Goal: Task Accomplishment & Management: Complete application form

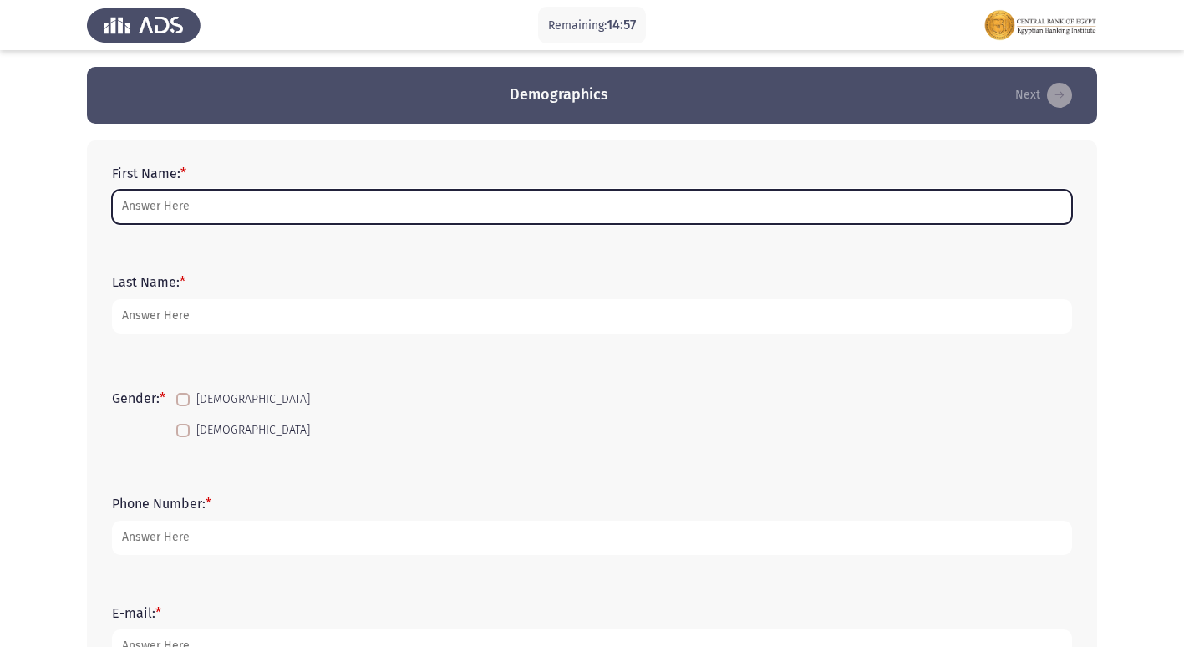
click at [340, 198] on input "First Name: *" at bounding box center [592, 207] width 960 height 34
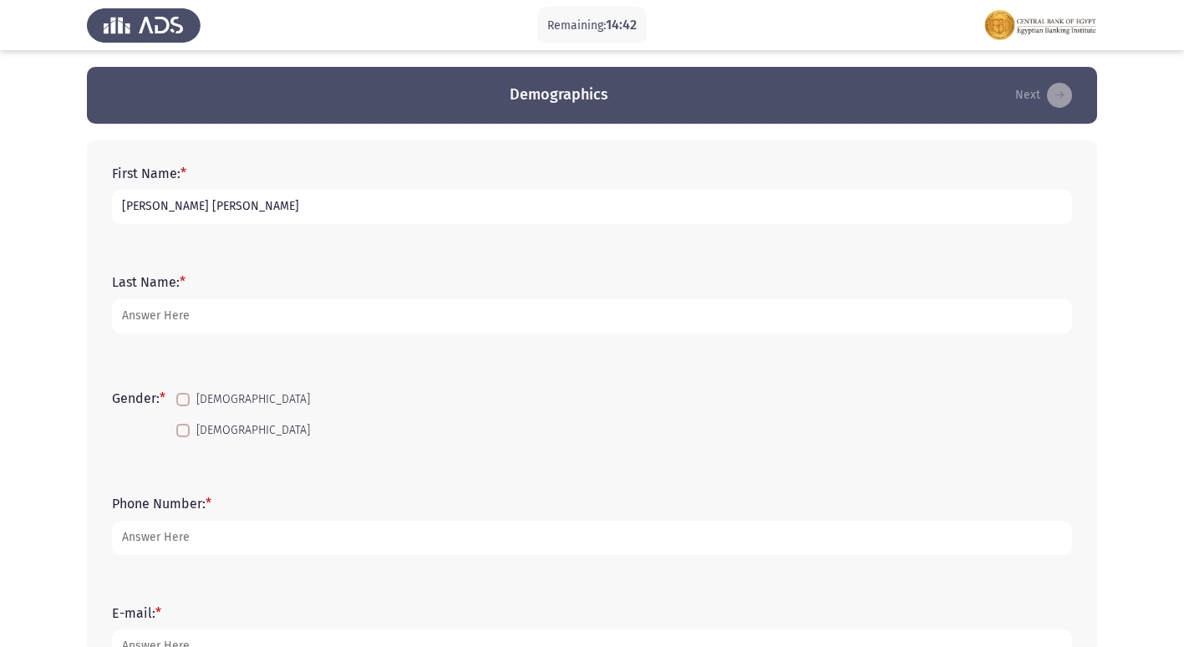
type input "[PERSON_NAME] [PERSON_NAME]"
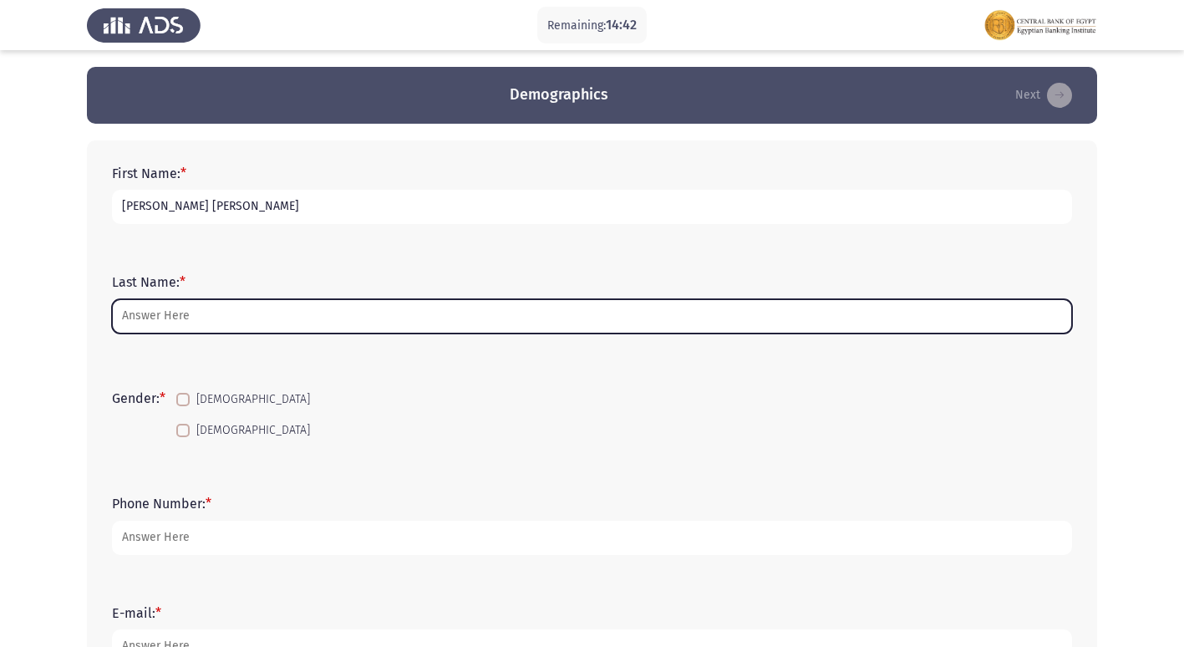
click at [215, 305] on input "Last Name: *" at bounding box center [592, 316] width 960 height 34
click at [305, 325] on input "Last Name: *" at bounding box center [592, 316] width 960 height 34
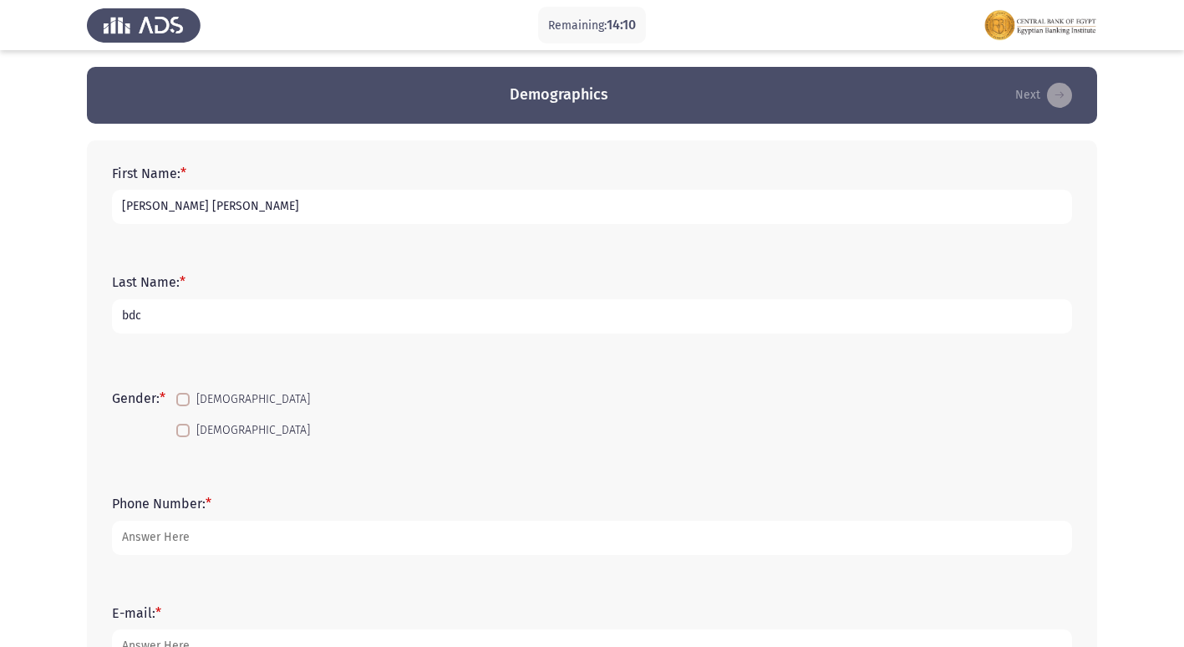
type input "bdc"
click at [193, 421] on label "[DEMOGRAPHIC_DATA]" at bounding box center [243, 430] width 134 height 20
click at [183, 437] on input "[DEMOGRAPHIC_DATA]" at bounding box center [182, 437] width 1 height 1
checkbox input "true"
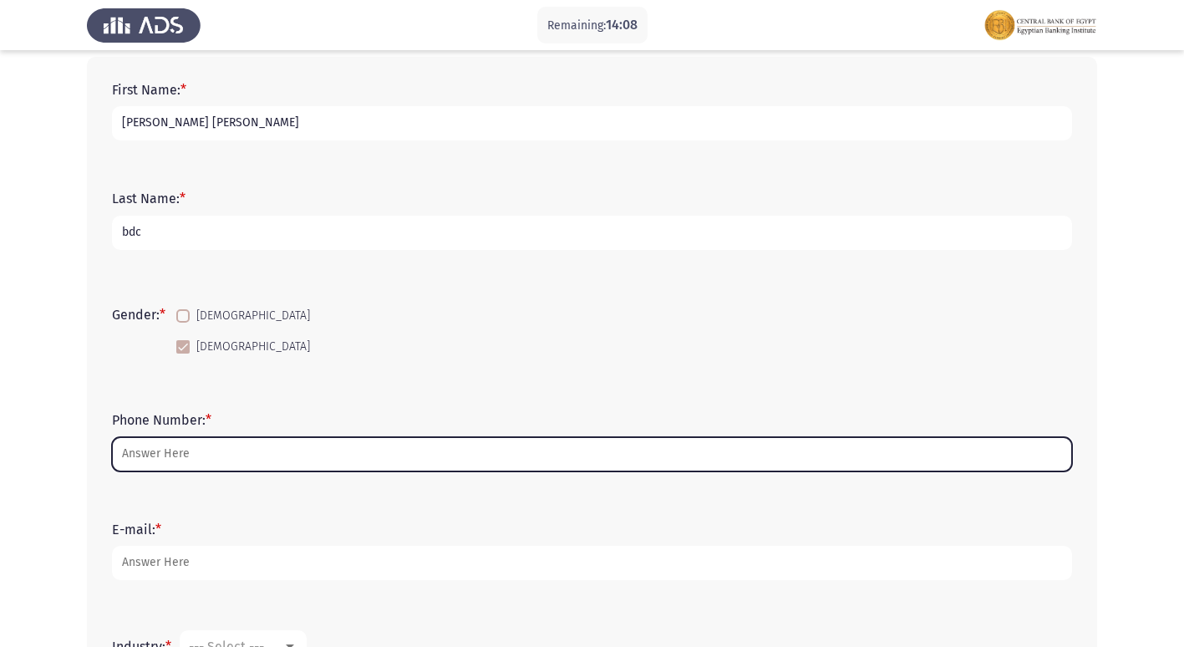
click at [236, 462] on input "Phone Number: *" at bounding box center [592, 454] width 960 height 34
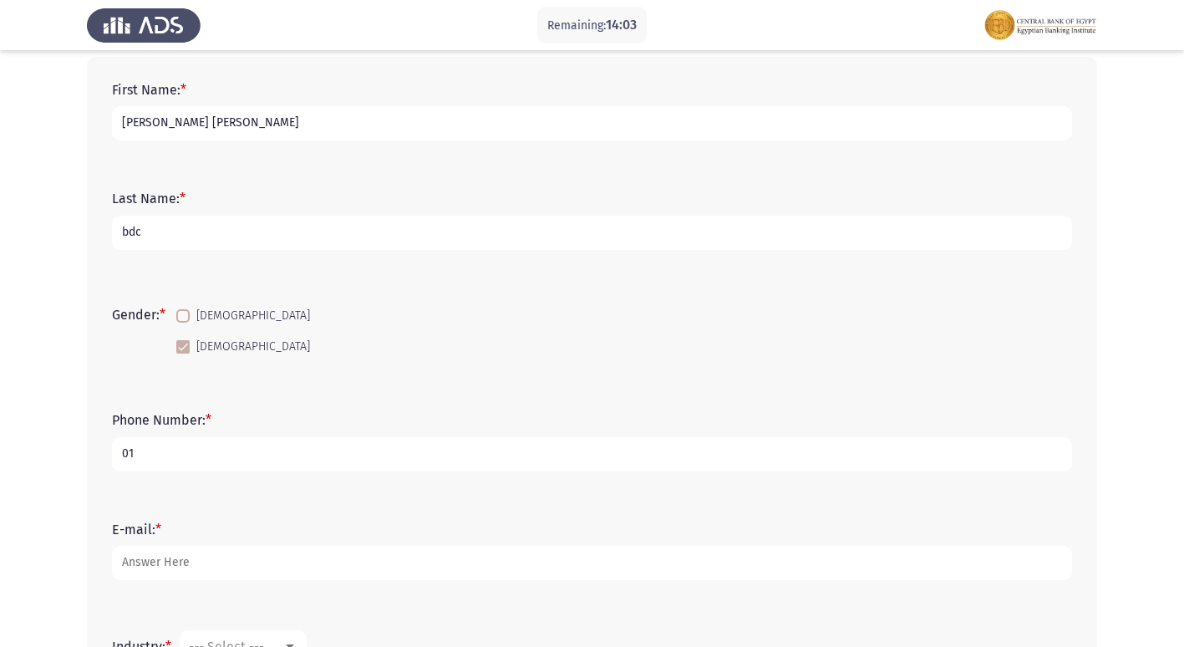
type input "0"
type input "01060785096"
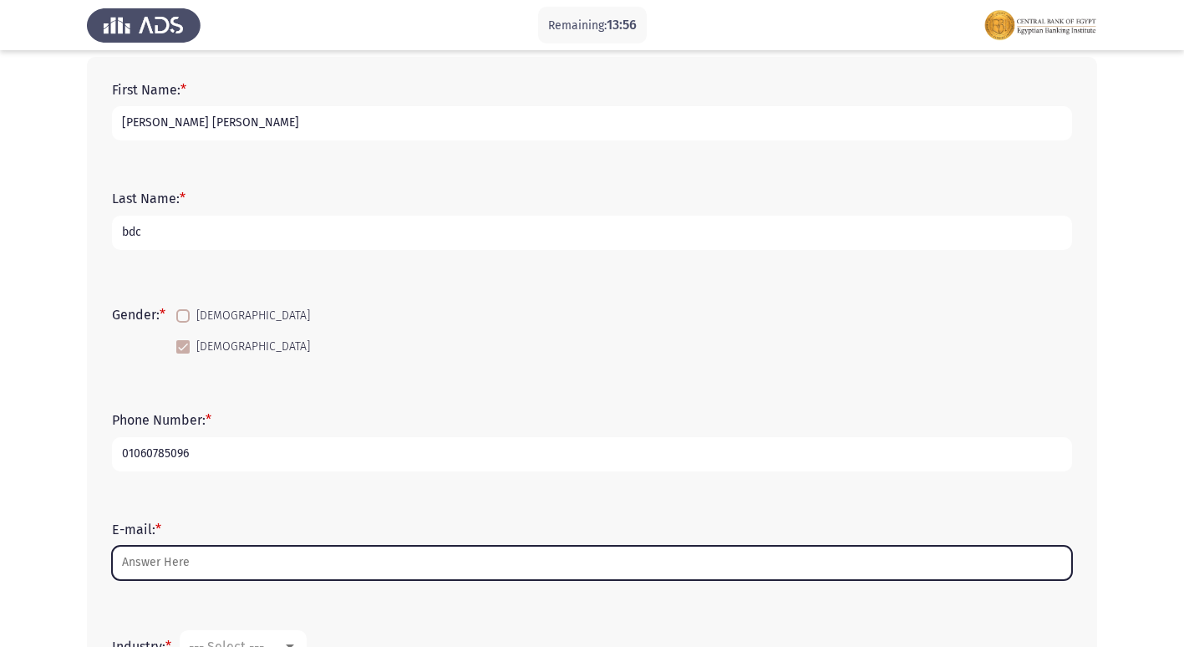
click at [260, 571] on input "E-mail: *" at bounding box center [592, 562] width 960 height 34
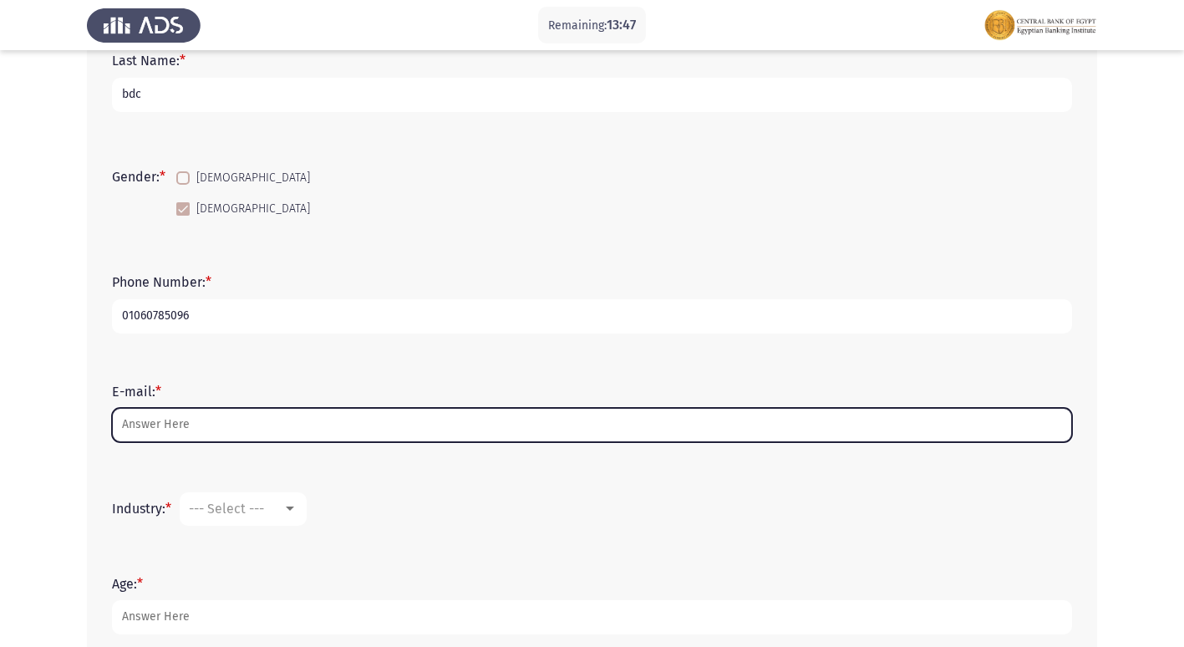
scroll to position [251, 0]
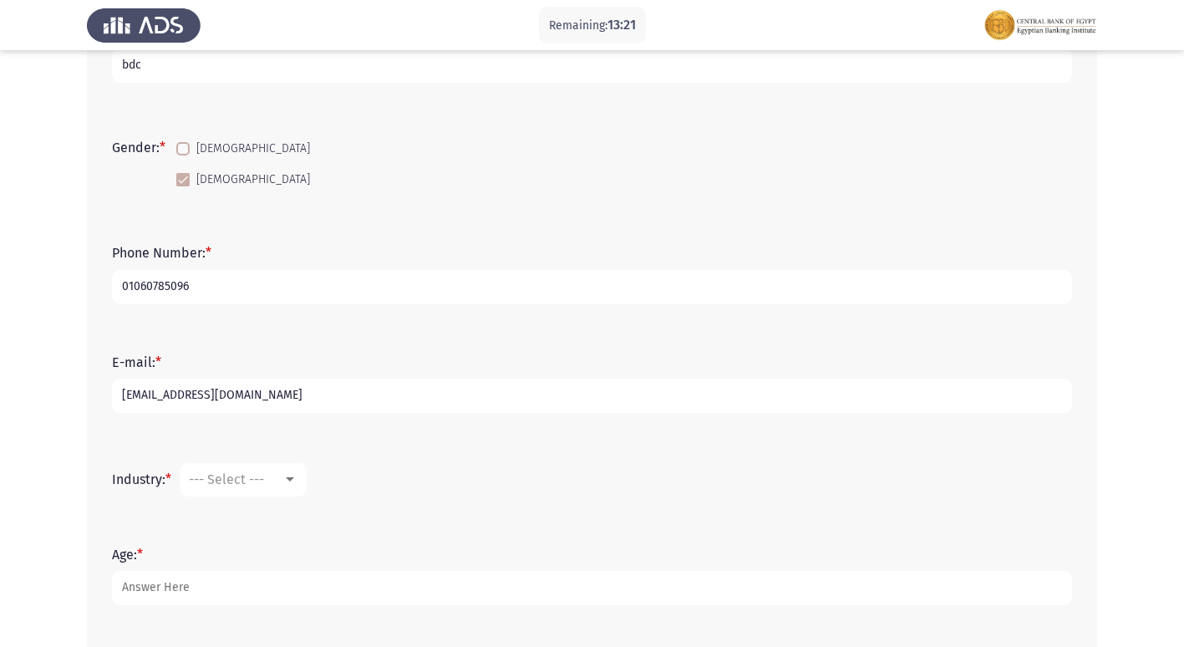
type input "[EMAIL_ADDRESS][DOMAIN_NAME]"
click at [263, 487] on mat-select "--- Select ---" at bounding box center [243, 479] width 127 height 33
click at [278, 480] on div "--- Select ---" at bounding box center [236, 479] width 94 height 16
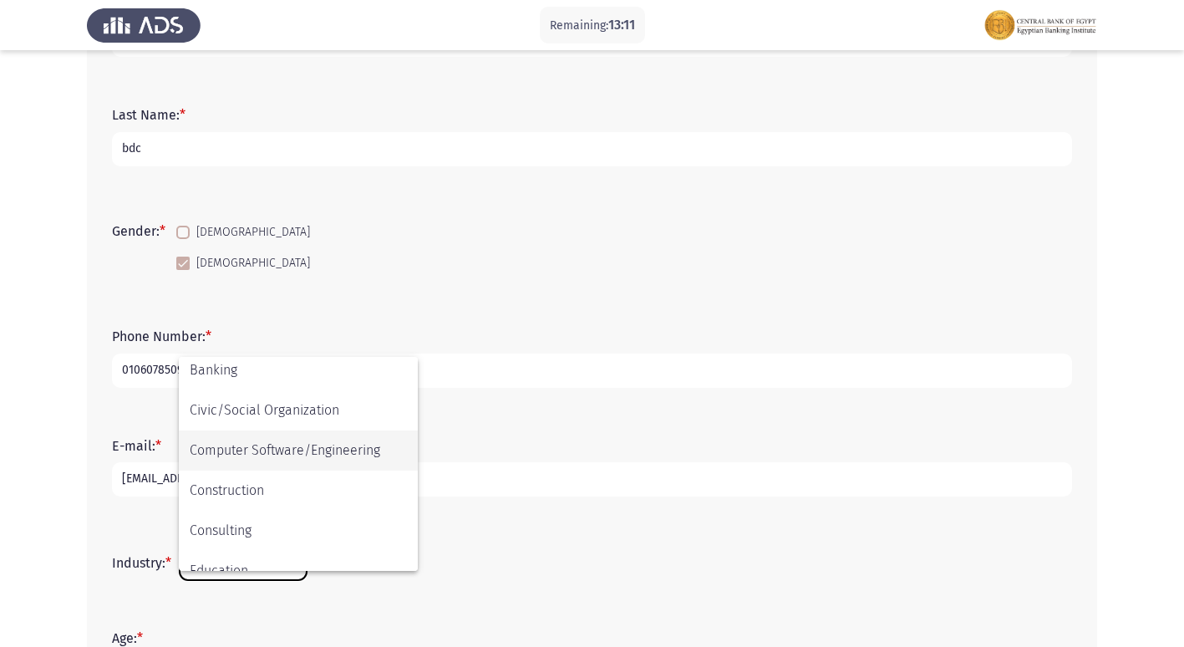
scroll to position [170, 0]
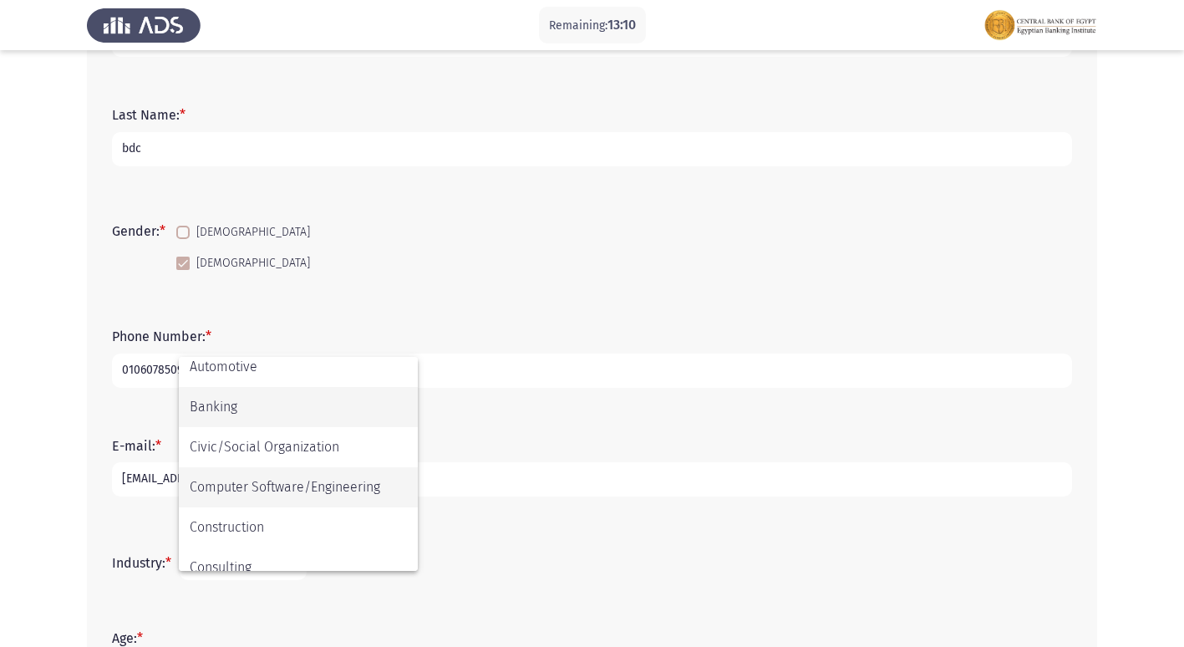
click at [298, 404] on span "Banking" at bounding box center [298, 407] width 217 height 40
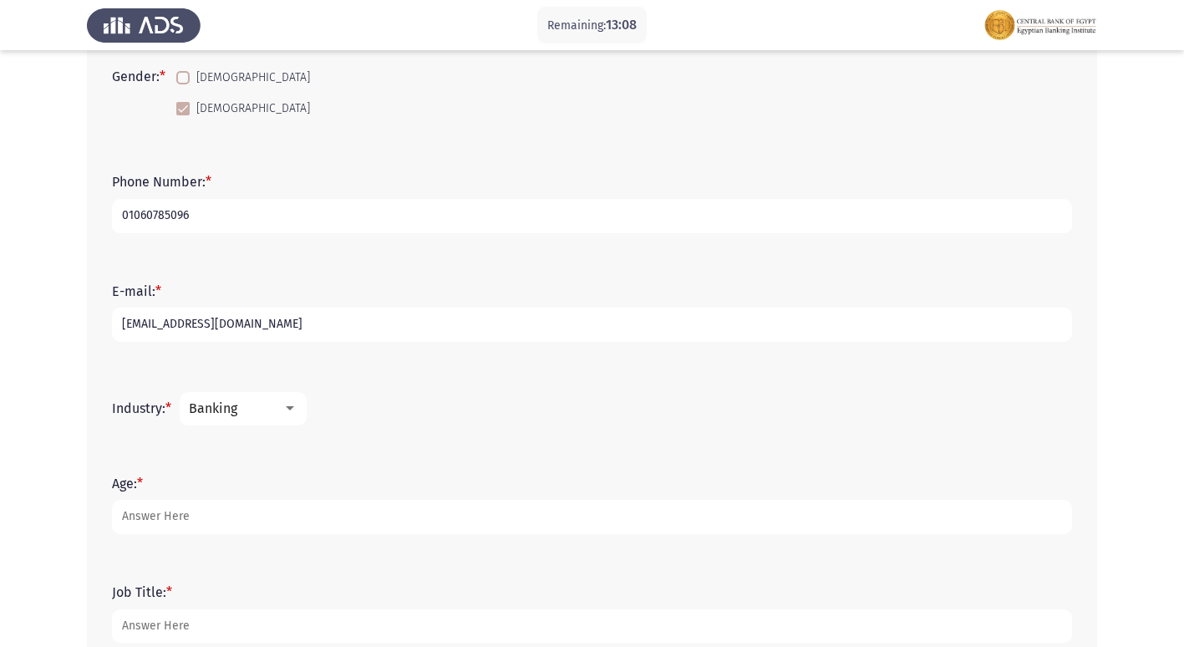
scroll to position [418, 0]
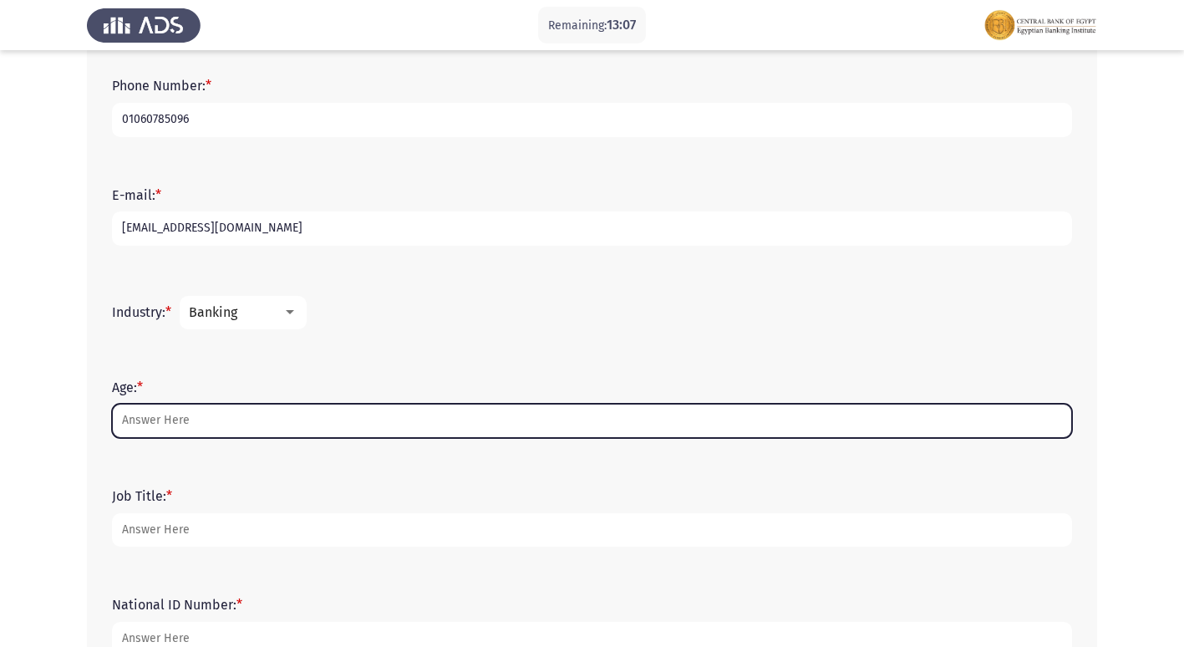
click at [335, 409] on input "Age: *" at bounding box center [592, 420] width 960 height 34
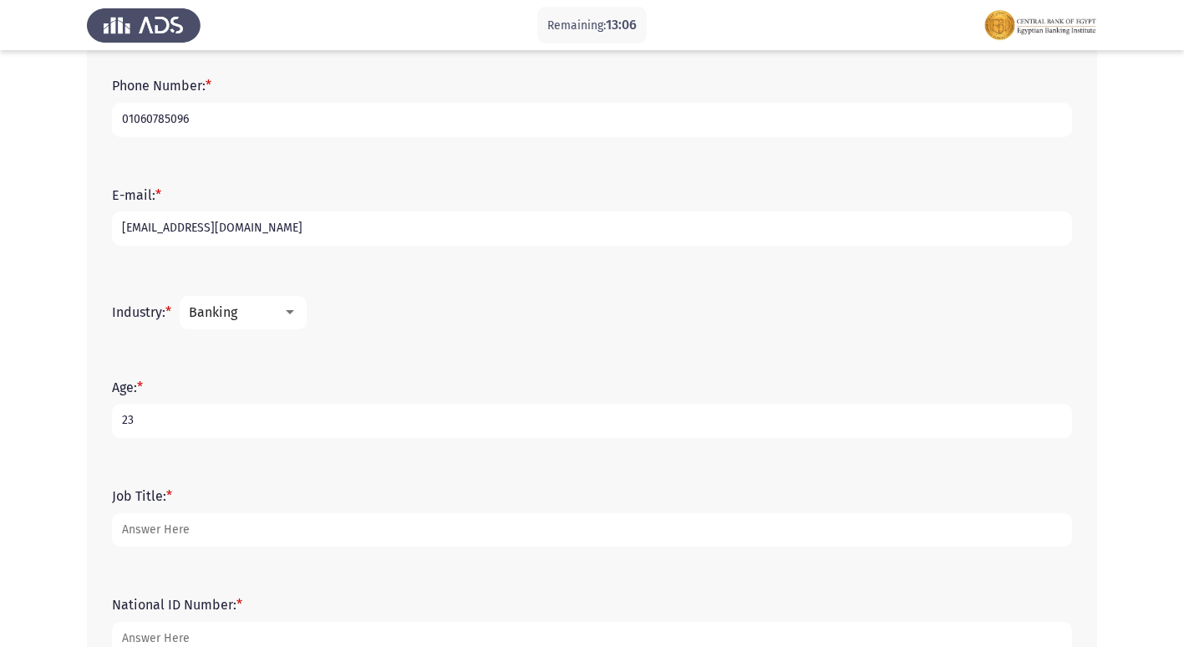
type input "23"
click at [282, 547] on div "Job Title: *" at bounding box center [592, 516] width 977 height 75
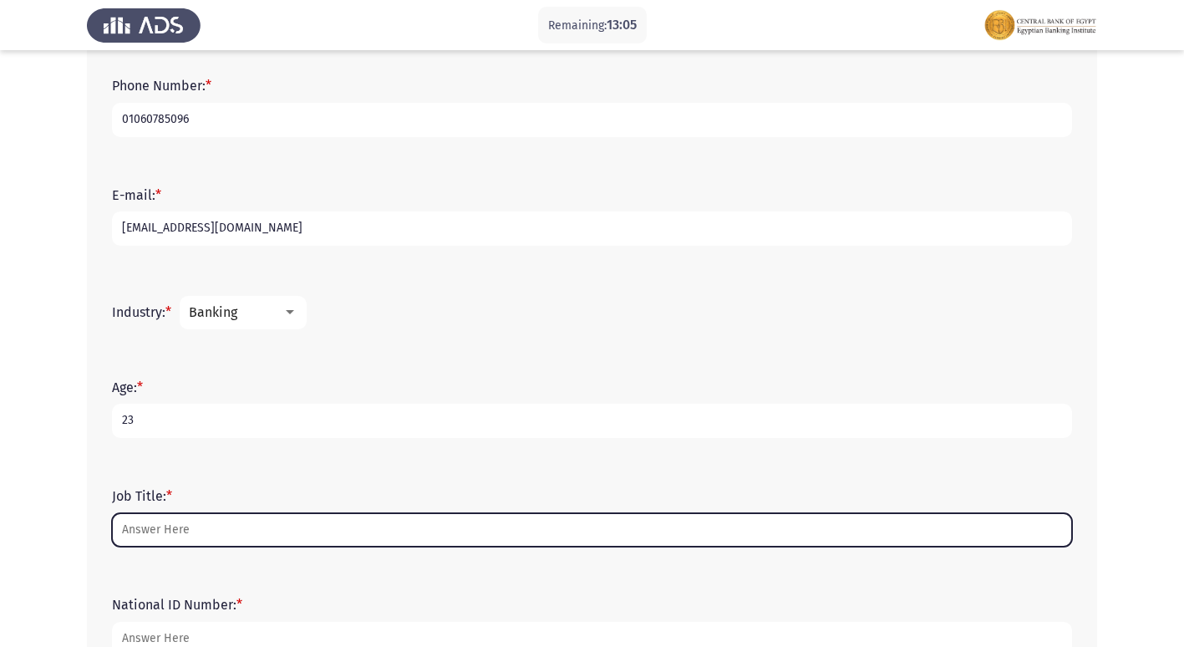
click at [283, 527] on input "Job Title: *" at bounding box center [592, 530] width 960 height 34
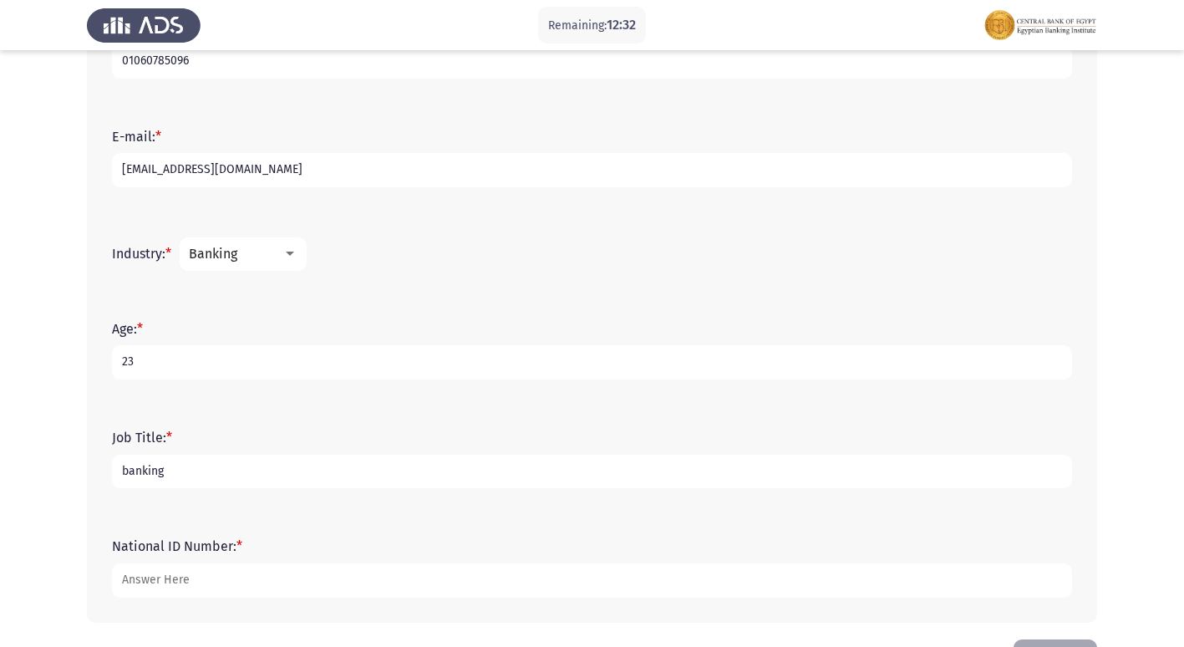
scroll to position [535, 0]
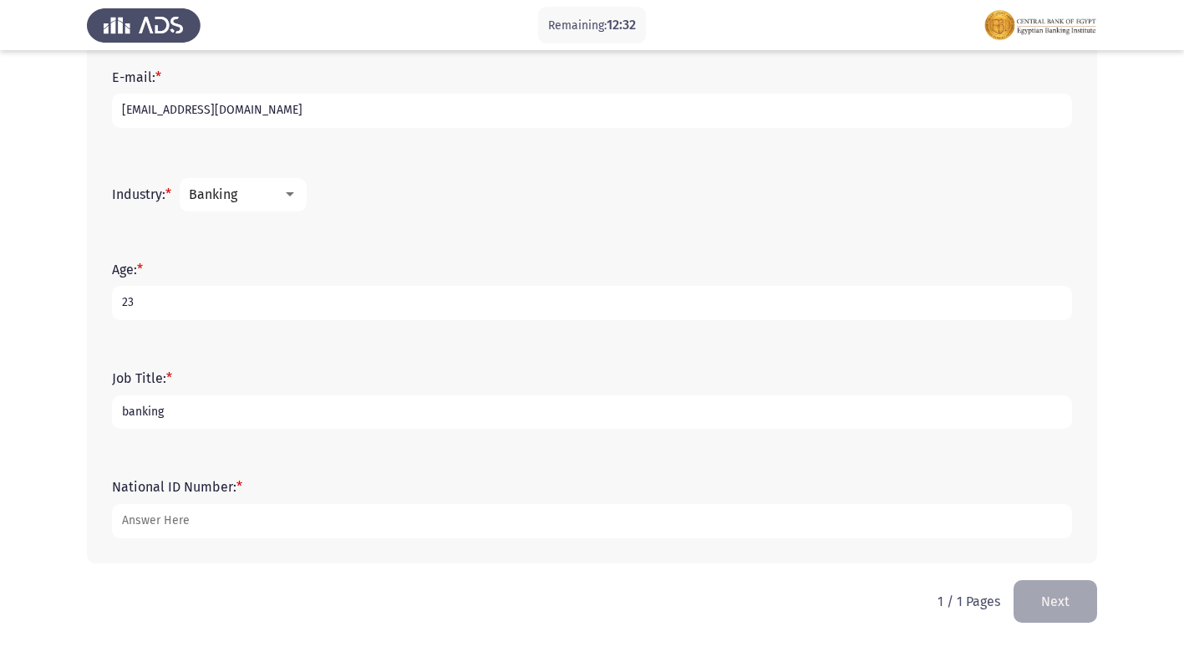
type input "banking"
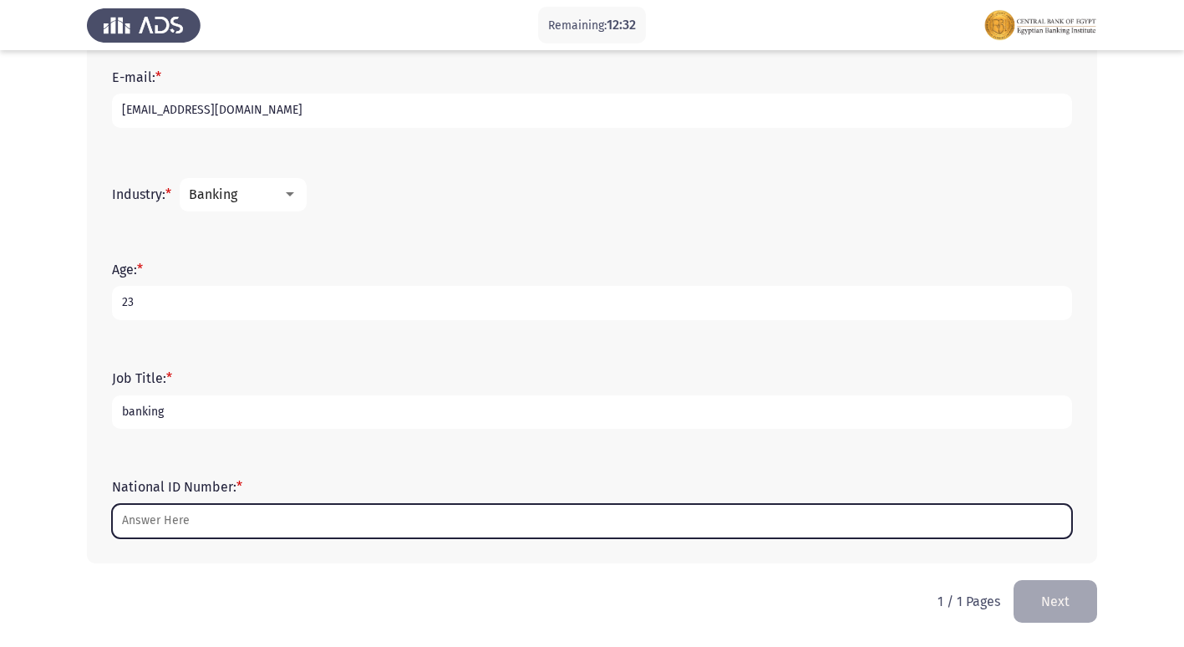
click at [237, 504] on input "National ID Number: *" at bounding box center [592, 521] width 960 height 34
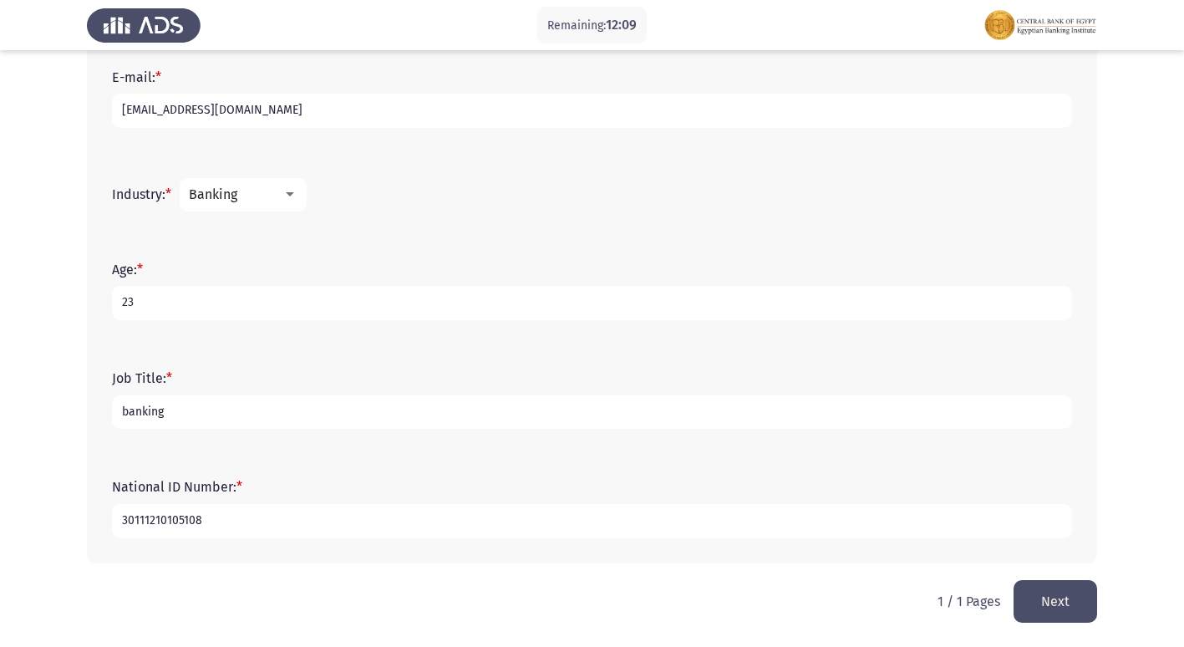
type input "30111210105108"
click at [1034, 601] on button "Next" at bounding box center [1055, 601] width 84 height 43
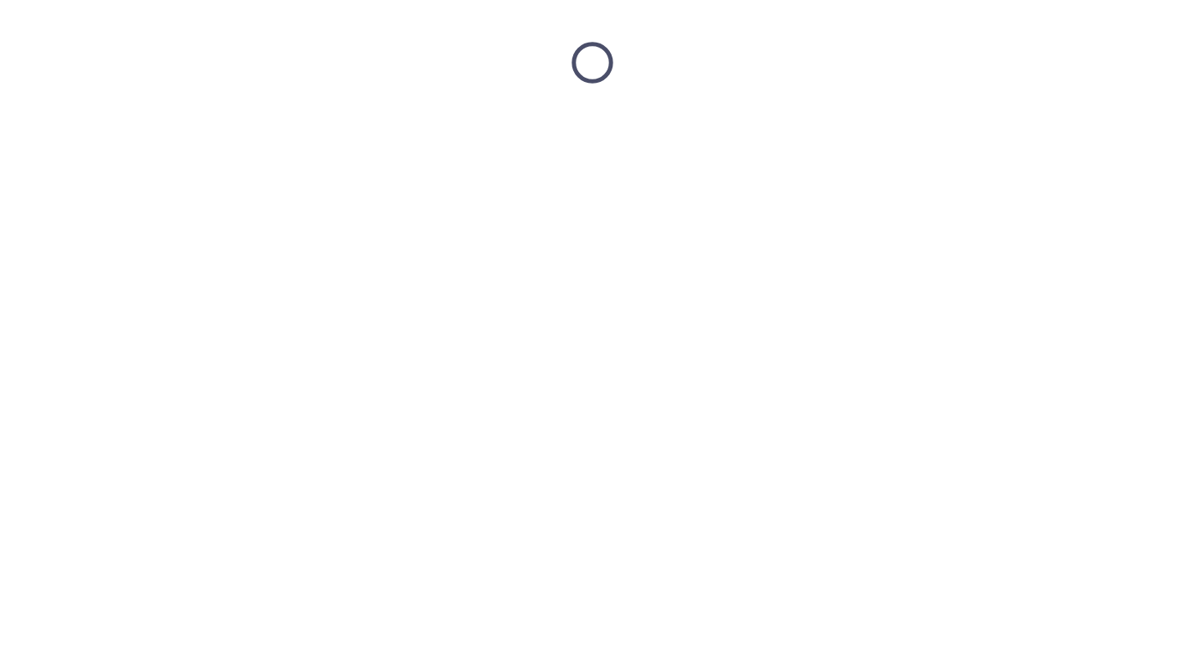
scroll to position [0, 0]
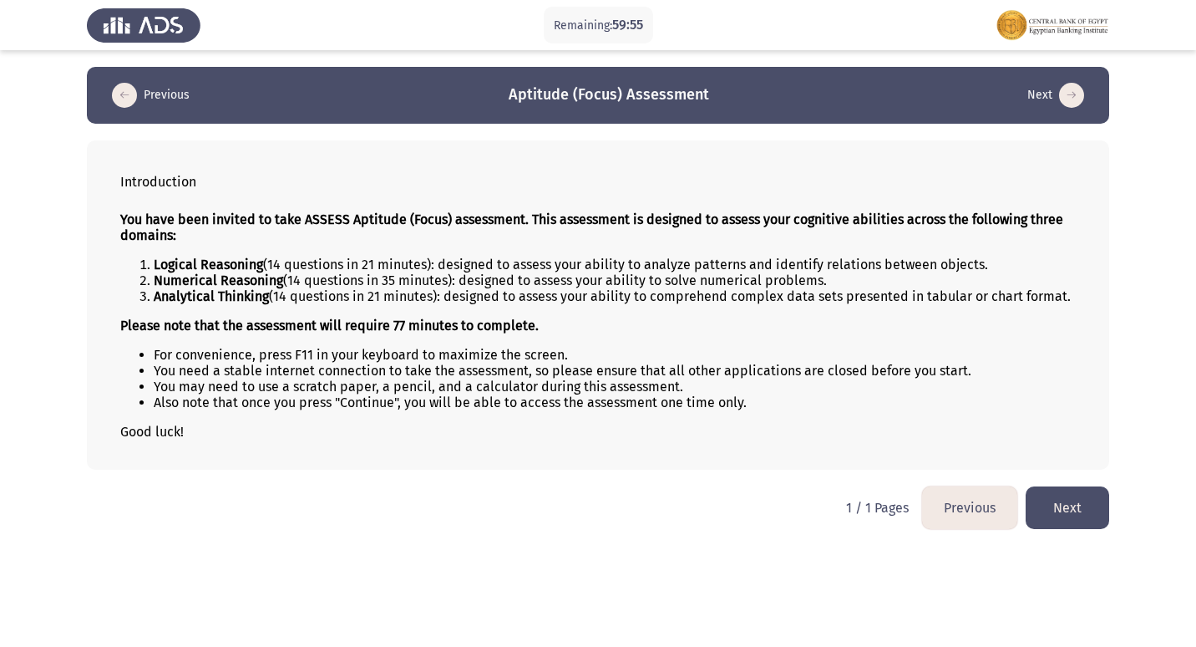
click at [1065, 517] on button "Next" at bounding box center [1068, 507] width 84 height 43
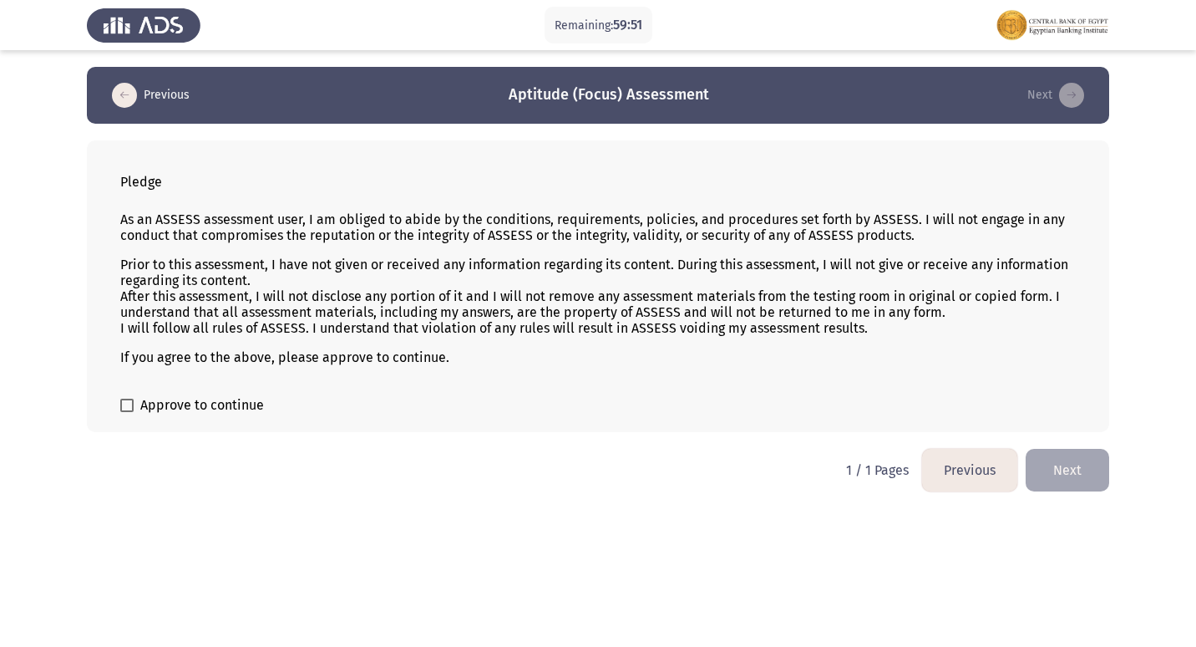
click at [131, 411] on span at bounding box center [126, 404] width 13 height 13
click at [127, 412] on input "Approve to continue" at bounding box center [126, 412] width 1 height 1
checkbox input "true"
click at [1101, 464] on button "Next" at bounding box center [1068, 470] width 84 height 43
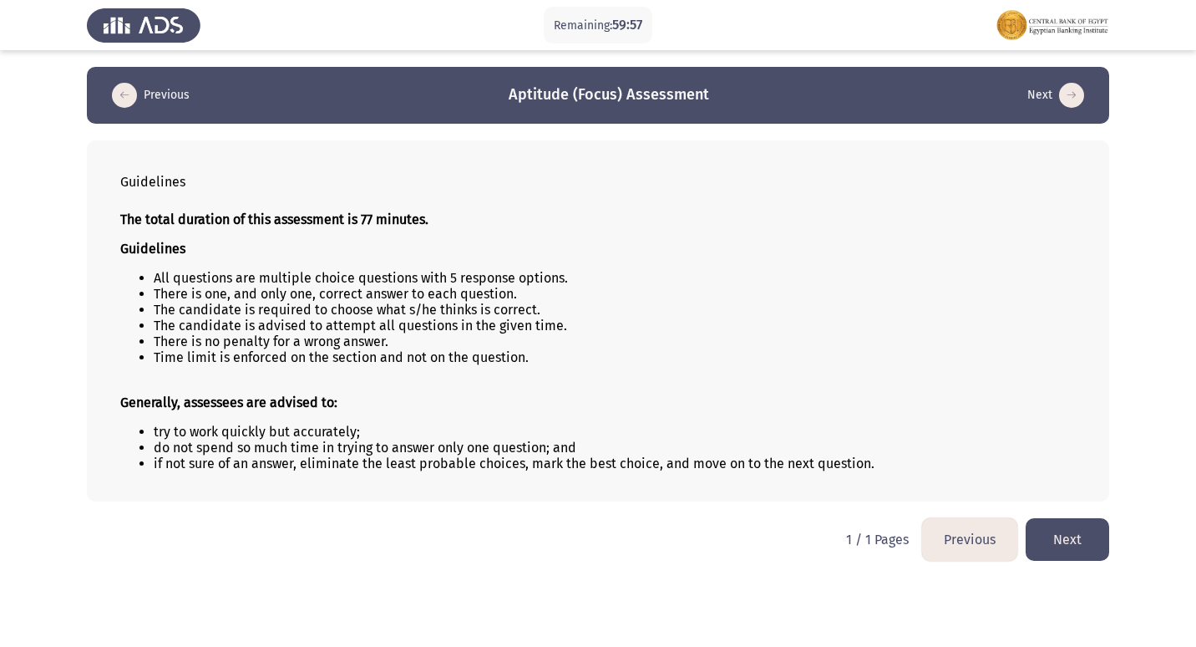
click at [1073, 539] on button "Next" at bounding box center [1068, 539] width 84 height 43
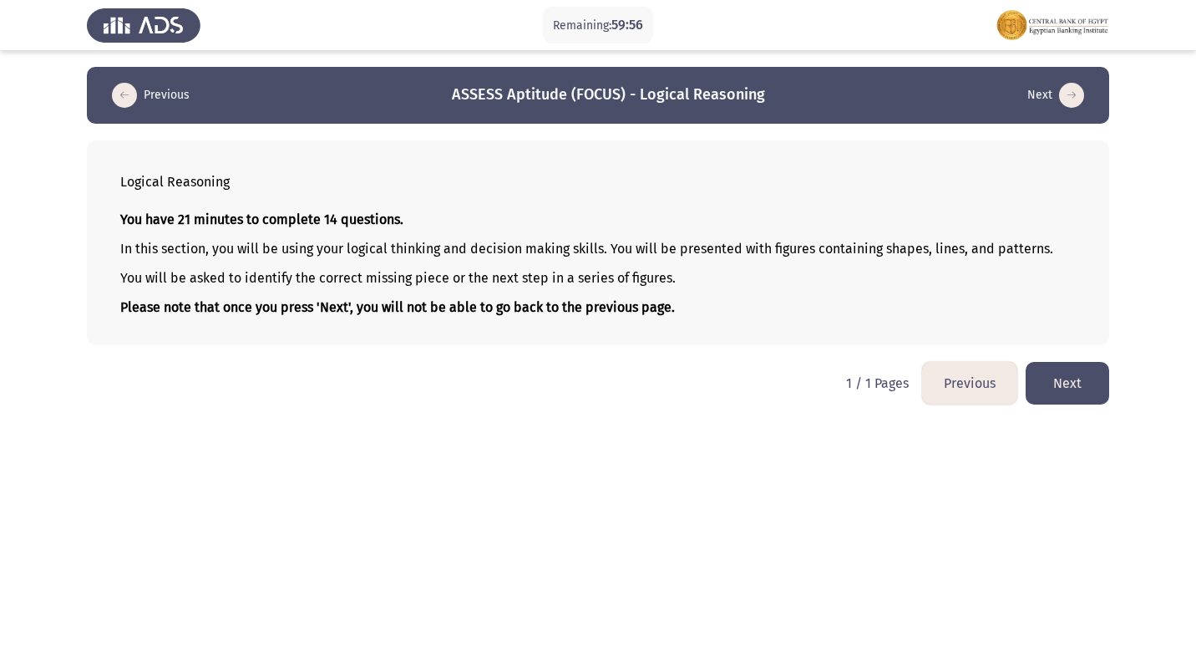
click at [1074, 391] on button "Next" at bounding box center [1068, 383] width 84 height 43
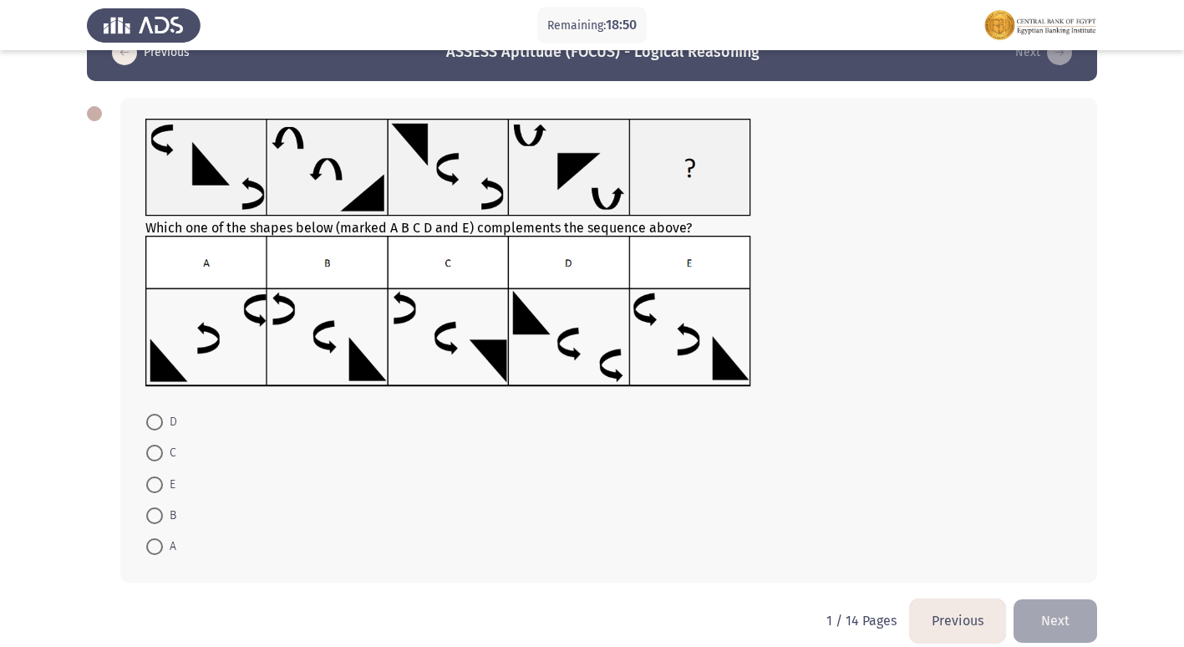
scroll to position [62, 0]
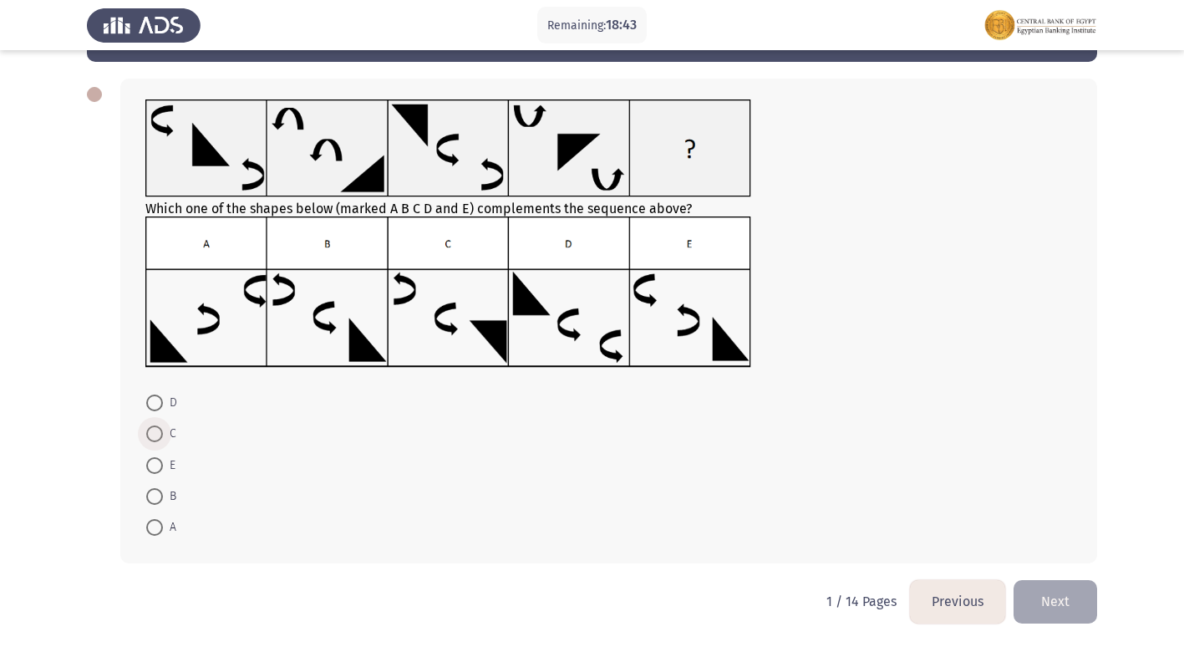
click at [155, 434] on span at bounding box center [155, 434] width 0 height 0
click at [155, 433] on input "C" at bounding box center [154, 433] width 17 height 17
radio input "true"
click at [1071, 602] on button "Next" at bounding box center [1055, 601] width 84 height 43
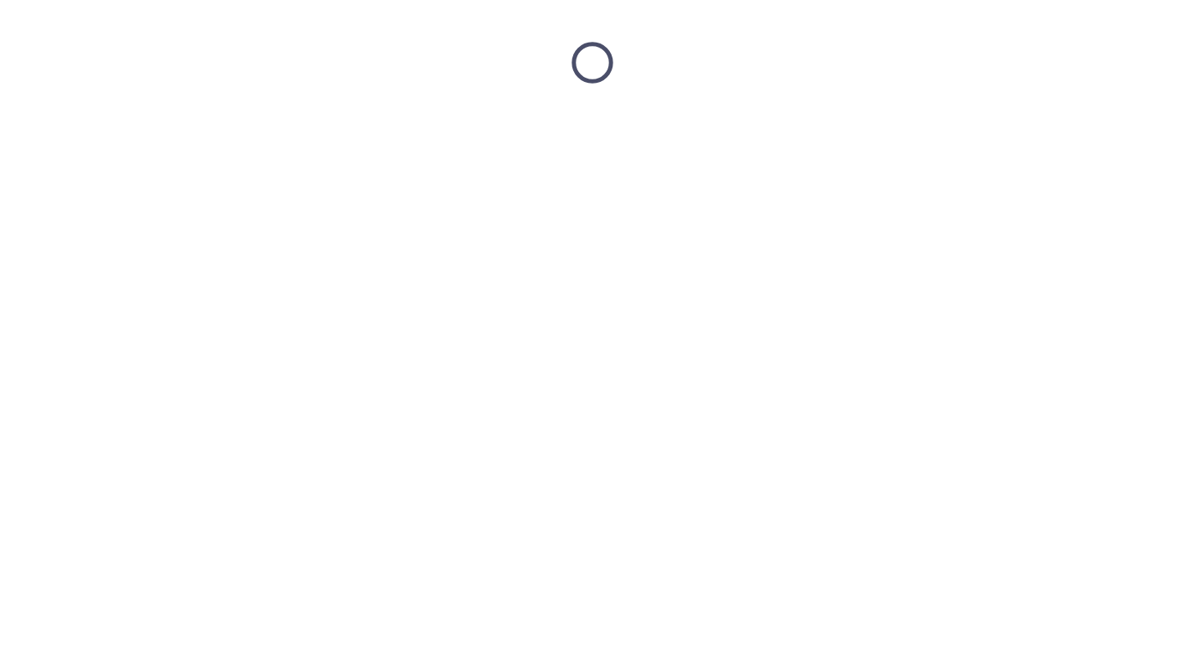
scroll to position [0, 0]
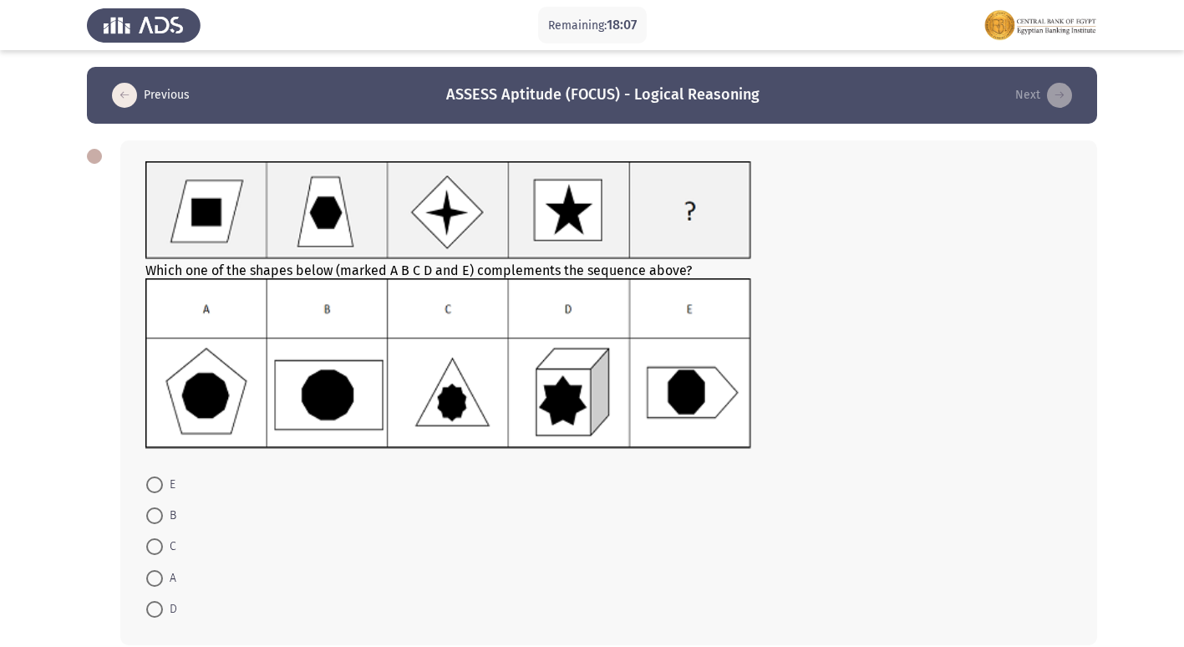
click at [356, 403] on img at bounding box center [448, 363] width 606 height 170
click at [152, 511] on span at bounding box center [154, 515] width 17 height 17
click at [152, 511] on input "B" at bounding box center [154, 515] width 17 height 17
radio input "true"
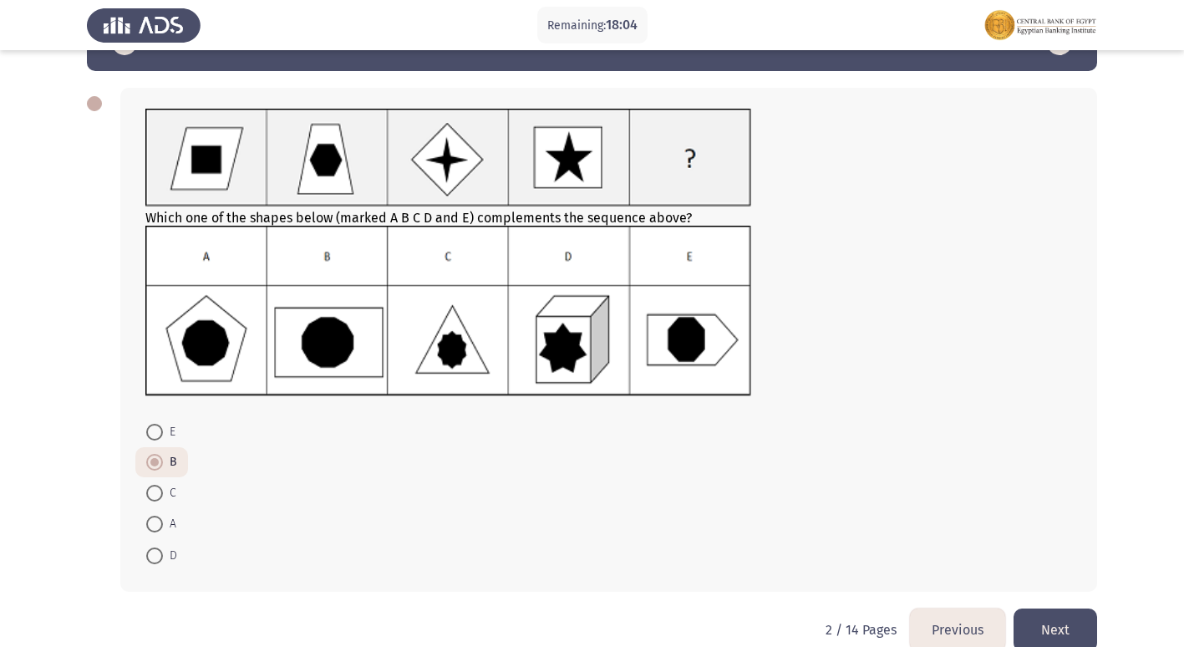
scroll to position [81, 0]
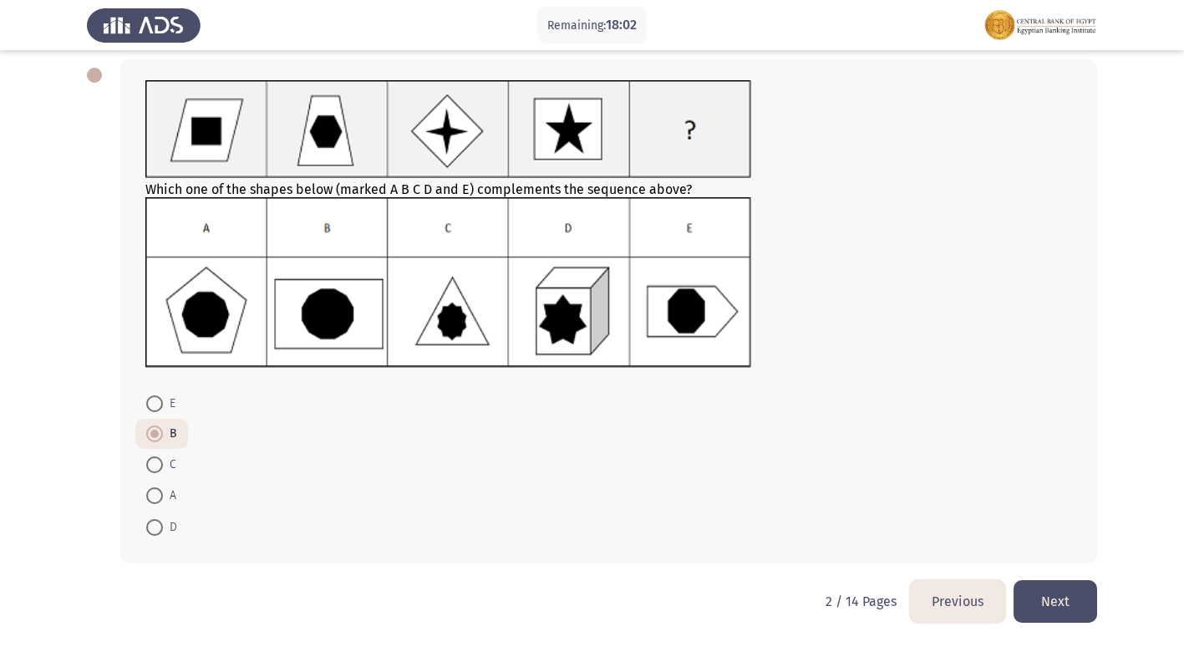
click at [1057, 603] on button "Next" at bounding box center [1055, 601] width 84 height 43
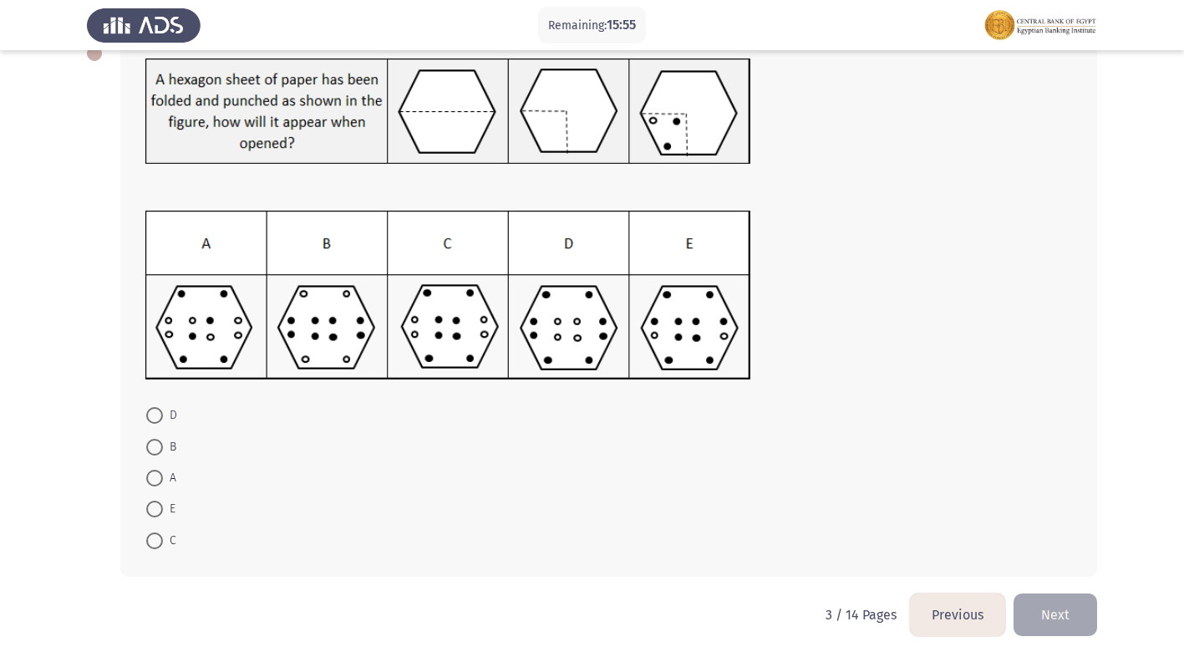
scroll to position [116, 0]
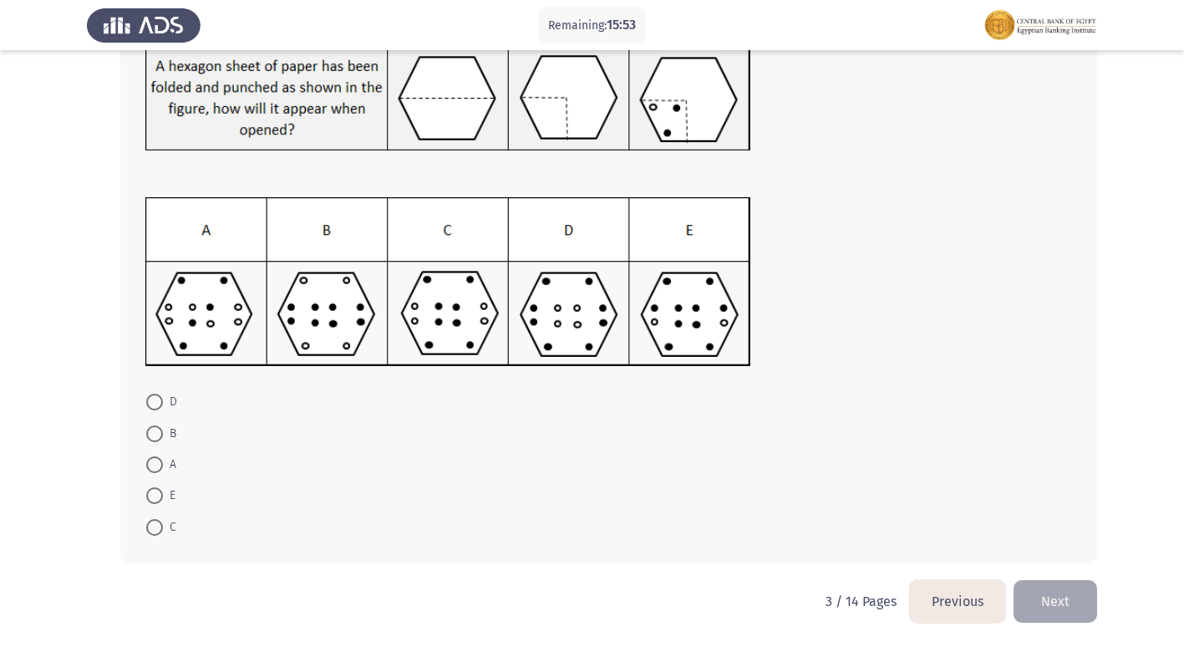
click at [1040, 612] on button "Next" at bounding box center [1055, 601] width 84 height 43
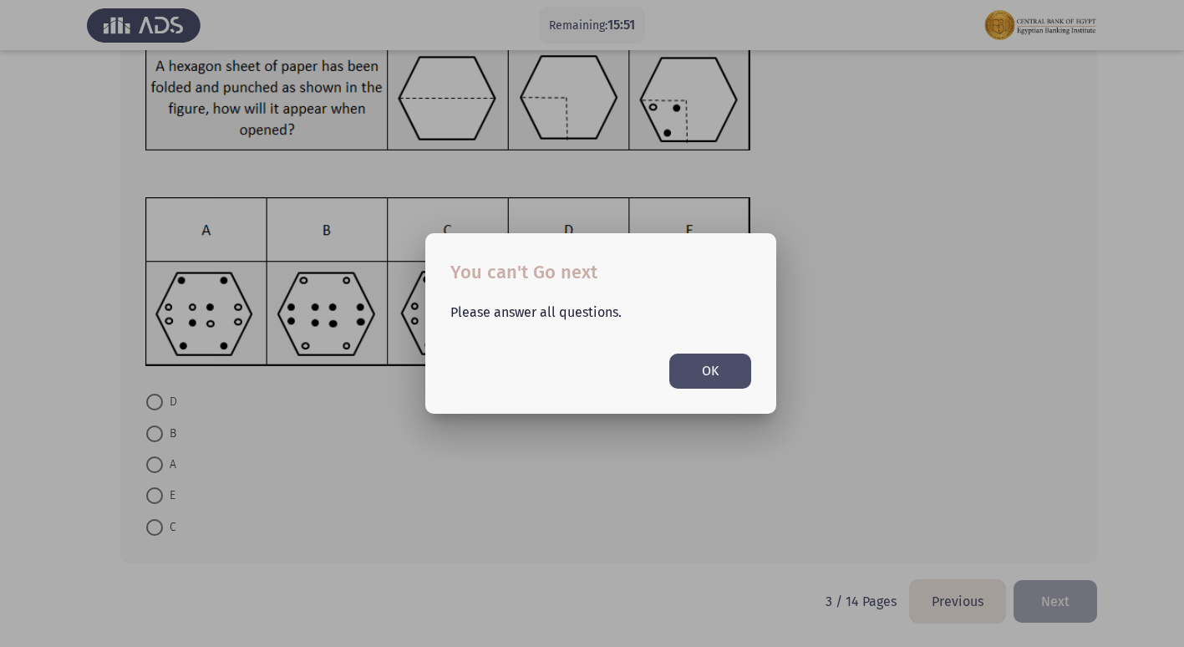
click at [693, 369] on button "OK" at bounding box center [710, 370] width 82 height 34
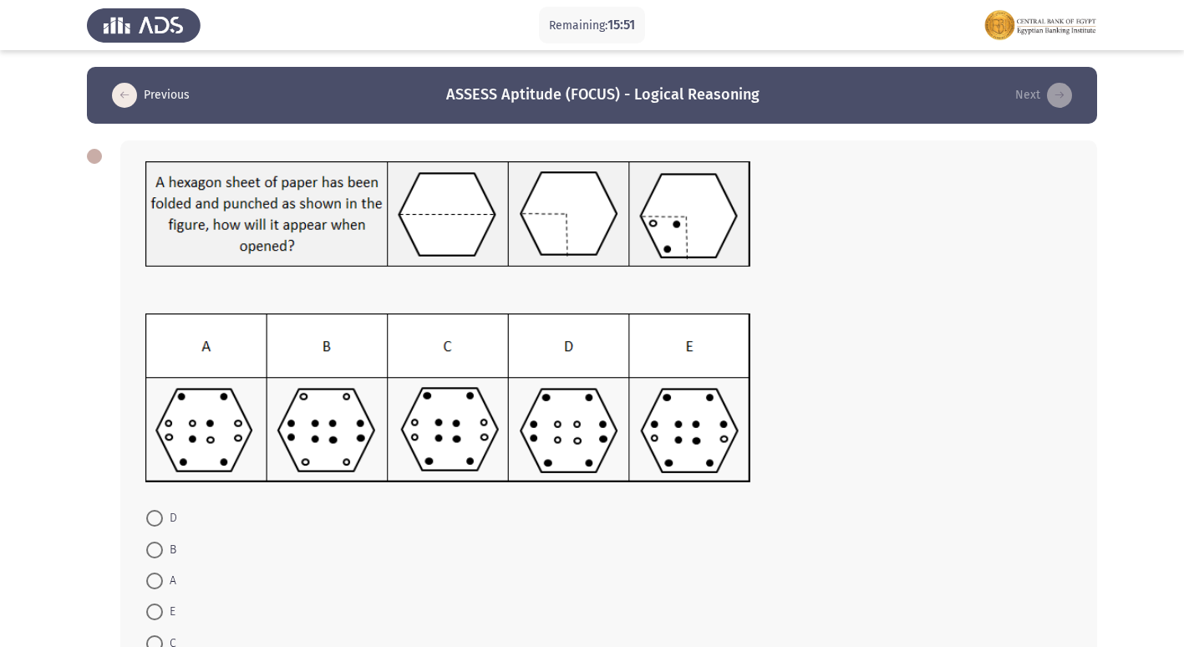
scroll to position [116, 0]
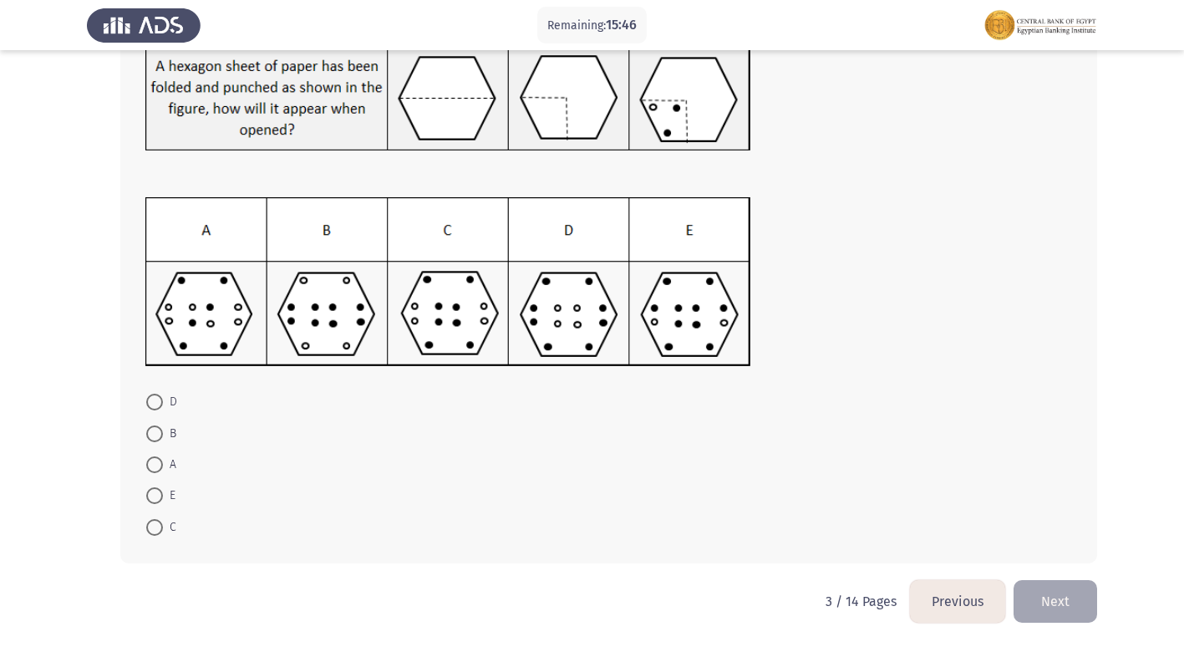
click at [163, 492] on span "E" at bounding box center [169, 495] width 13 height 20
click at [163, 492] on input "E" at bounding box center [154, 495] width 17 height 17
radio input "true"
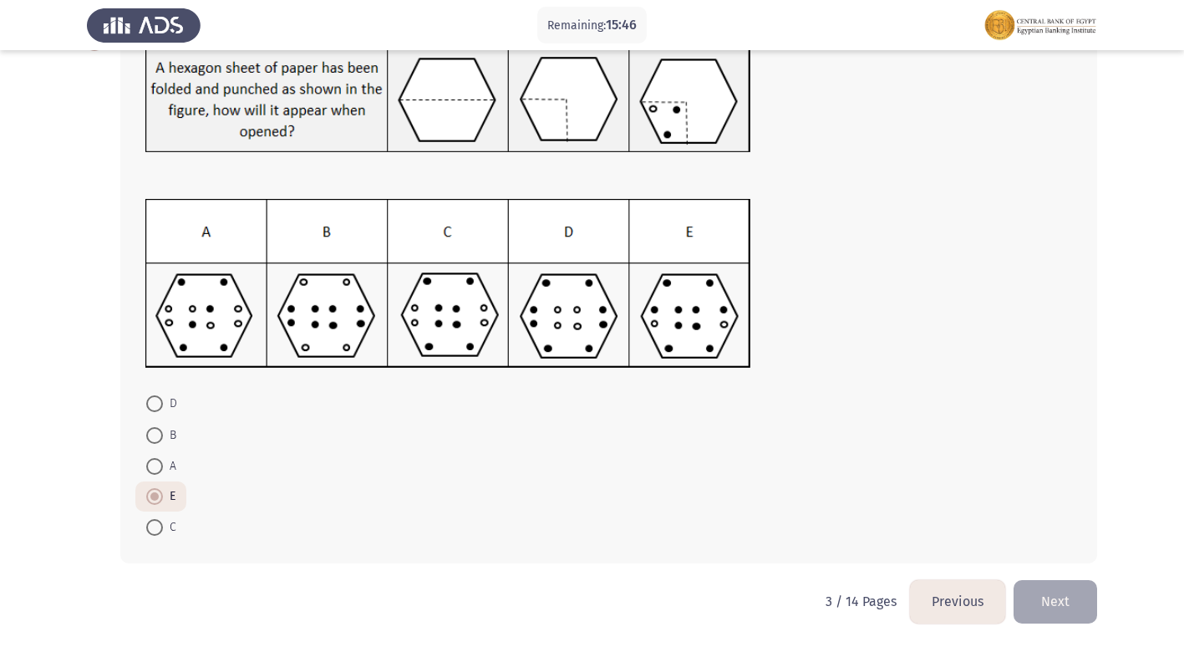
scroll to position [114, 0]
click at [1050, 596] on button "Next" at bounding box center [1055, 601] width 84 height 43
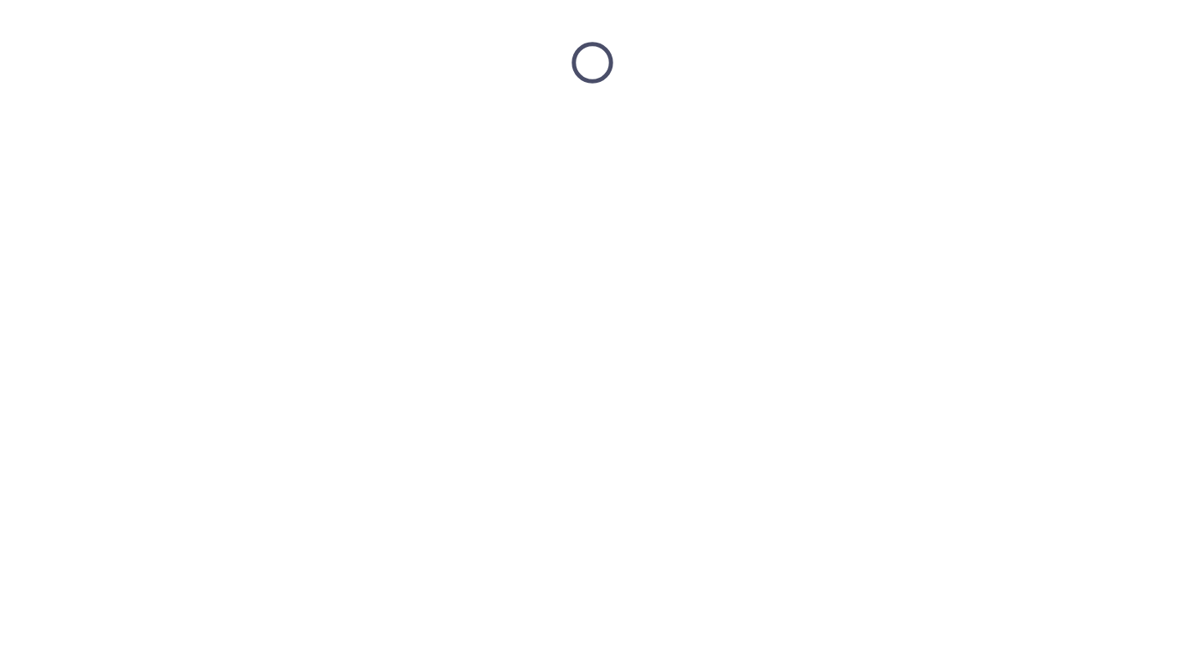
scroll to position [0, 0]
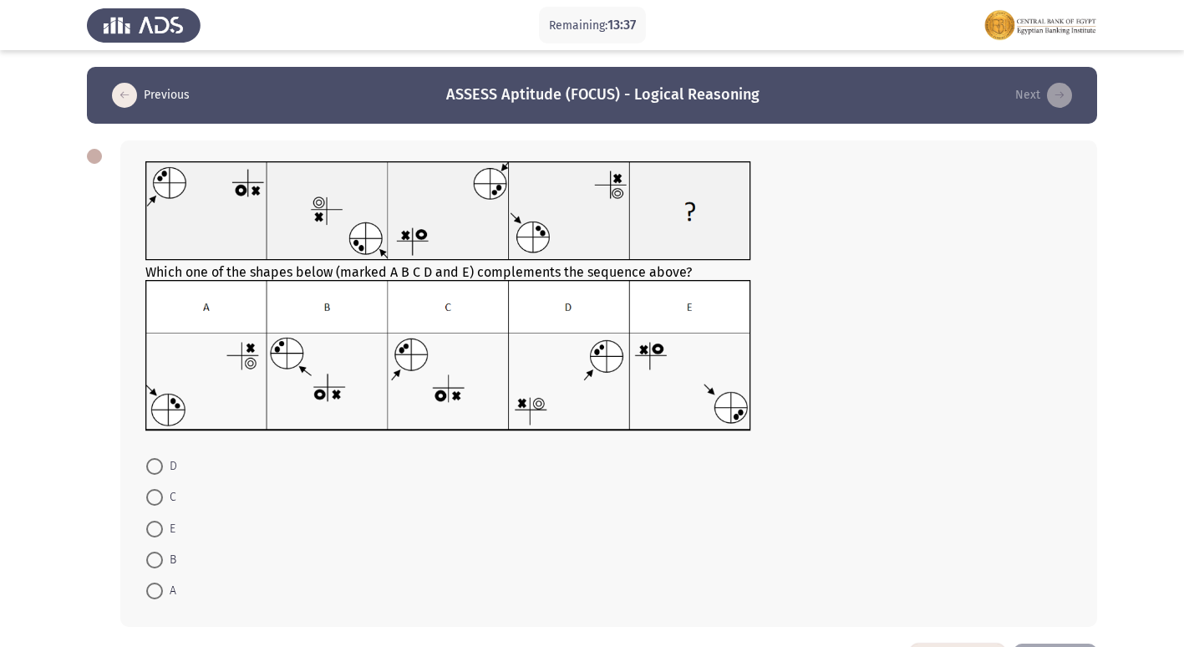
click at [447, 312] on img at bounding box center [448, 355] width 606 height 151
click at [156, 499] on span at bounding box center [154, 497] width 17 height 17
click at [156, 499] on input "C" at bounding box center [154, 497] width 17 height 17
radio input "true"
click at [155, 558] on span at bounding box center [154, 558] width 17 height 17
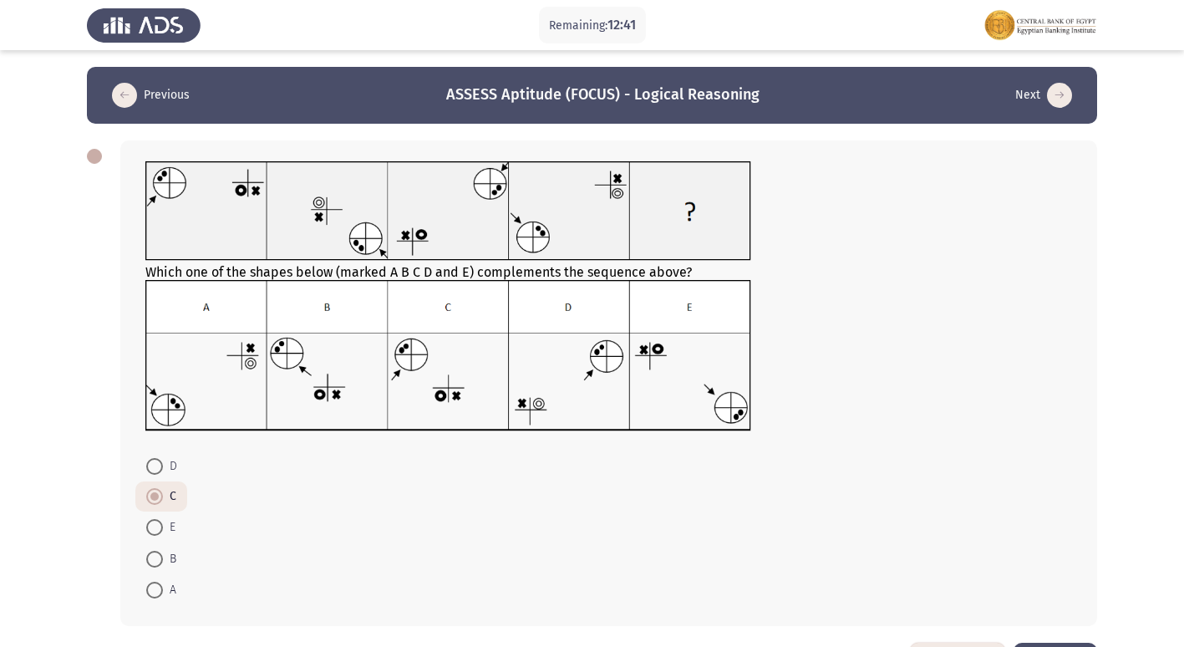
click at [155, 558] on input "B" at bounding box center [154, 558] width 17 height 17
radio input "true"
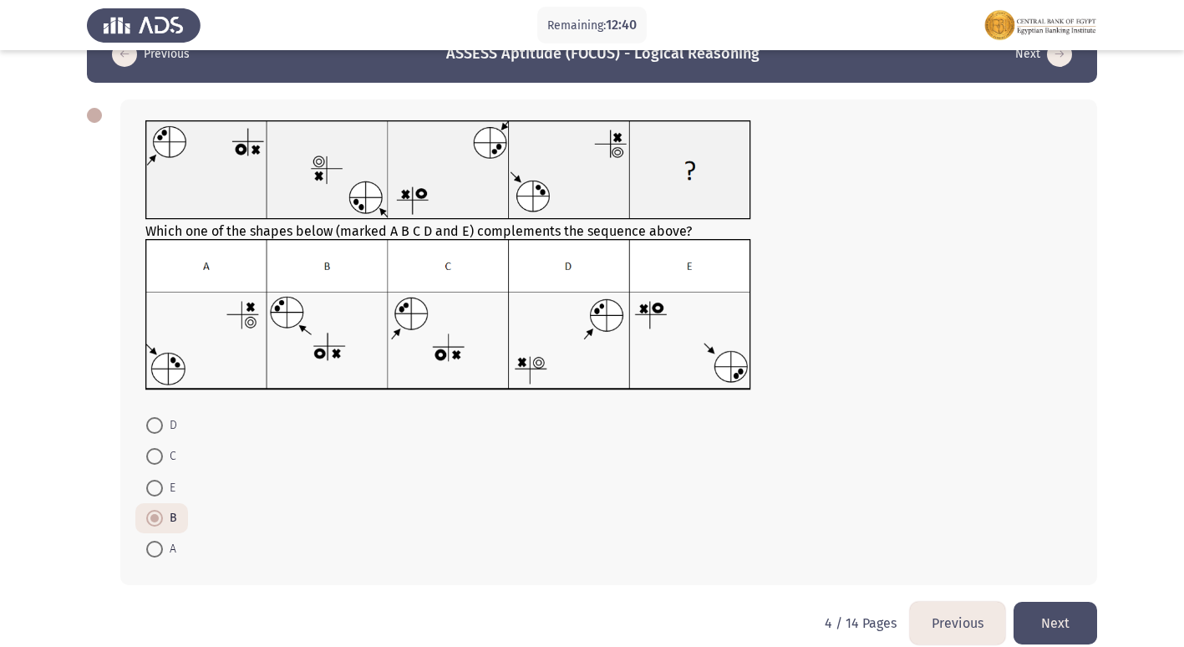
scroll to position [63, 0]
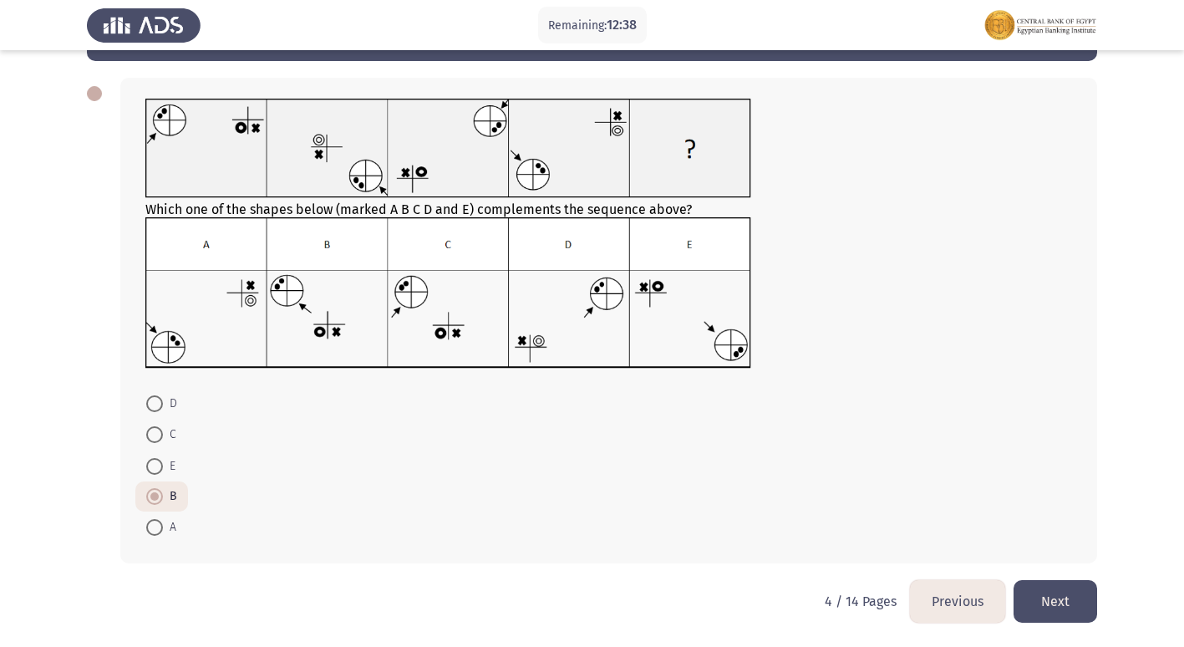
click at [1052, 599] on button "Next" at bounding box center [1055, 601] width 84 height 43
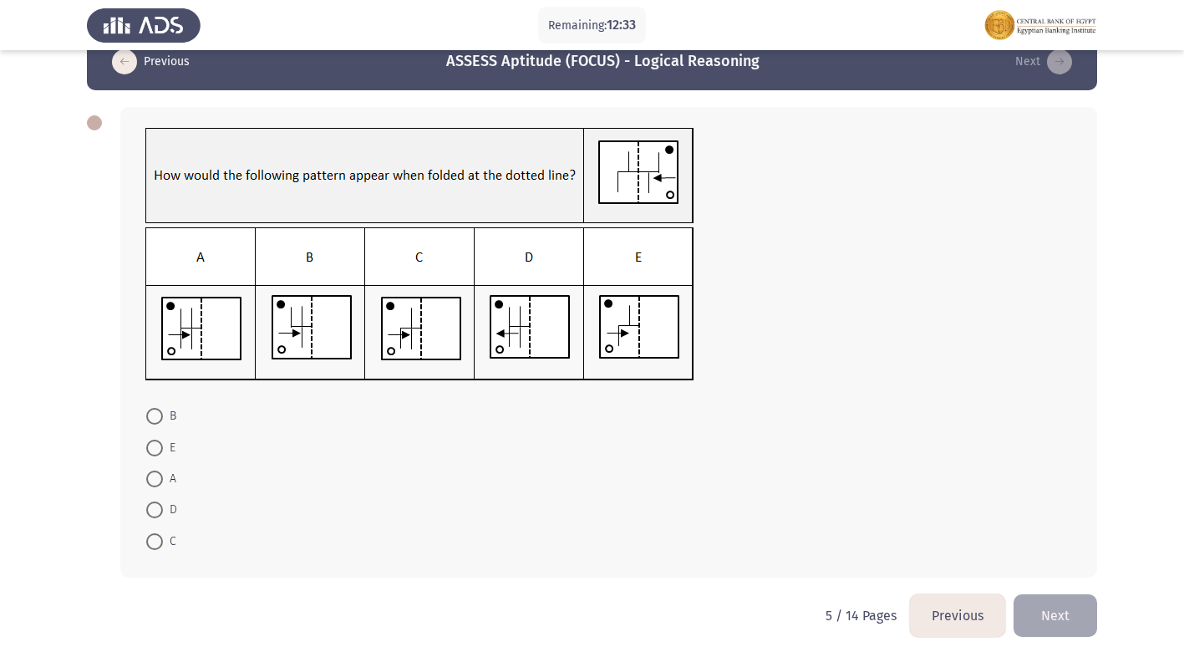
scroll to position [48, 0]
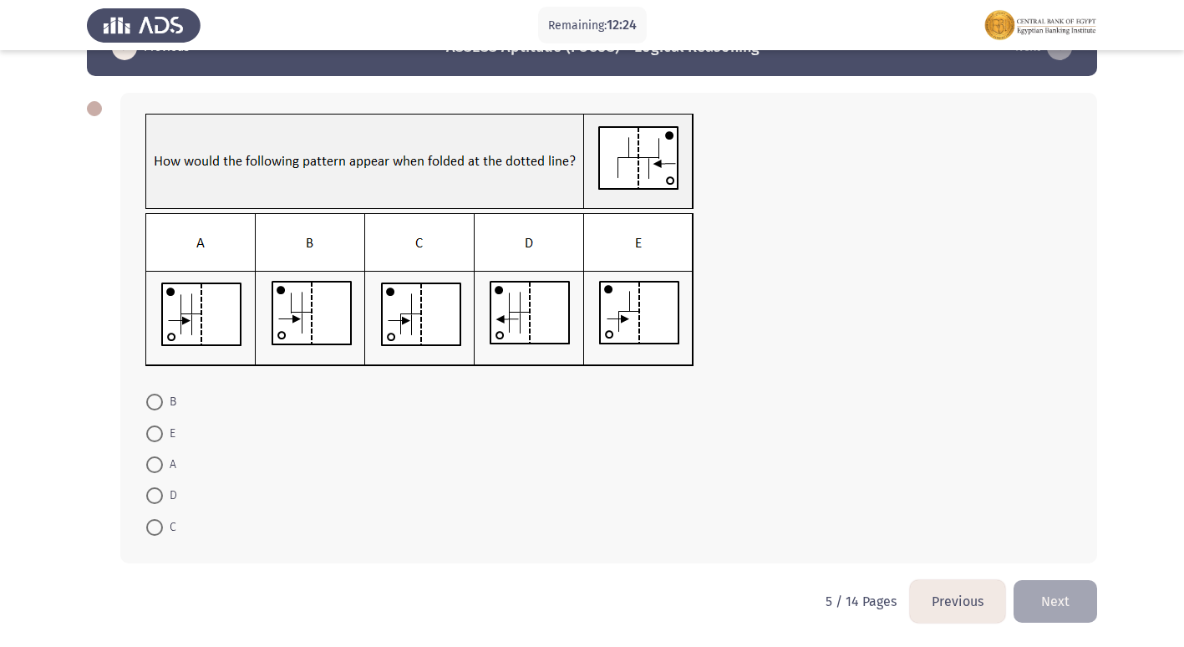
click at [171, 493] on span "D" at bounding box center [170, 495] width 14 height 20
click at [163, 493] on input "D" at bounding box center [154, 495] width 17 height 17
radio input "true"
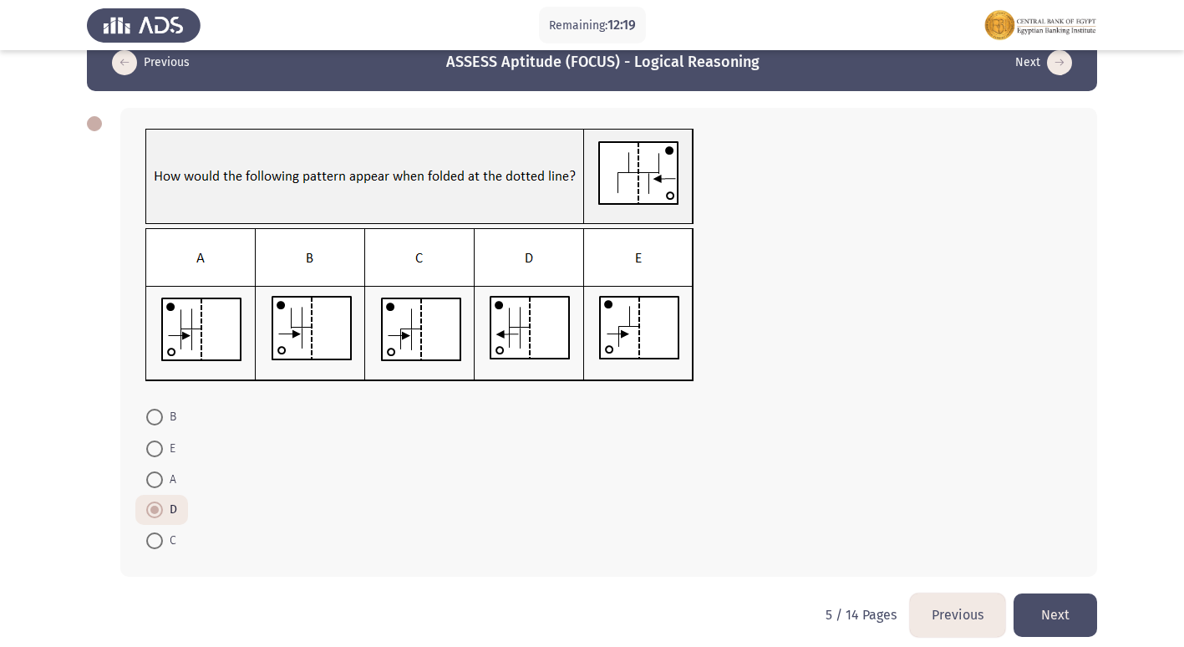
scroll to position [46, 0]
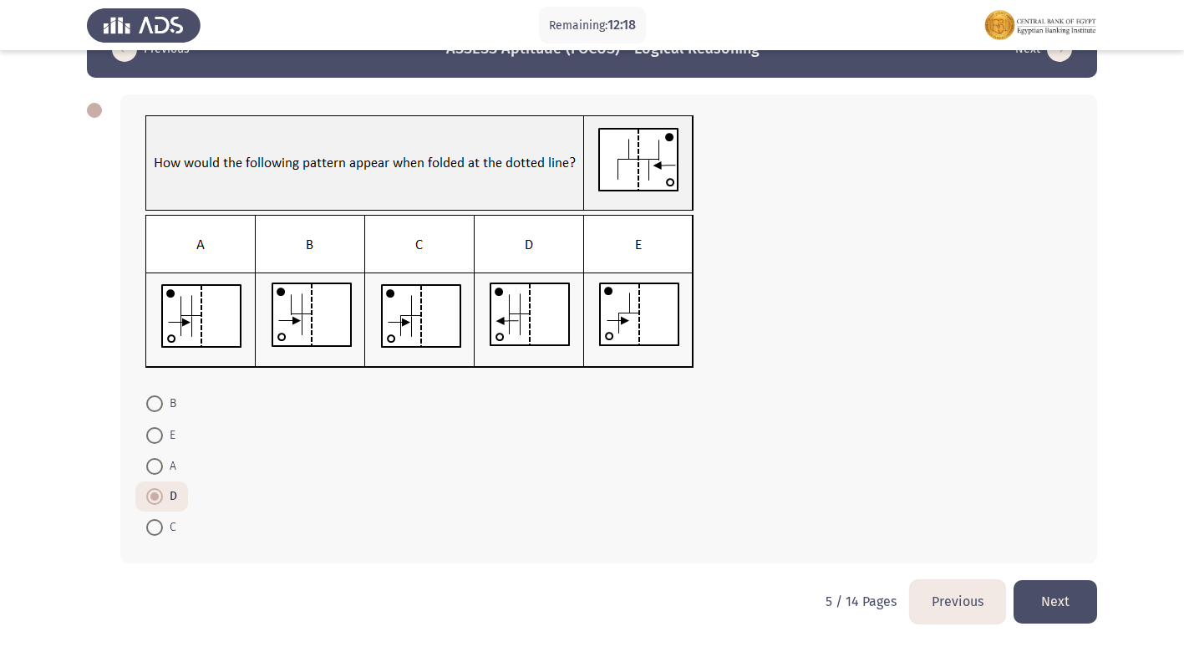
click at [1026, 590] on button "Next" at bounding box center [1055, 601] width 84 height 43
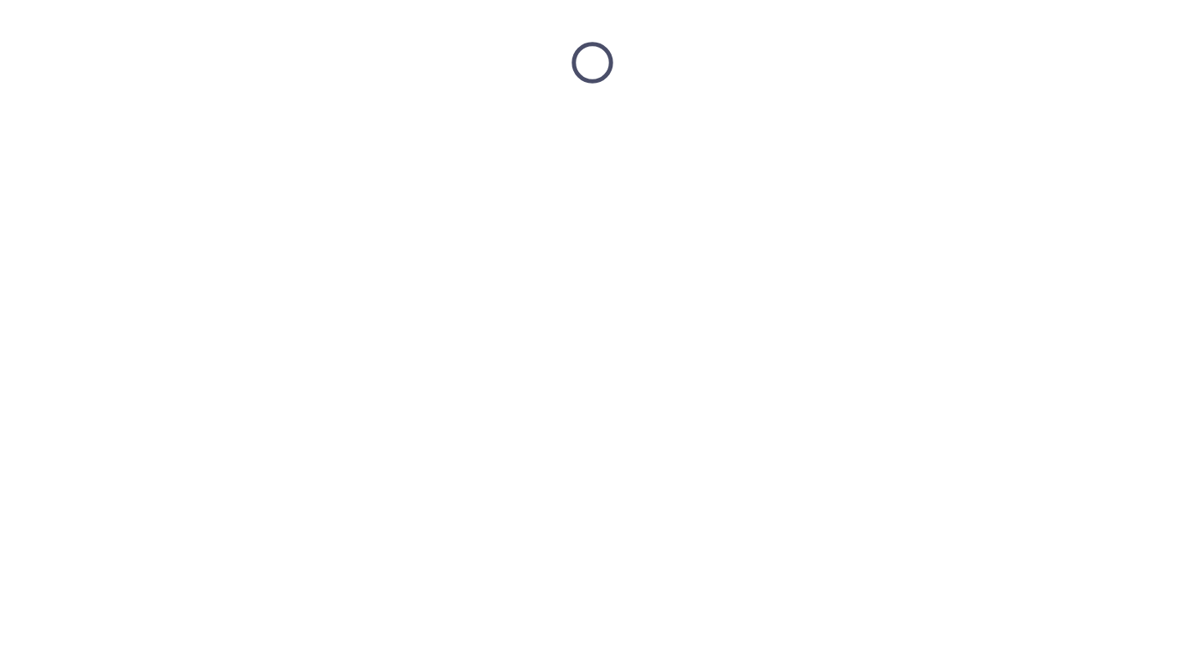
scroll to position [0, 0]
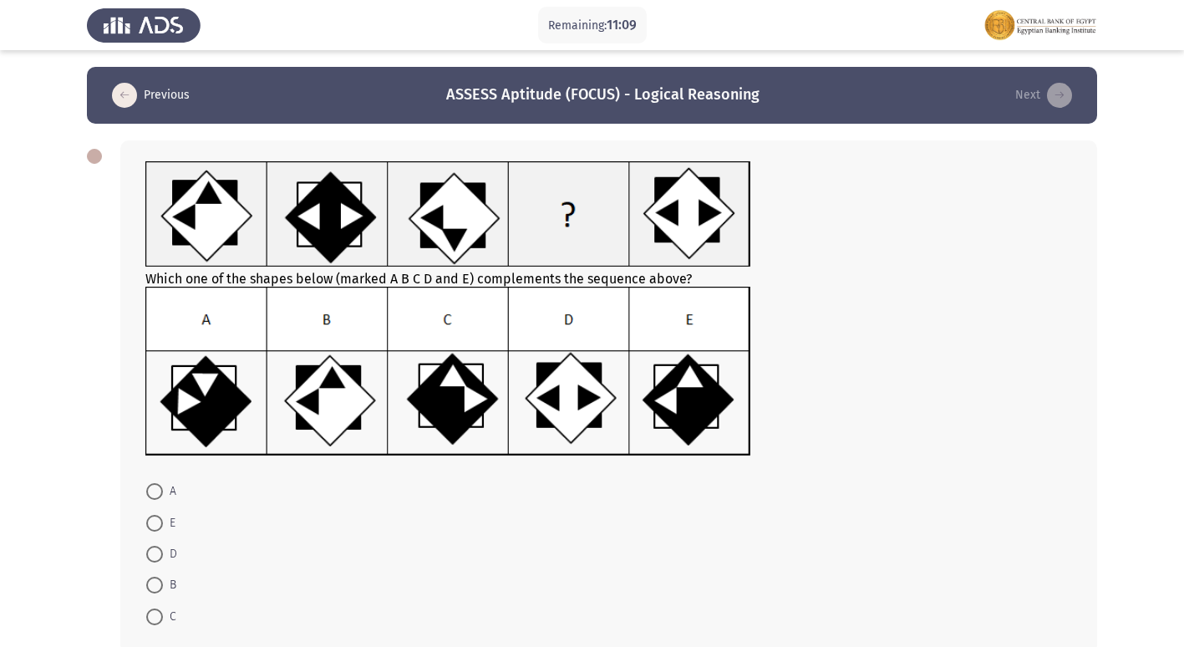
click at [155, 554] on span at bounding box center [155, 554] width 0 height 0
click at [154, 553] on input "D" at bounding box center [154, 553] width 17 height 17
radio input "true"
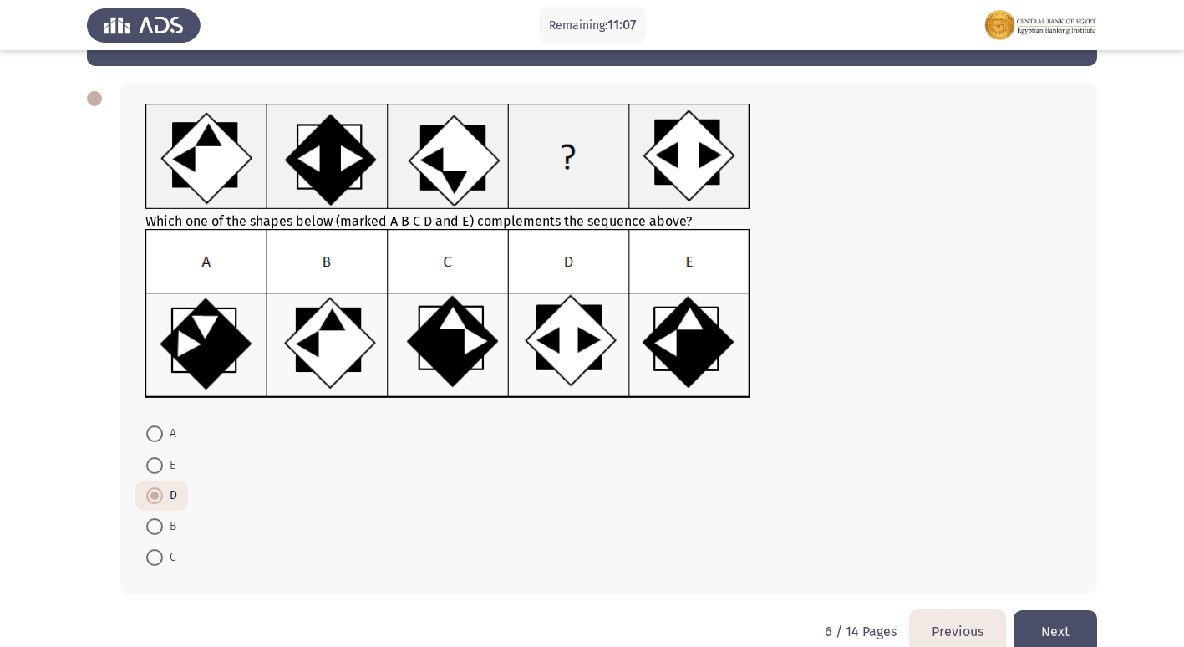
scroll to position [84, 0]
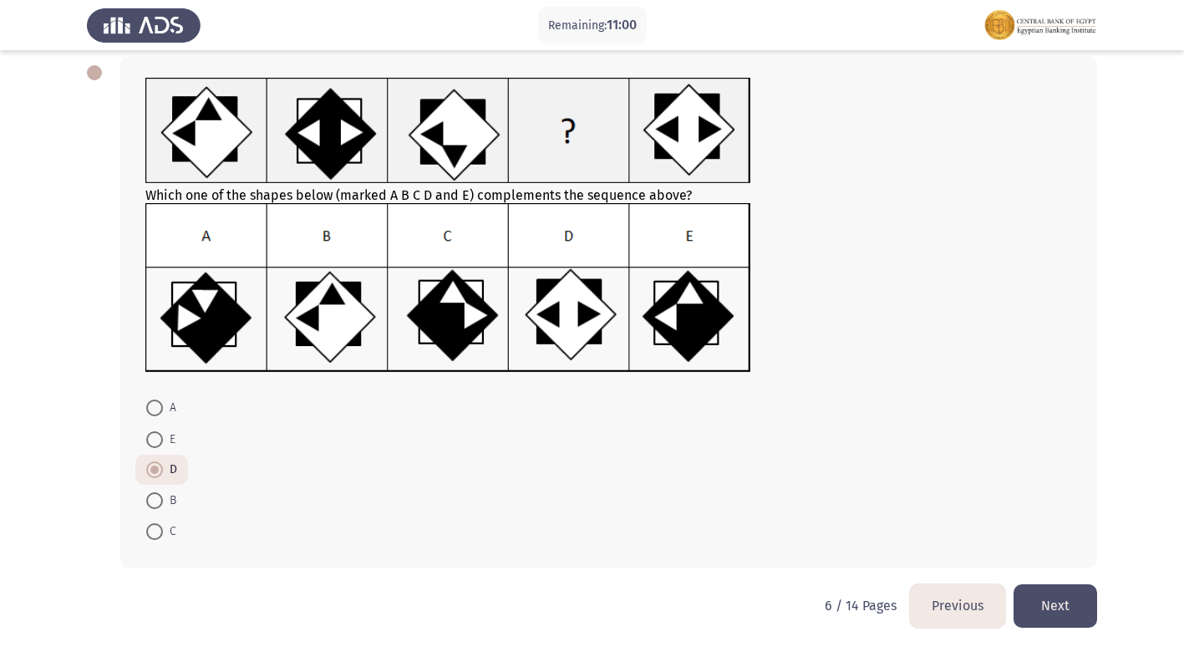
click at [1050, 598] on button "Next" at bounding box center [1055, 605] width 84 height 43
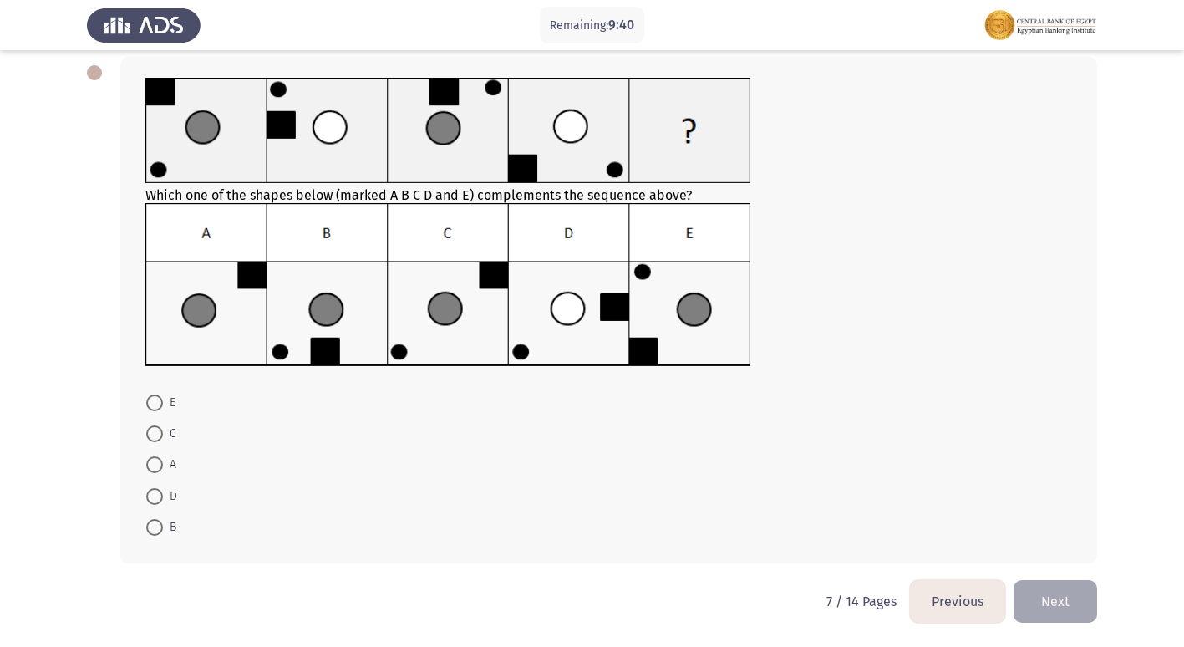
click at [155, 425] on span at bounding box center [154, 433] width 17 height 17
click at [155, 425] on input "C" at bounding box center [154, 433] width 17 height 17
radio input "true"
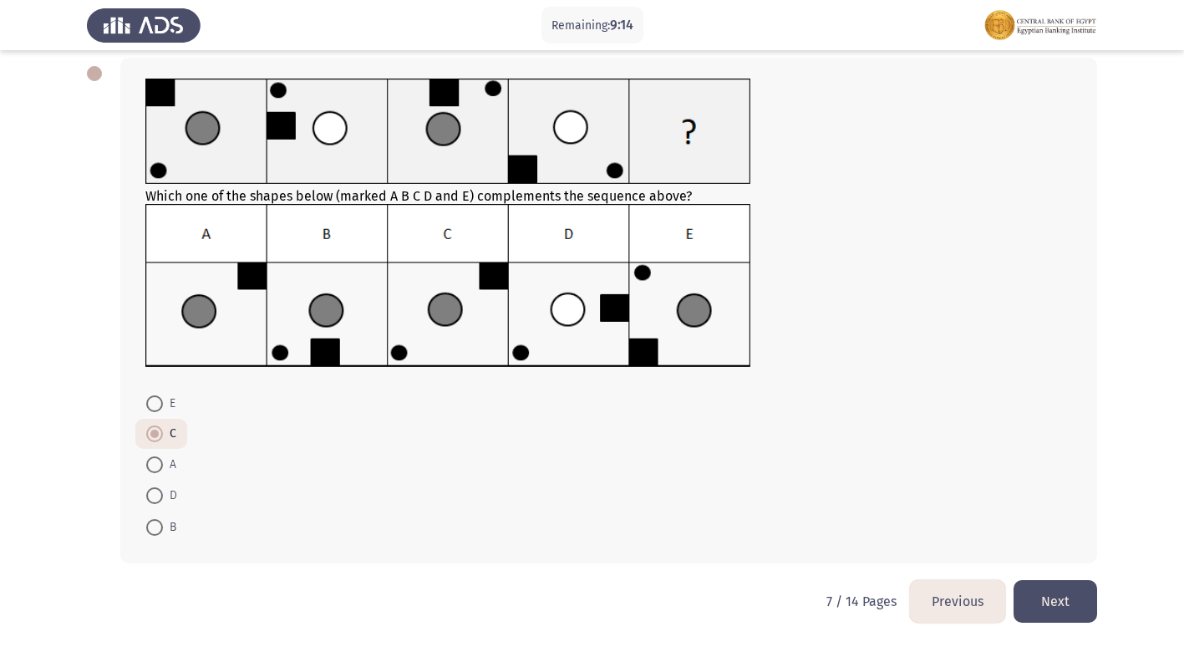
click at [155, 439] on span at bounding box center [154, 433] width 17 height 17
click at [155, 439] on input "C" at bounding box center [154, 433] width 17 height 17
click at [1042, 597] on button "Next" at bounding box center [1055, 601] width 84 height 43
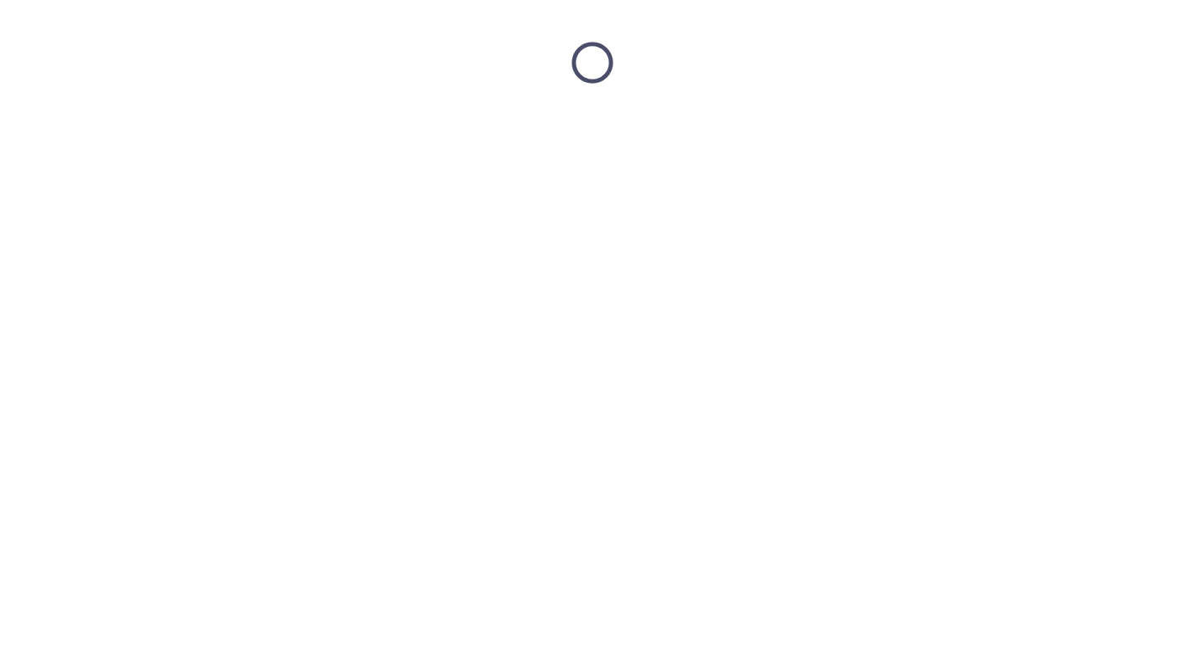
scroll to position [0, 0]
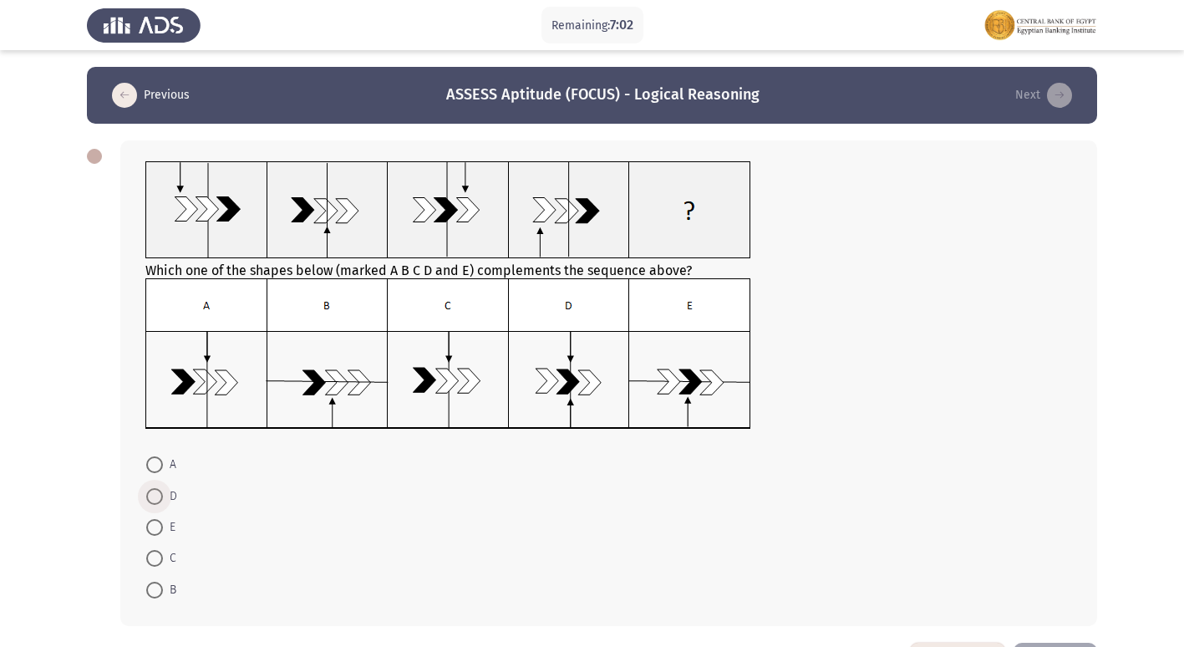
click at [159, 497] on span at bounding box center [154, 496] width 17 height 17
click at [159, 497] on input "D" at bounding box center [154, 496] width 17 height 17
radio input "true"
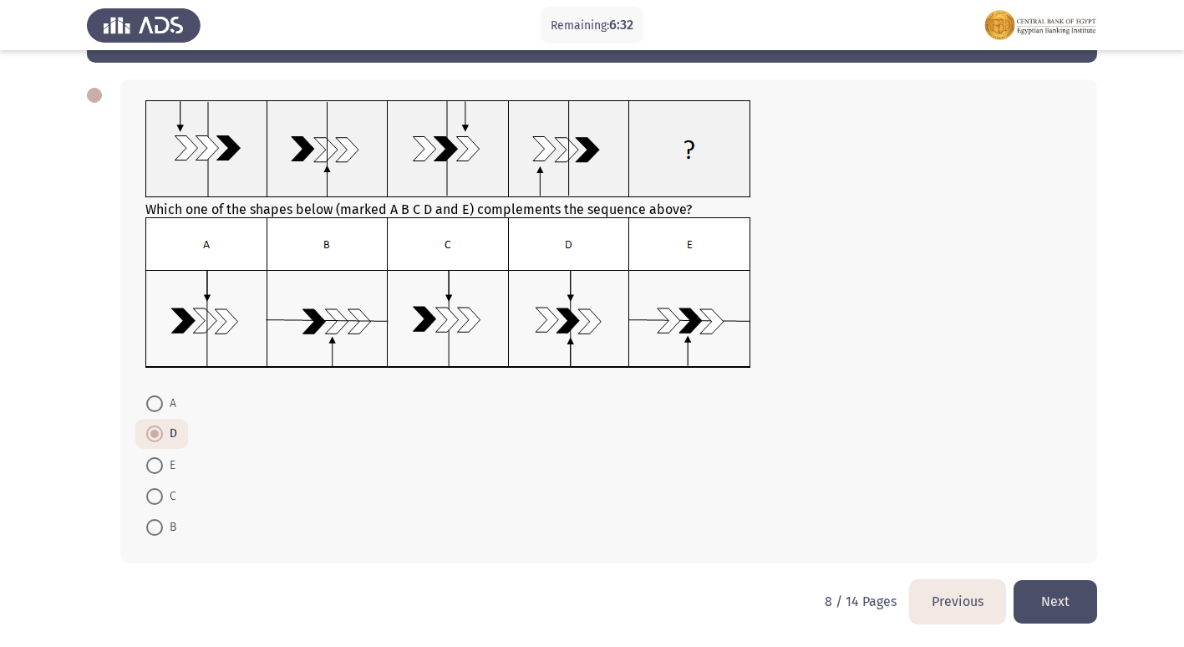
click at [1078, 596] on button "Next" at bounding box center [1055, 601] width 84 height 43
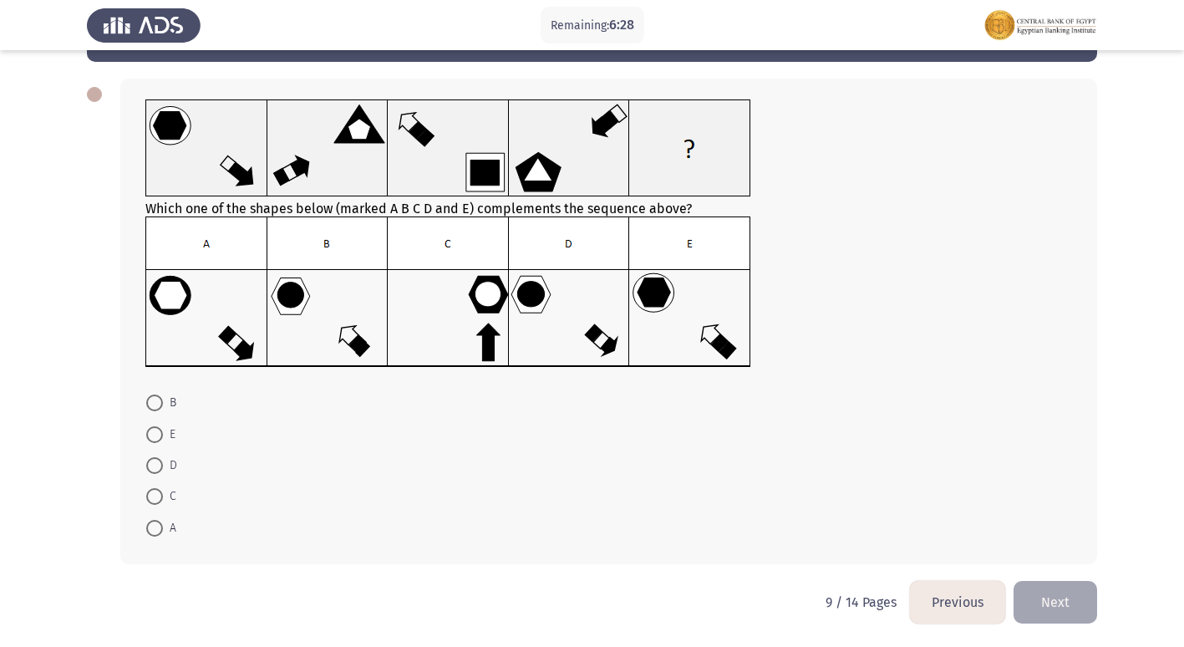
scroll to position [63, 0]
click at [155, 464] on span at bounding box center [154, 464] width 17 height 17
click at [155, 464] on input "D" at bounding box center [154, 464] width 17 height 17
radio input "true"
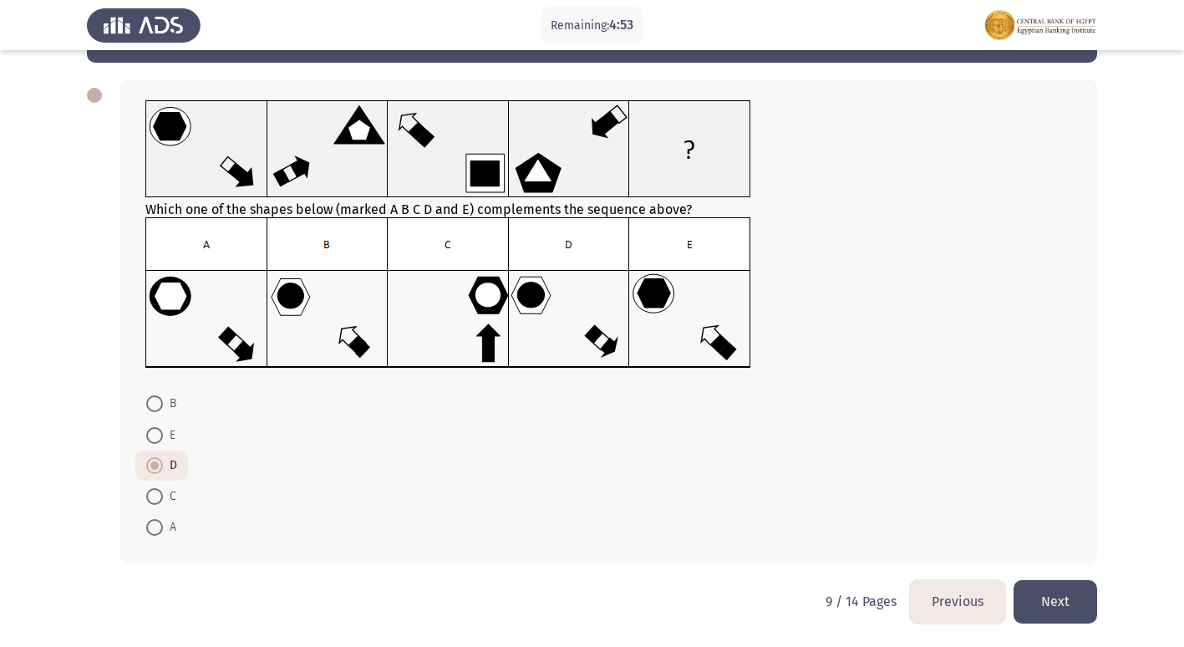
click at [1041, 594] on button "Next" at bounding box center [1055, 601] width 84 height 43
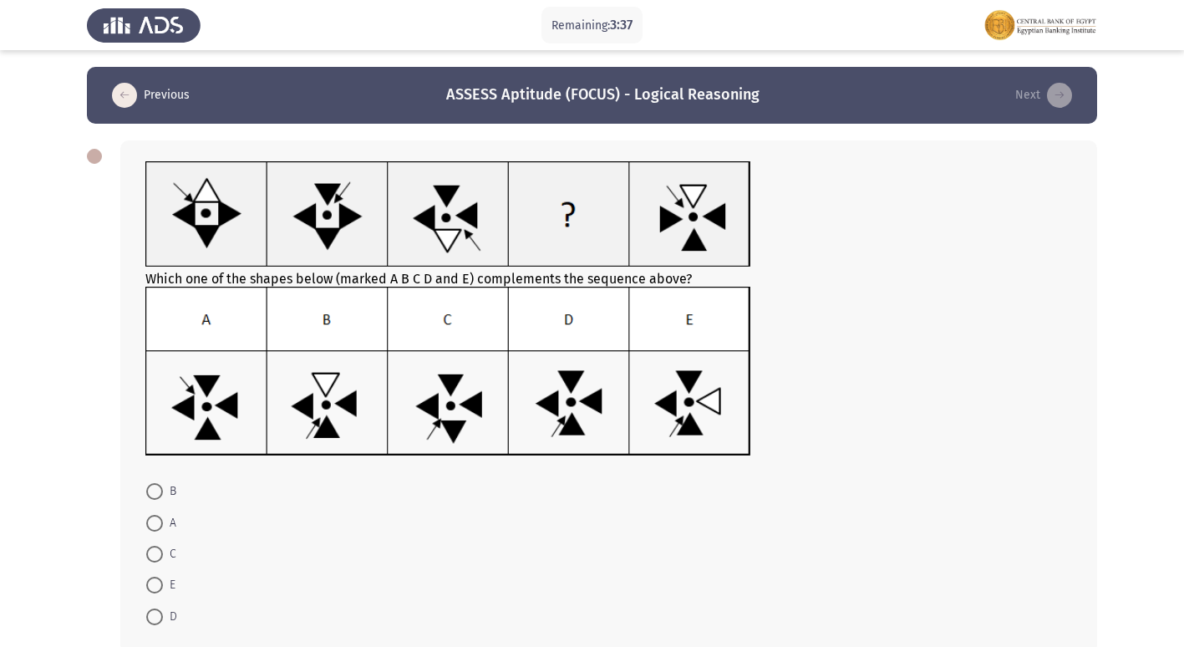
click at [164, 524] on span "A" at bounding box center [169, 523] width 13 height 20
click at [163, 524] on input "A" at bounding box center [154, 523] width 17 height 17
radio input "true"
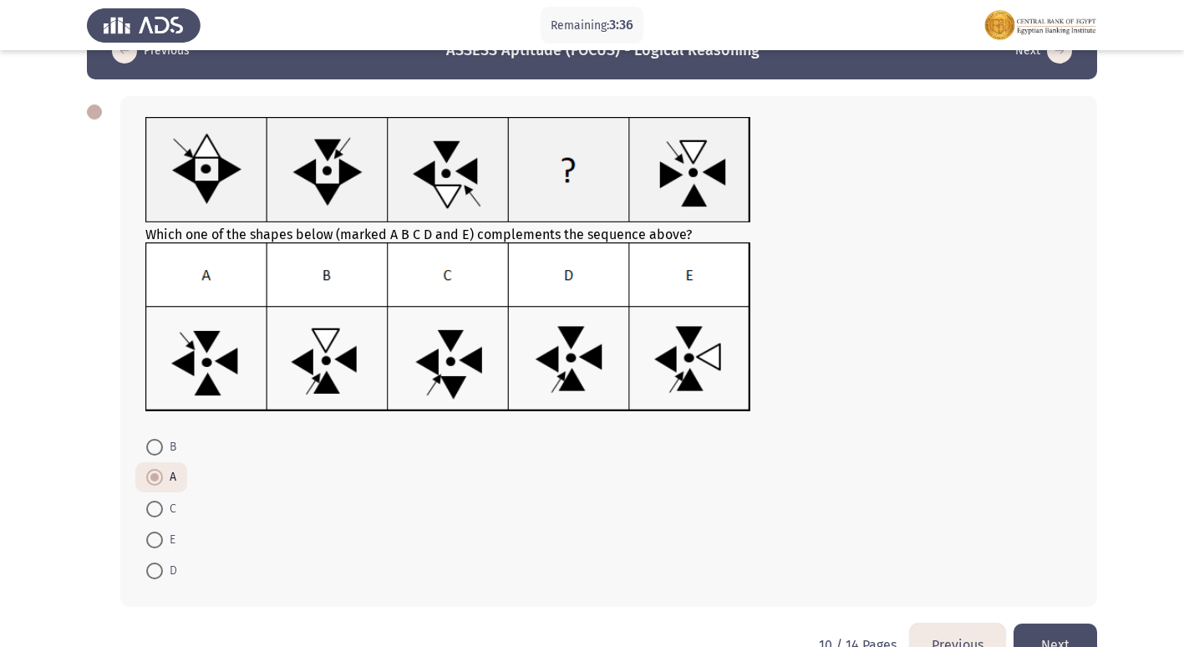
scroll to position [84, 0]
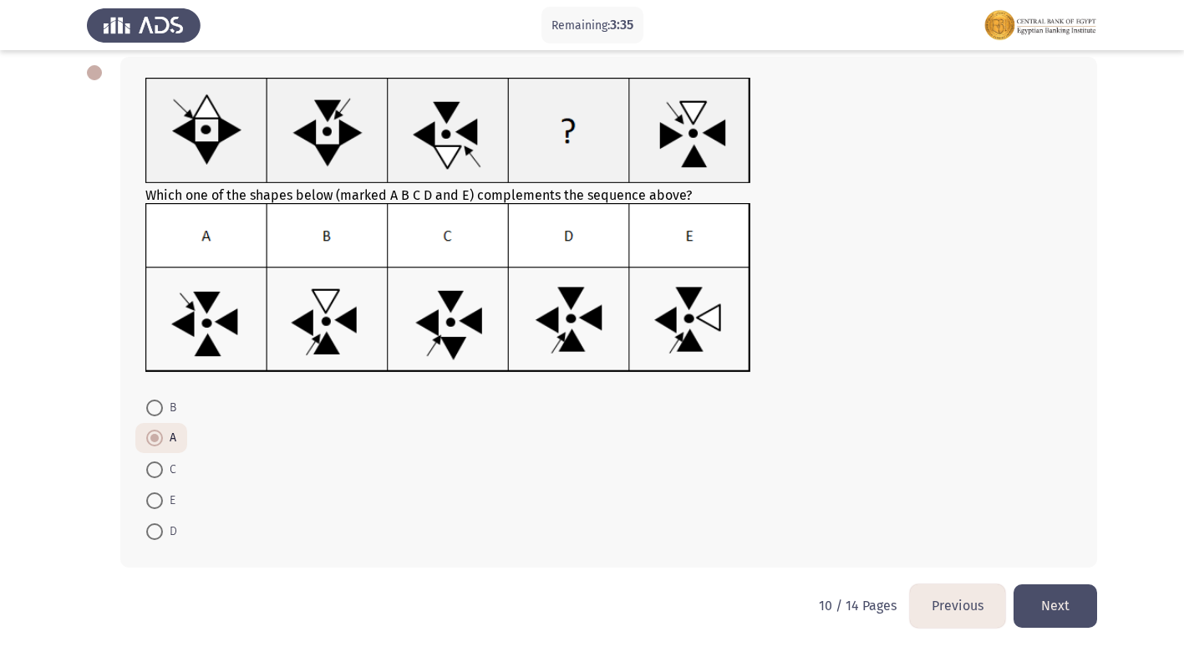
click at [1051, 585] on button "Next" at bounding box center [1055, 605] width 84 height 43
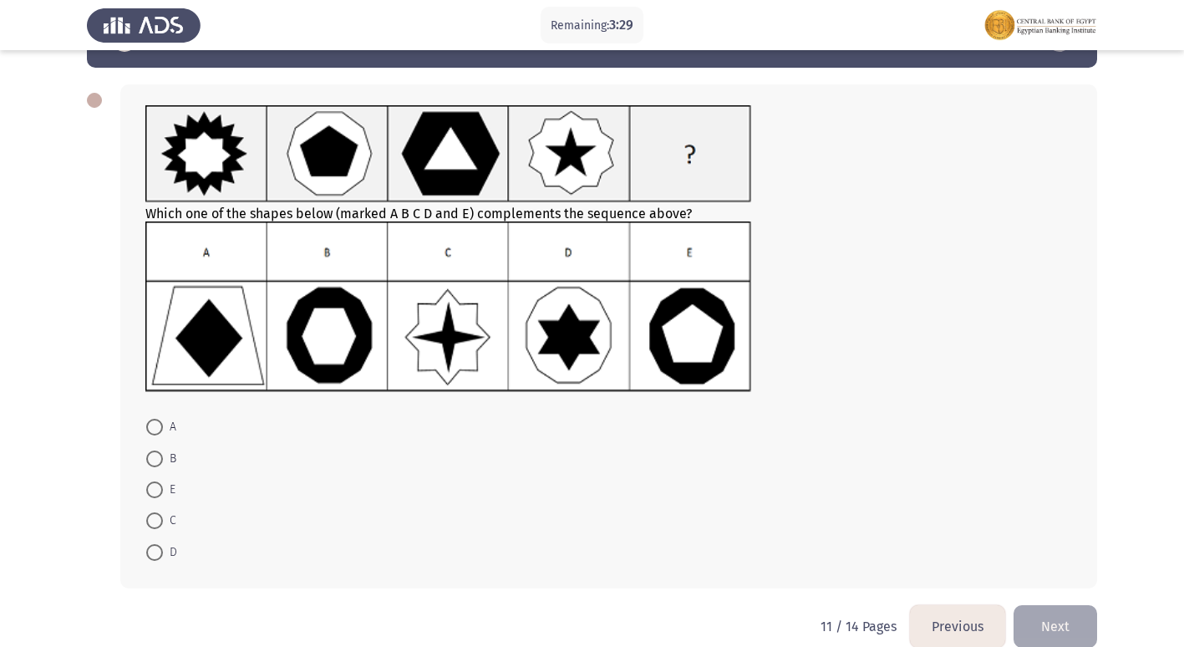
scroll to position [81, 0]
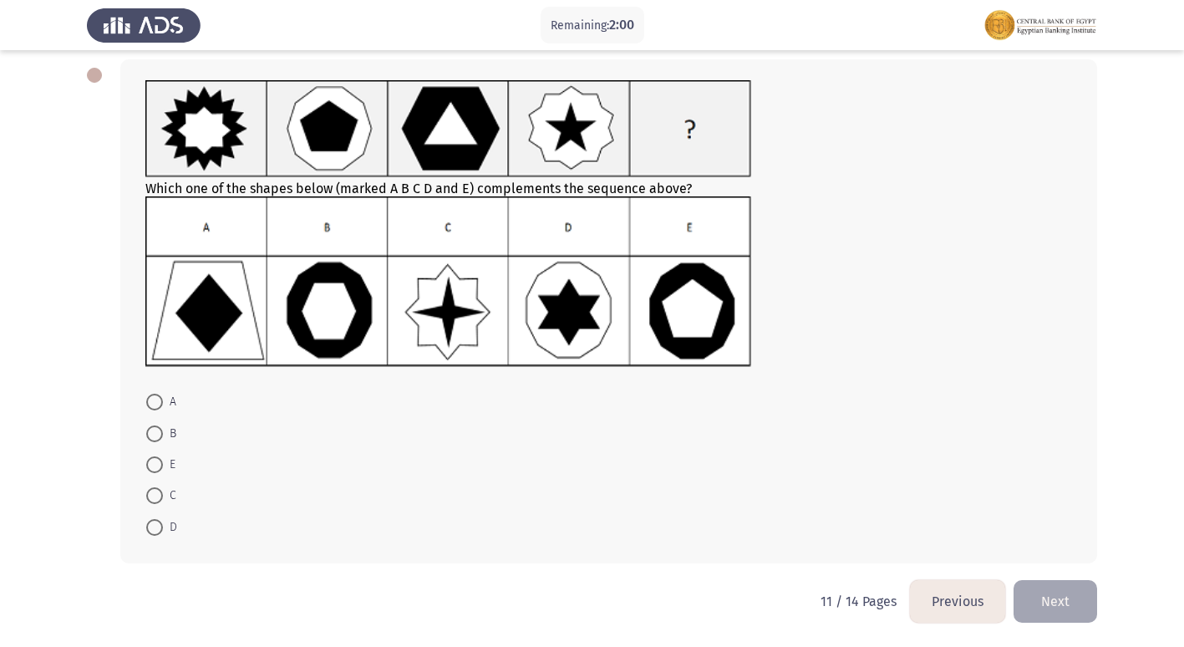
click at [153, 430] on span at bounding box center [154, 433] width 17 height 17
click at [153, 430] on input "B" at bounding box center [154, 433] width 17 height 17
radio input "true"
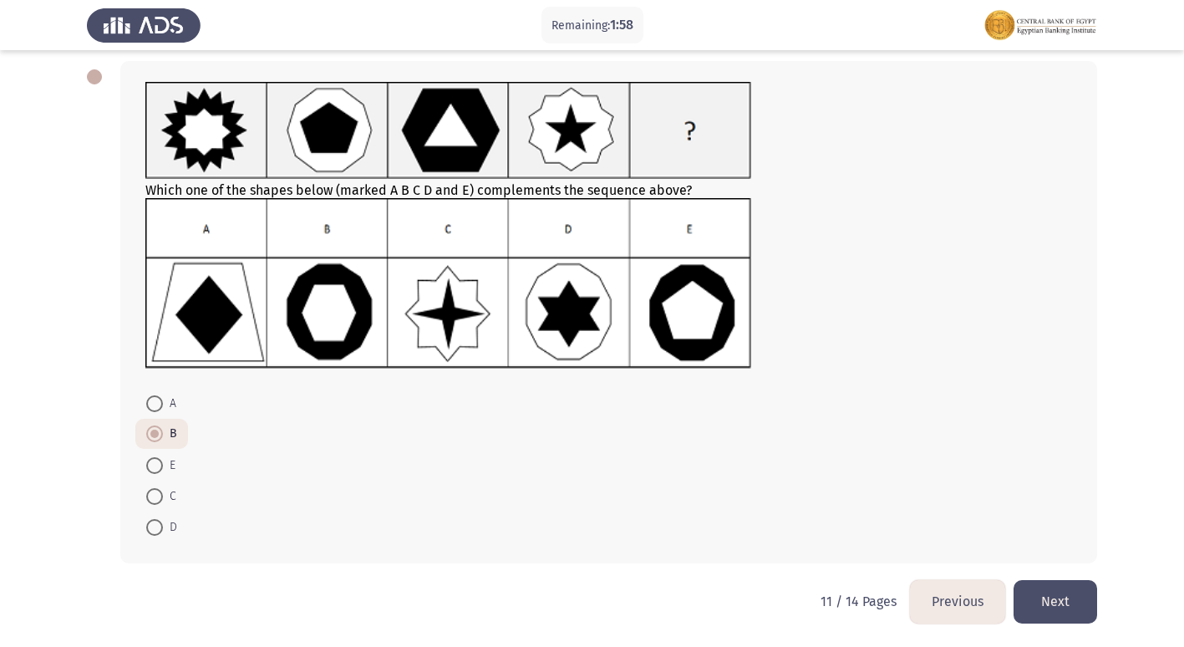
click at [1067, 592] on button "Next" at bounding box center [1055, 601] width 84 height 43
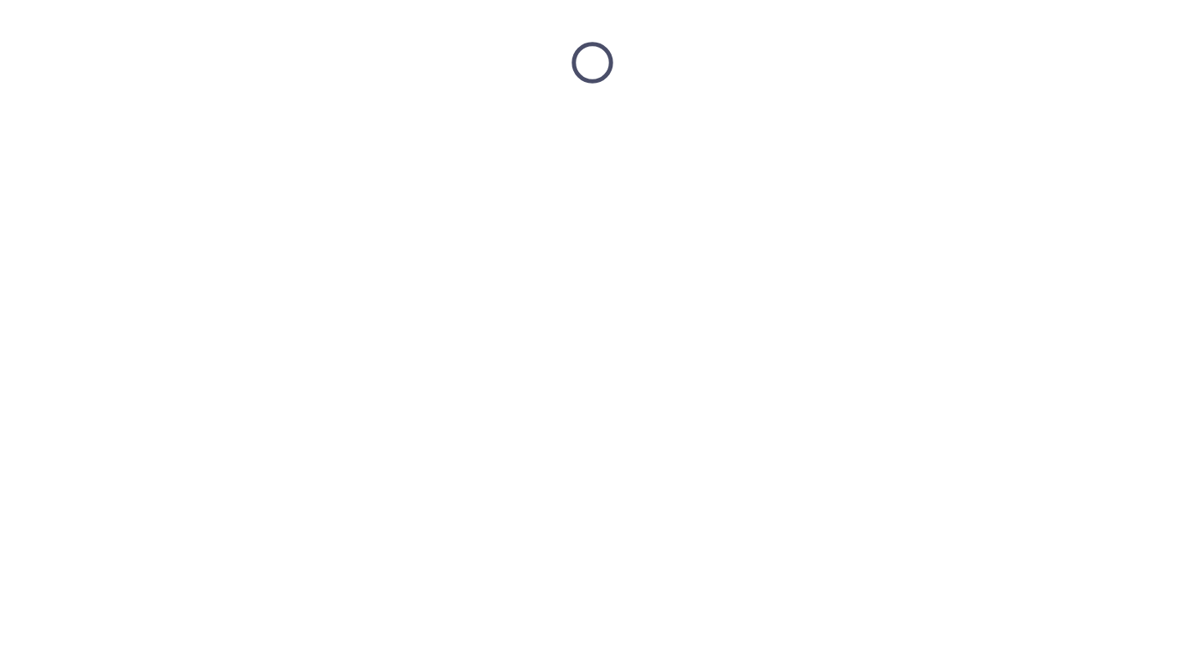
scroll to position [0, 0]
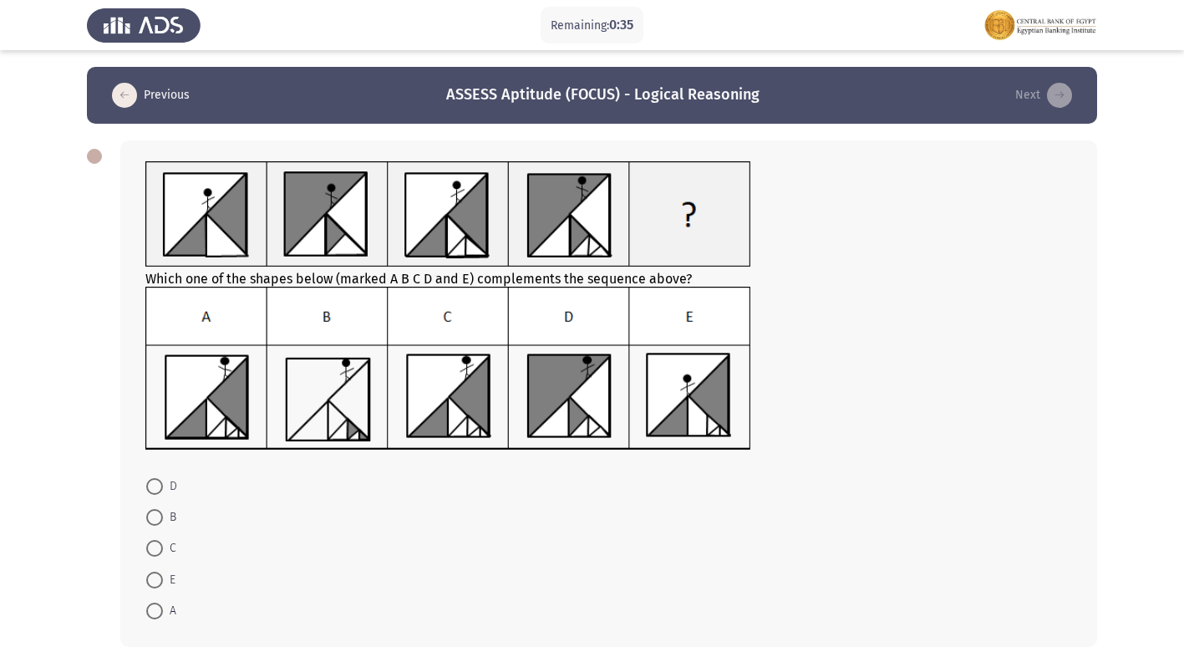
click at [157, 550] on span at bounding box center [154, 548] width 17 height 17
click at [157, 550] on input "C" at bounding box center [154, 548] width 17 height 17
radio input "true"
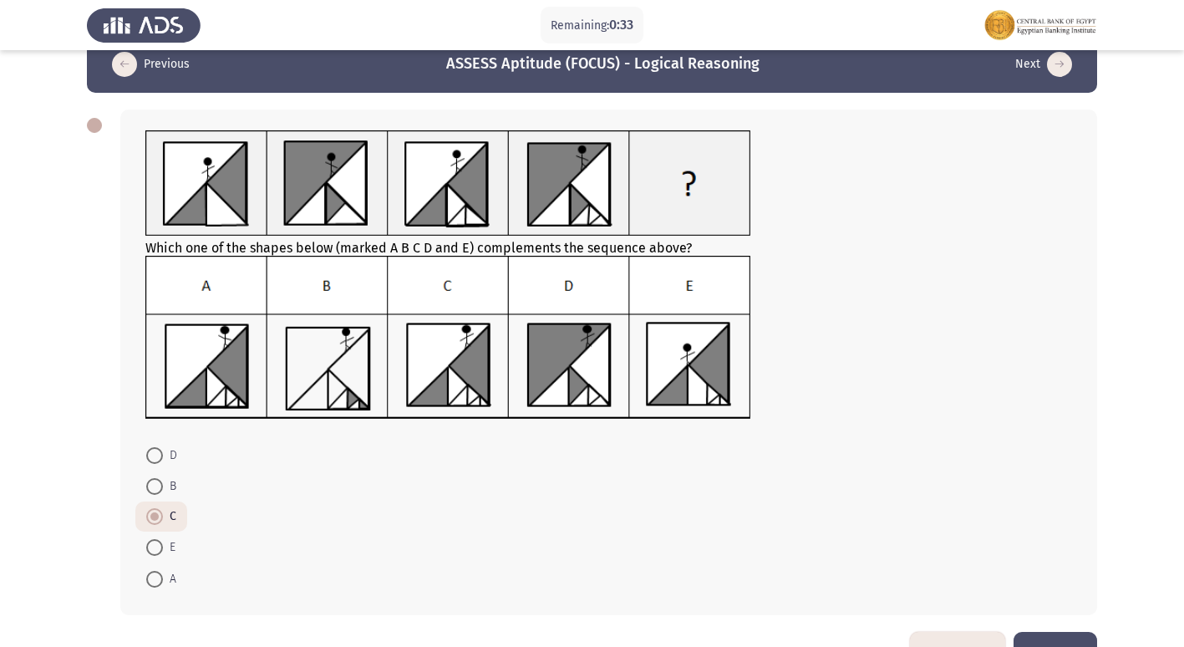
scroll to position [83, 0]
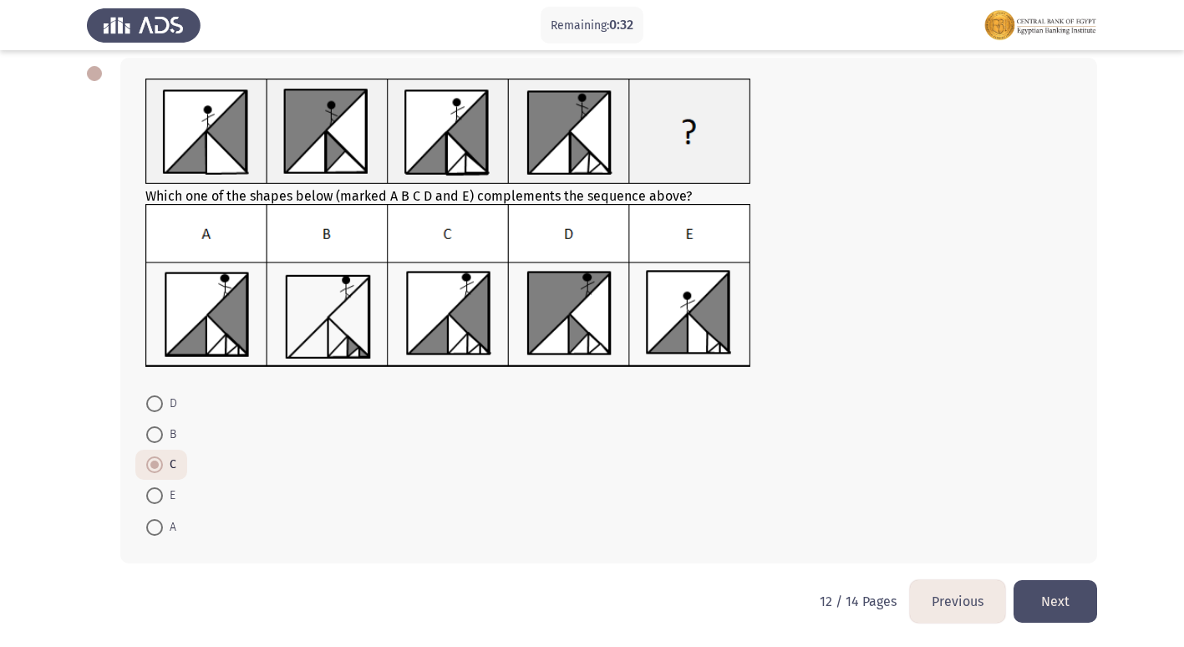
click at [1043, 583] on button "Next" at bounding box center [1055, 601] width 84 height 43
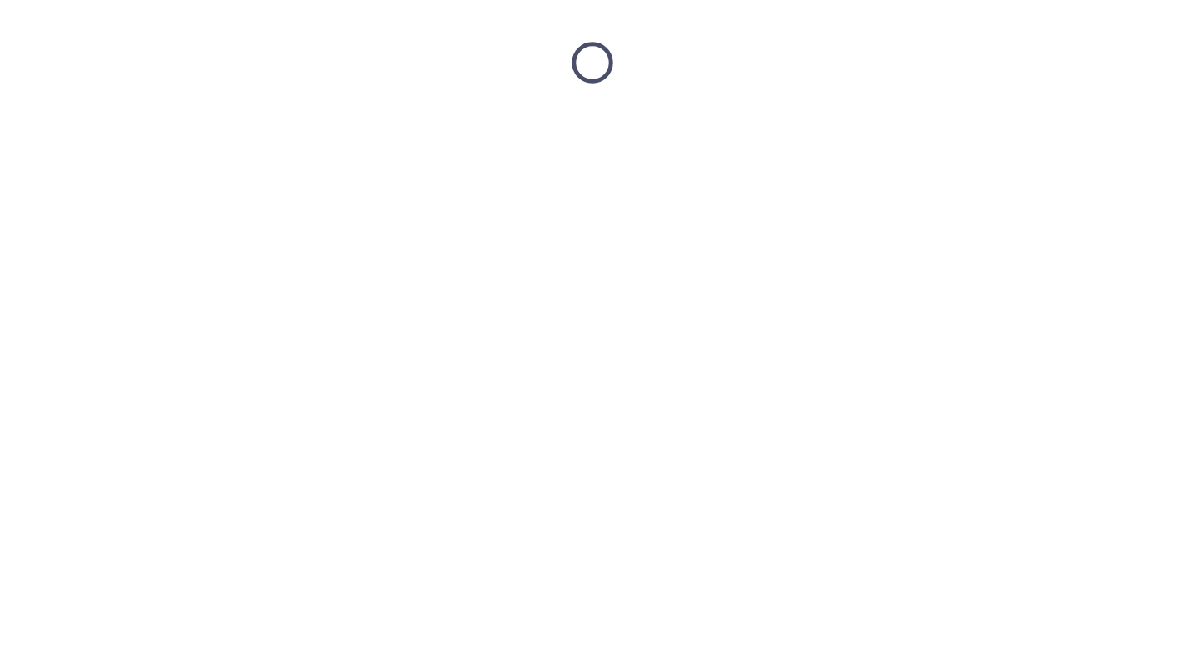
scroll to position [0, 0]
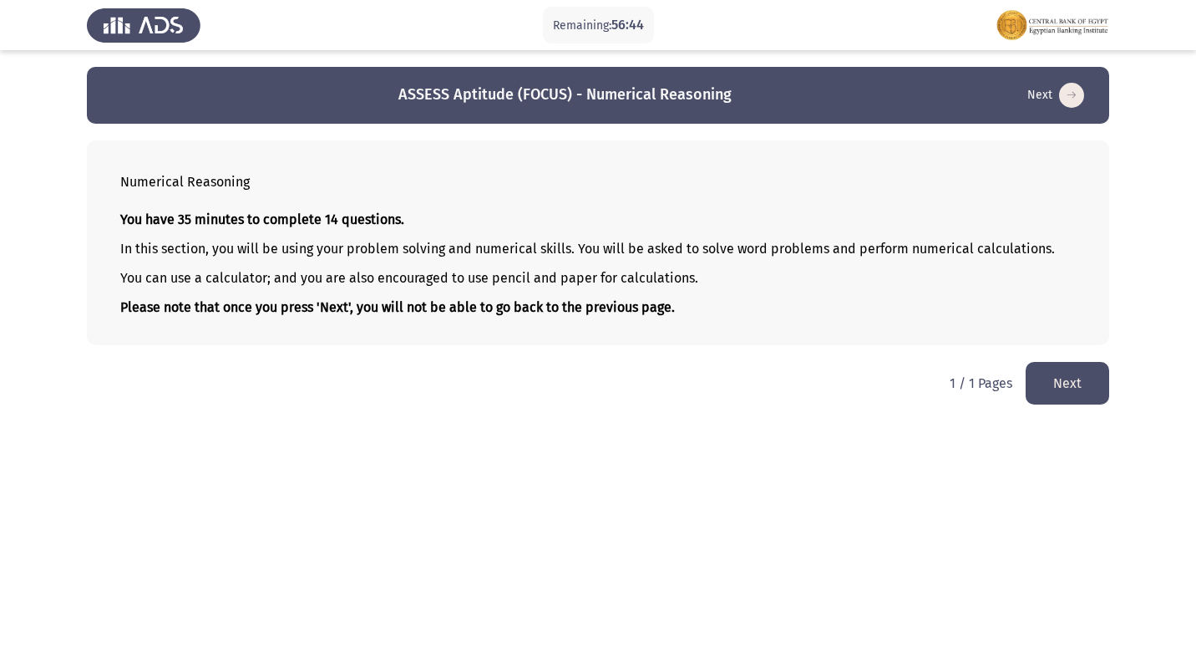
click at [1065, 380] on button "Next" at bounding box center [1068, 383] width 84 height 43
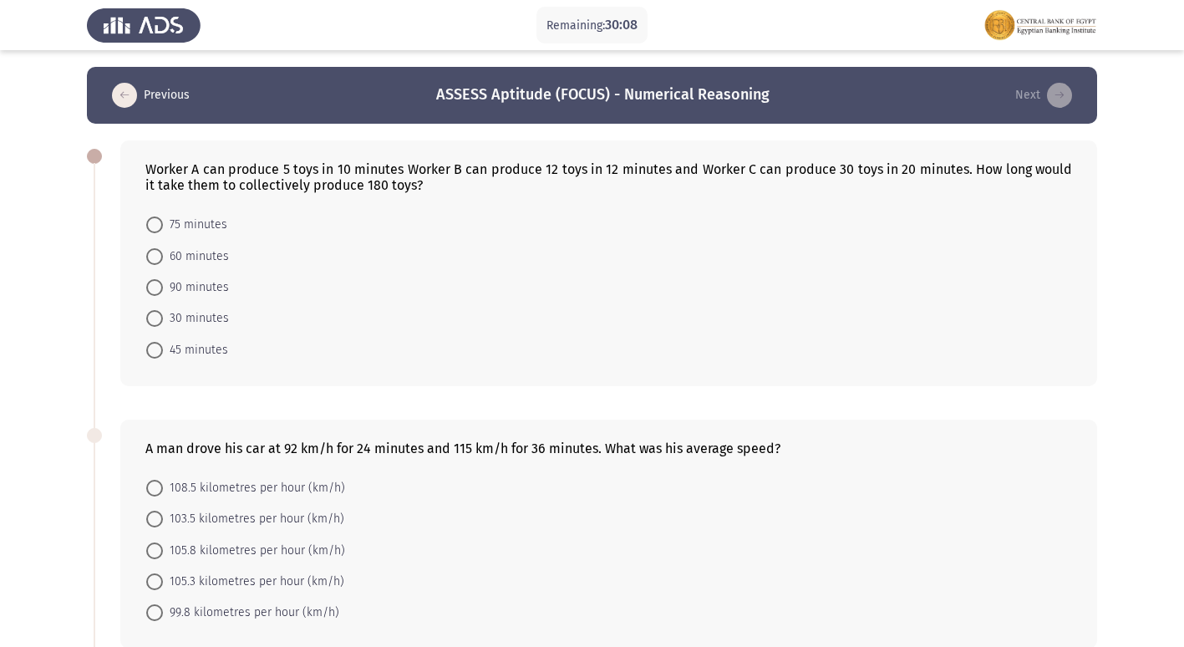
click at [161, 251] on span at bounding box center [154, 256] width 17 height 17
click at [161, 251] on input "60 minutes" at bounding box center [154, 256] width 17 height 17
radio input "true"
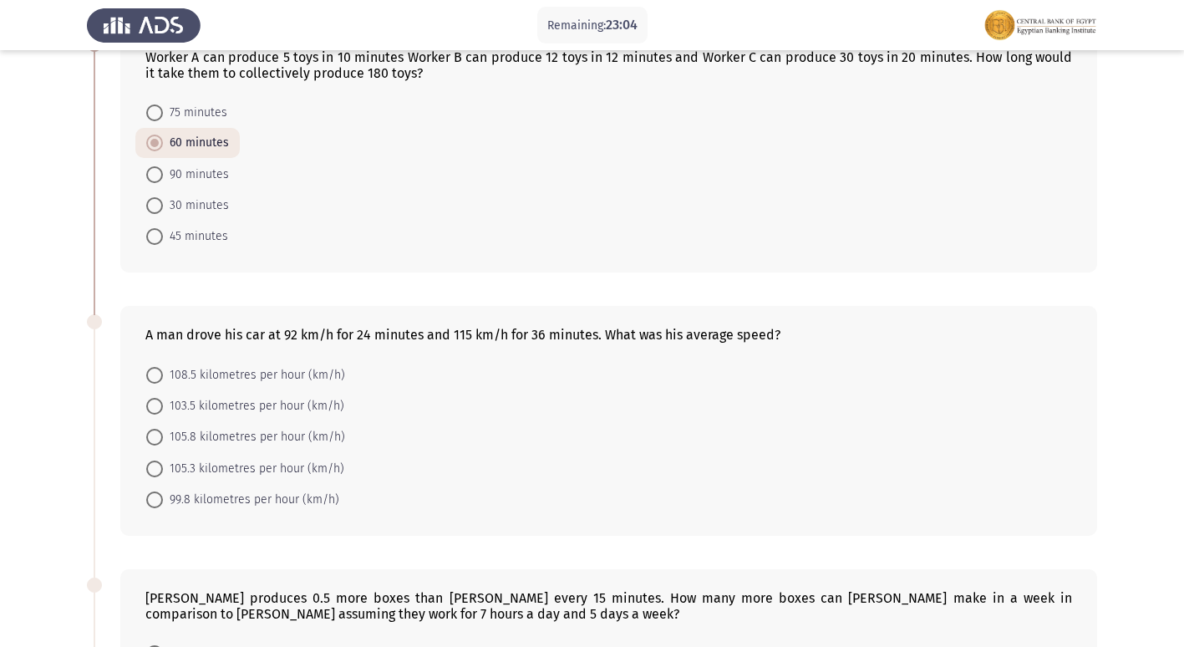
scroll to position [84, 0]
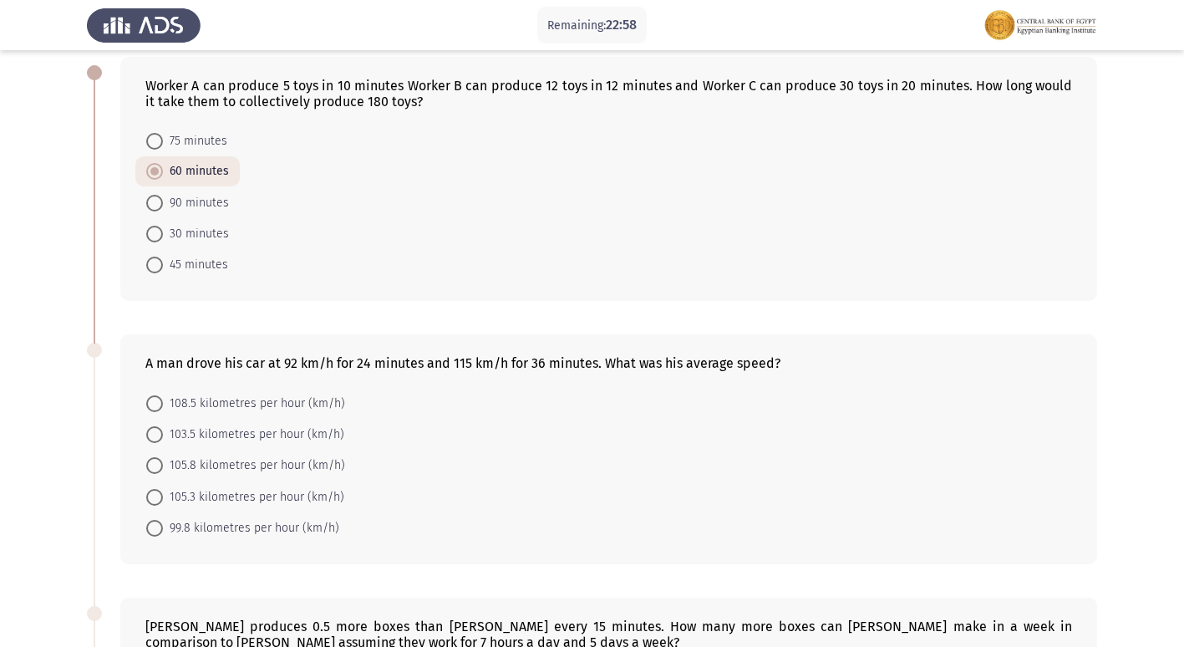
click at [158, 465] on span at bounding box center [154, 465] width 17 height 17
click at [158, 465] on input "105.8 kilometres per hour (km/h)" at bounding box center [154, 465] width 17 height 17
radio input "true"
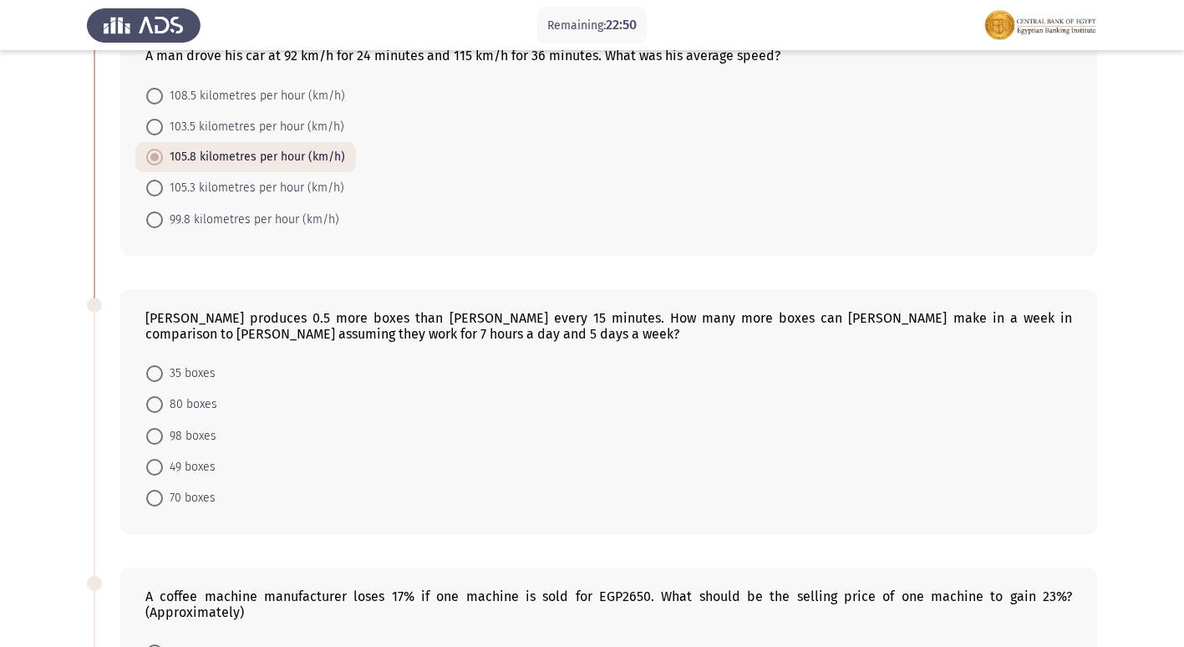
scroll to position [486, 0]
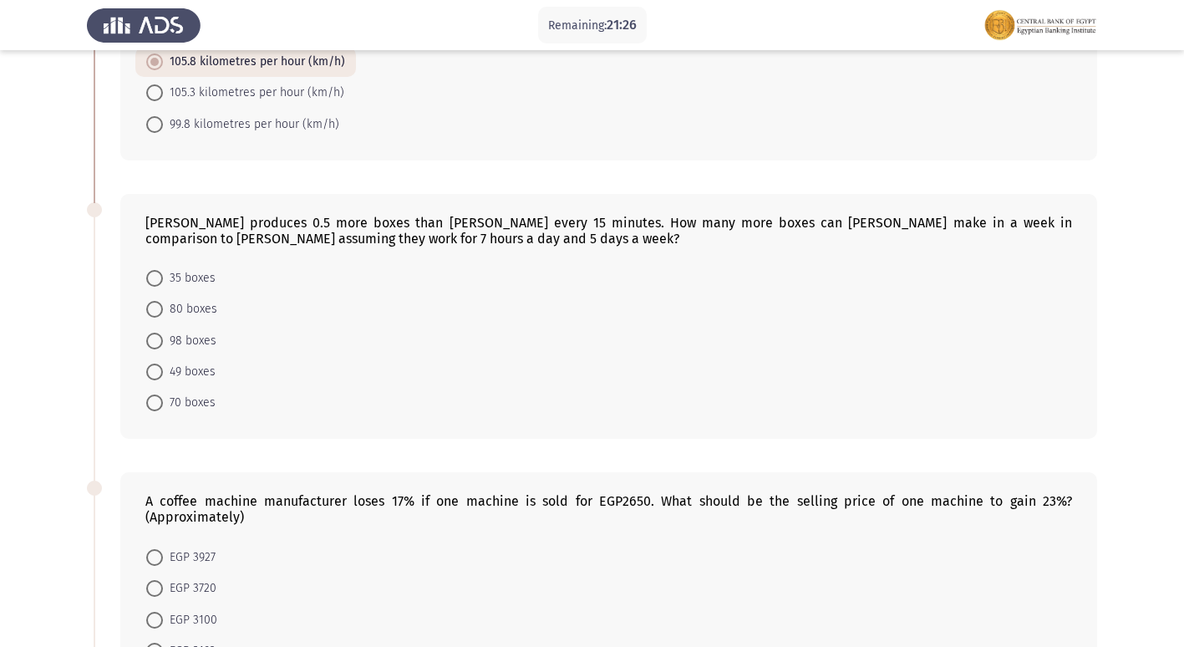
click at [155, 393] on label "70 boxes" at bounding box center [180, 403] width 69 height 20
click at [155, 394] on input "70 boxes" at bounding box center [154, 402] width 17 height 17
radio input "true"
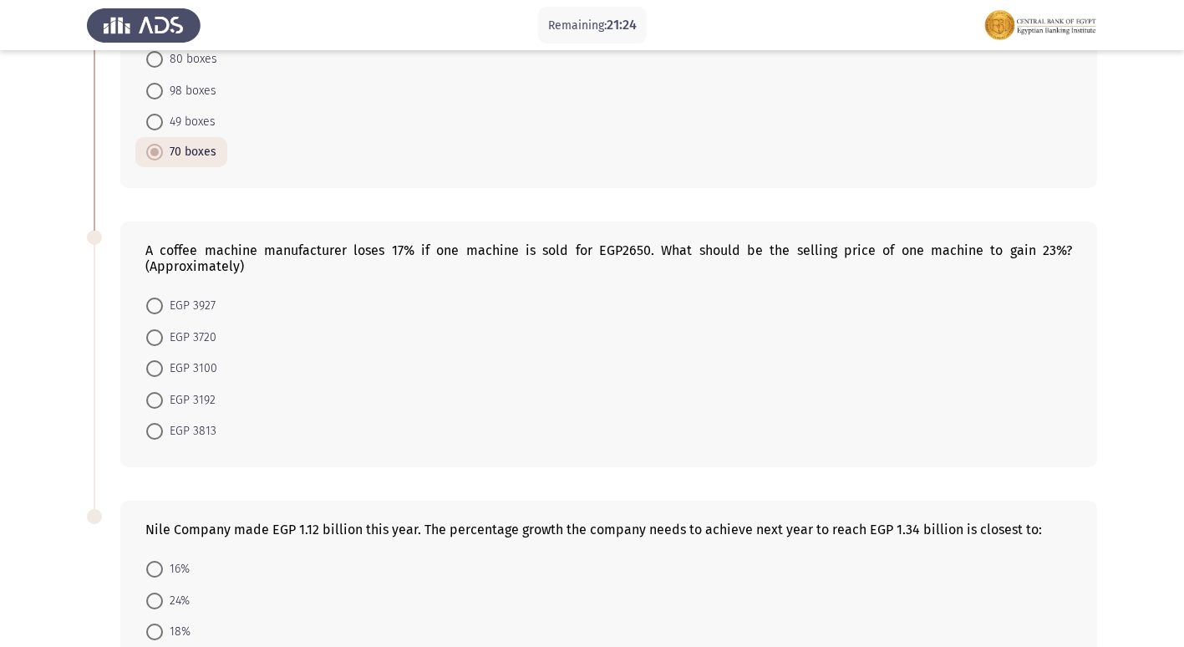
scroll to position [737, 0]
click at [165, 426] on span "EGP 3813" at bounding box center [189, 430] width 53 height 20
click at [163, 426] on input "EGP 3813" at bounding box center [154, 430] width 17 height 17
radio input "true"
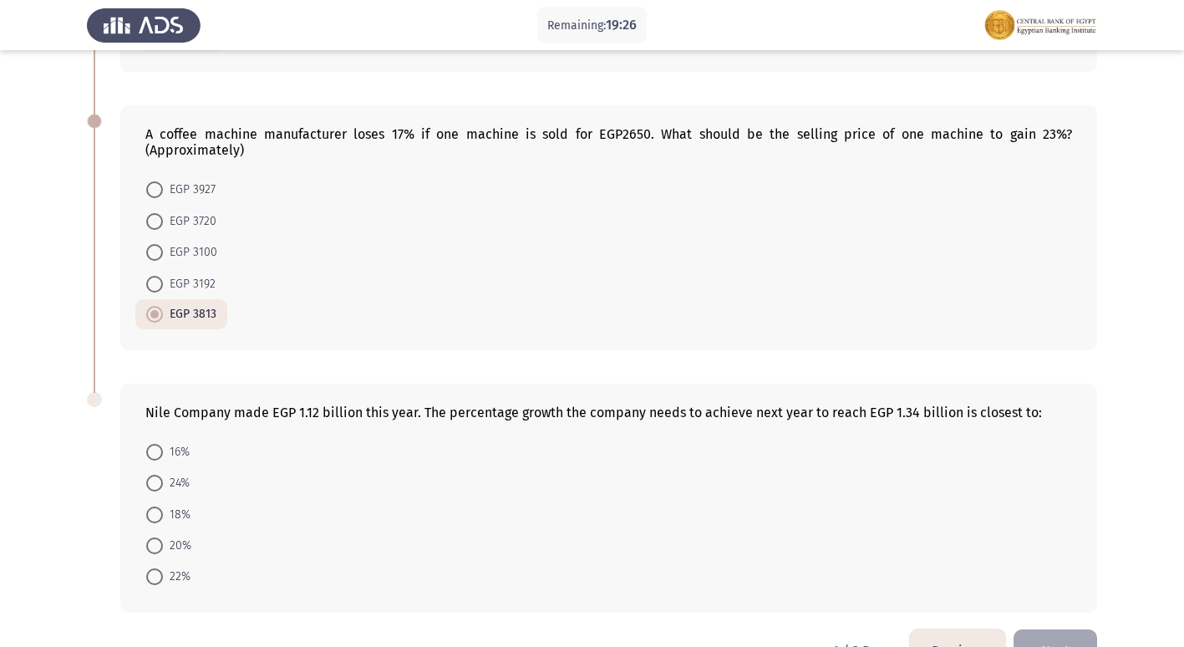
scroll to position [901, 0]
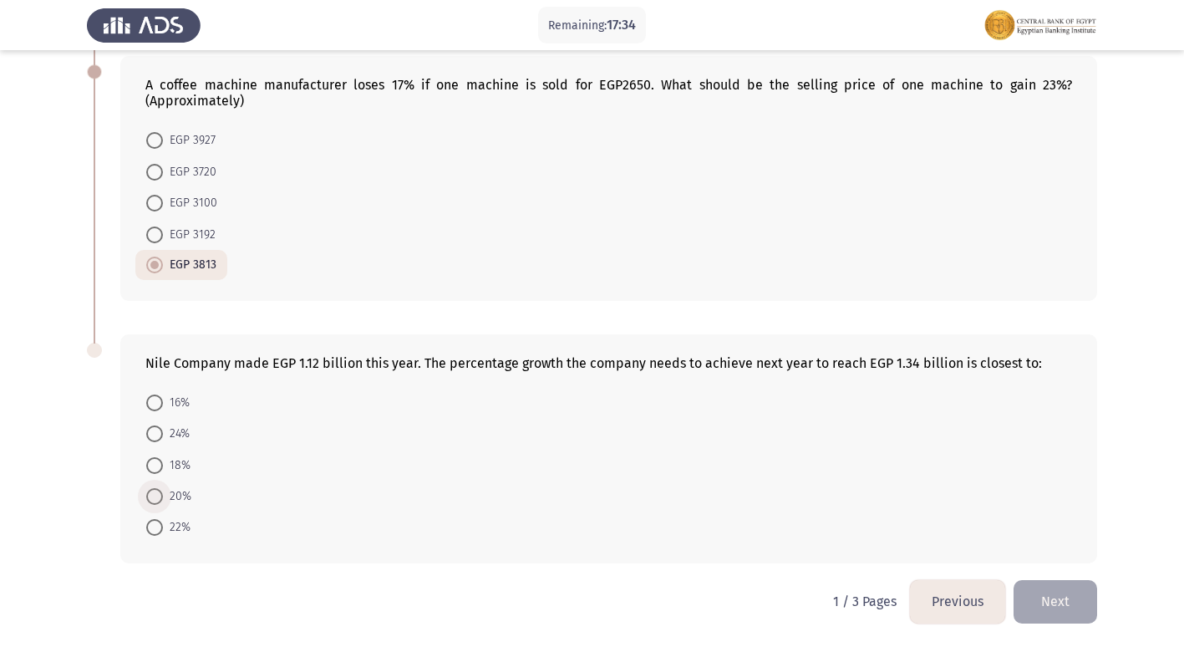
click at [155, 491] on span at bounding box center [154, 496] width 17 height 17
click at [155, 491] on input "20%" at bounding box center [154, 496] width 17 height 17
radio input "true"
click at [1051, 594] on button "Next" at bounding box center [1055, 601] width 84 height 43
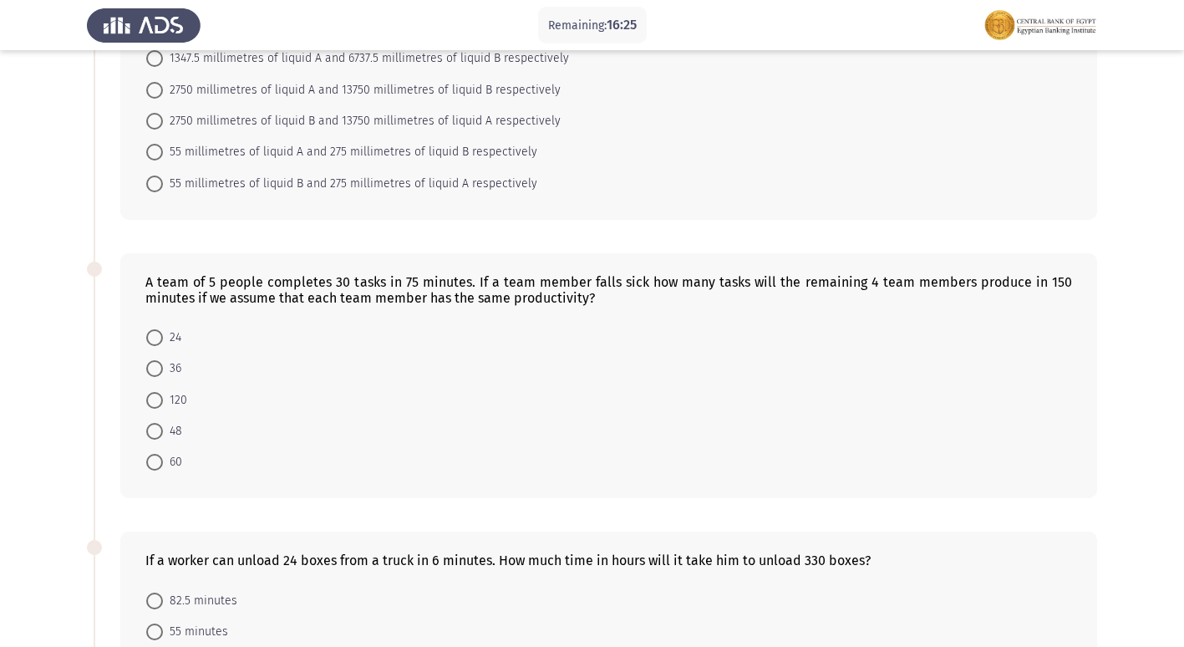
scroll to position [167, 0]
click at [146, 327] on label "24" at bounding box center [163, 337] width 35 height 20
click at [146, 328] on input "24" at bounding box center [154, 336] width 17 height 17
radio input "true"
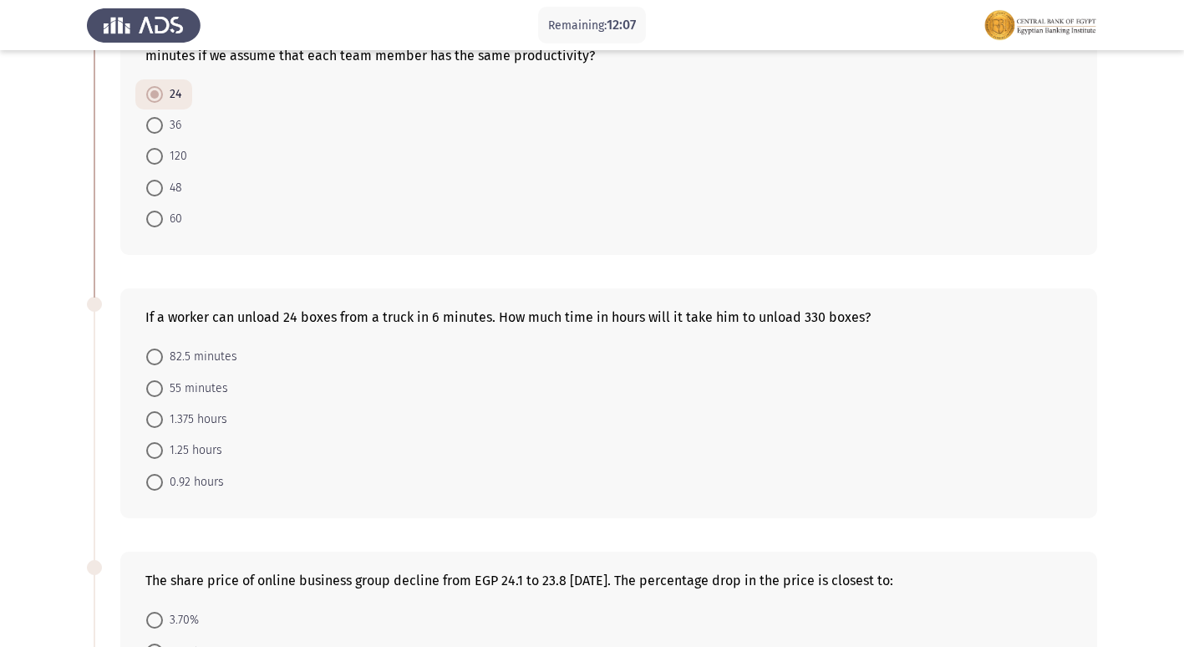
scroll to position [501, 0]
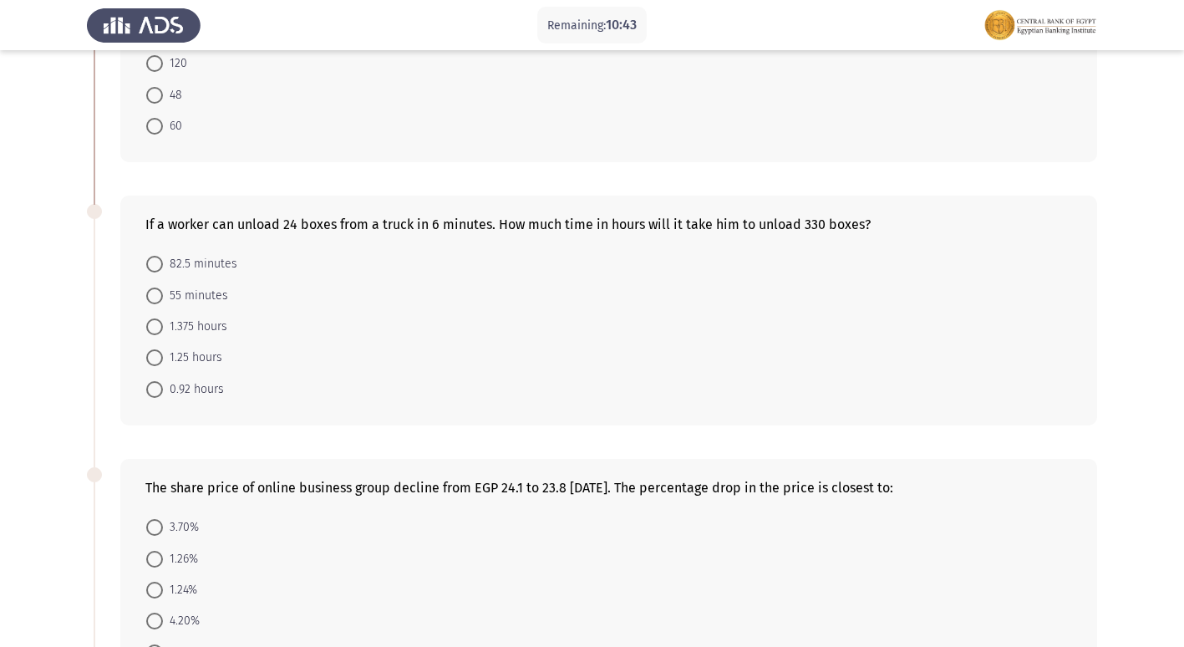
click at [157, 334] on span at bounding box center [154, 326] width 17 height 17
click at [157, 334] on input "1.375 hours" at bounding box center [154, 326] width 17 height 17
radio input "true"
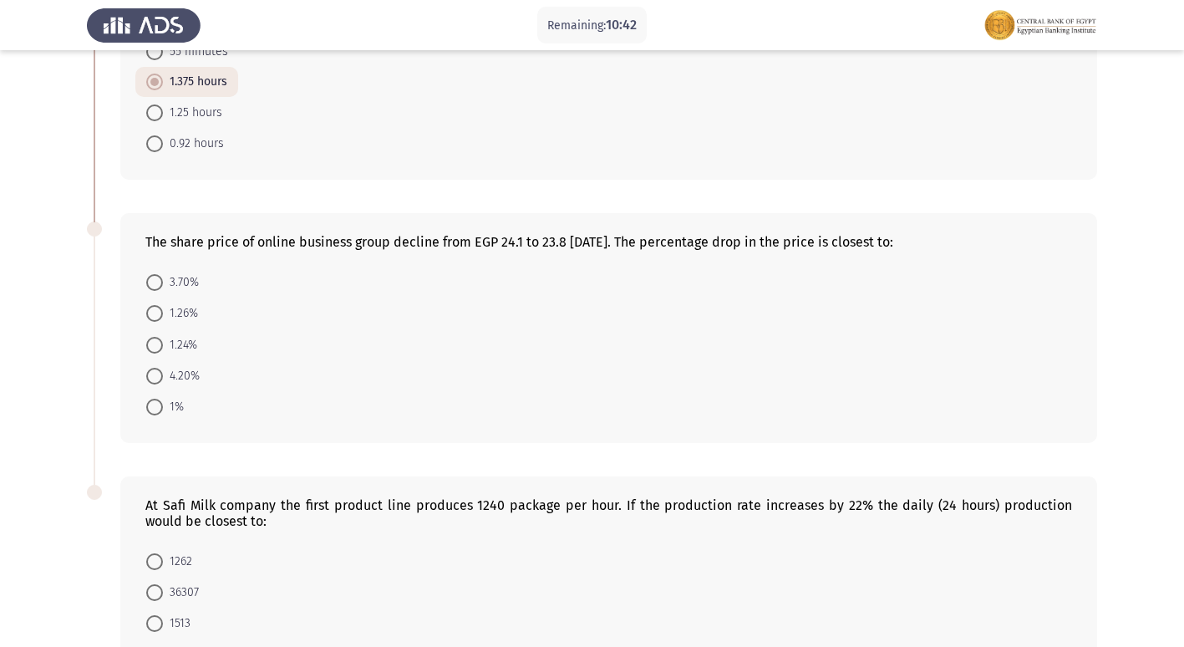
scroll to position [752, 0]
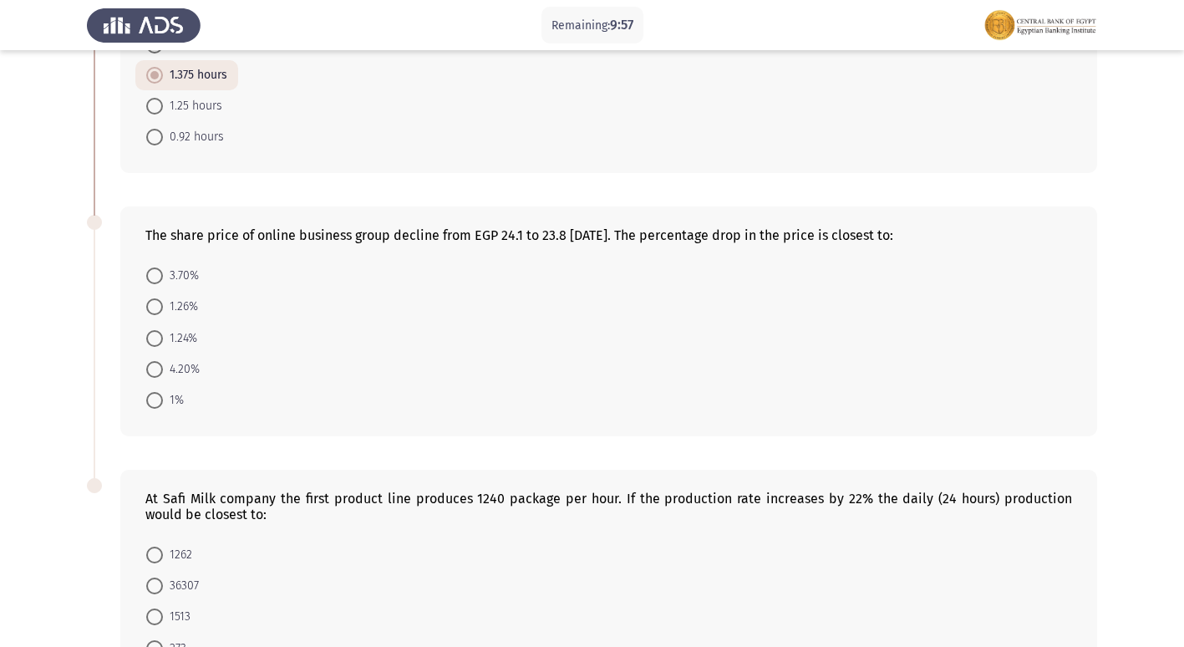
click at [156, 346] on span at bounding box center [154, 338] width 17 height 17
click at [156, 346] on input "1.24%" at bounding box center [154, 338] width 17 height 17
radio input "true"
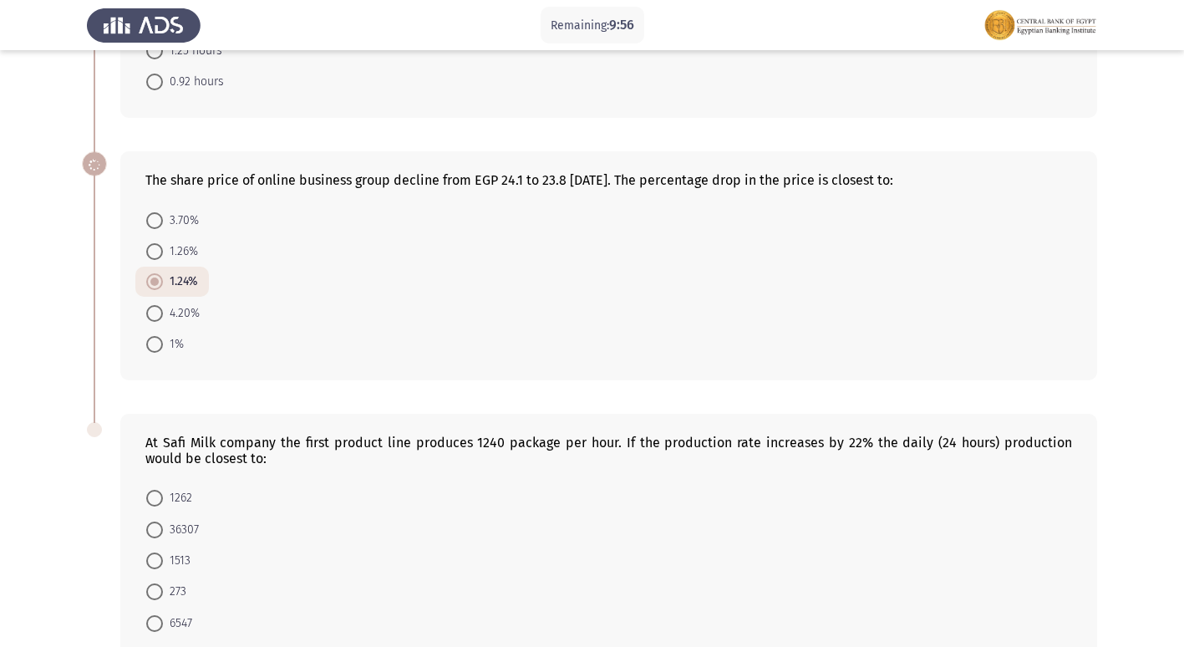
scroll to position [903, 0]
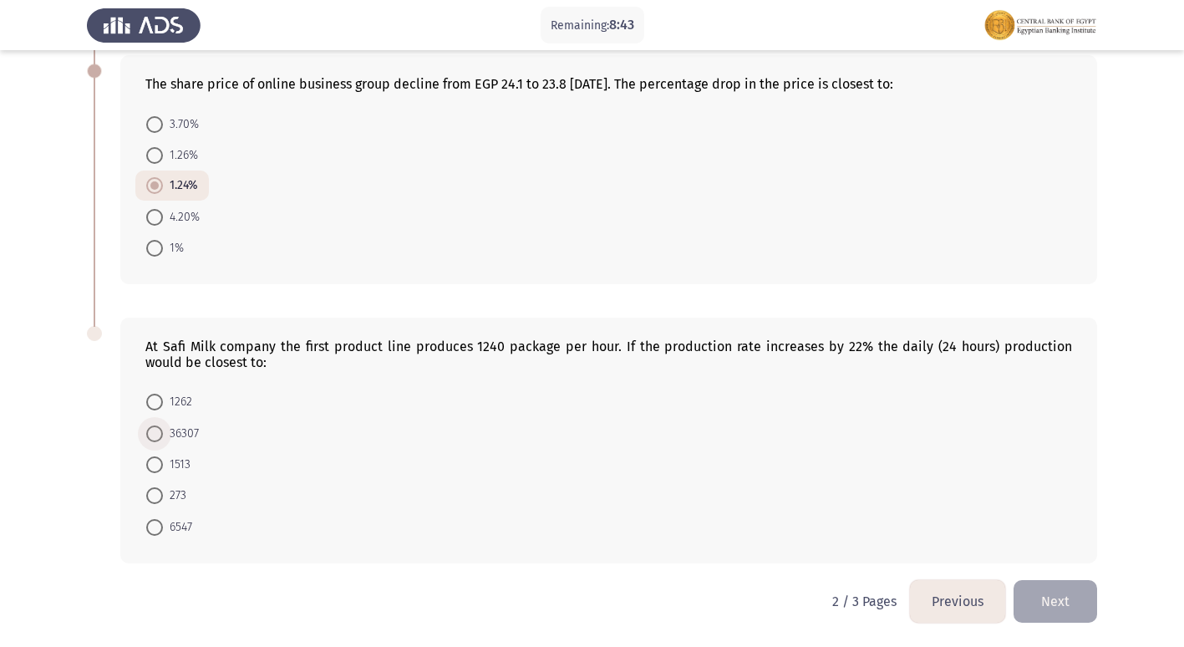
click at [162, 429] on span at bounding box center [154, 433] width 17 height 17
click at [162, 429] on input "36307" at bounding box center [154, 433] width 17 height 17
radio input "true"
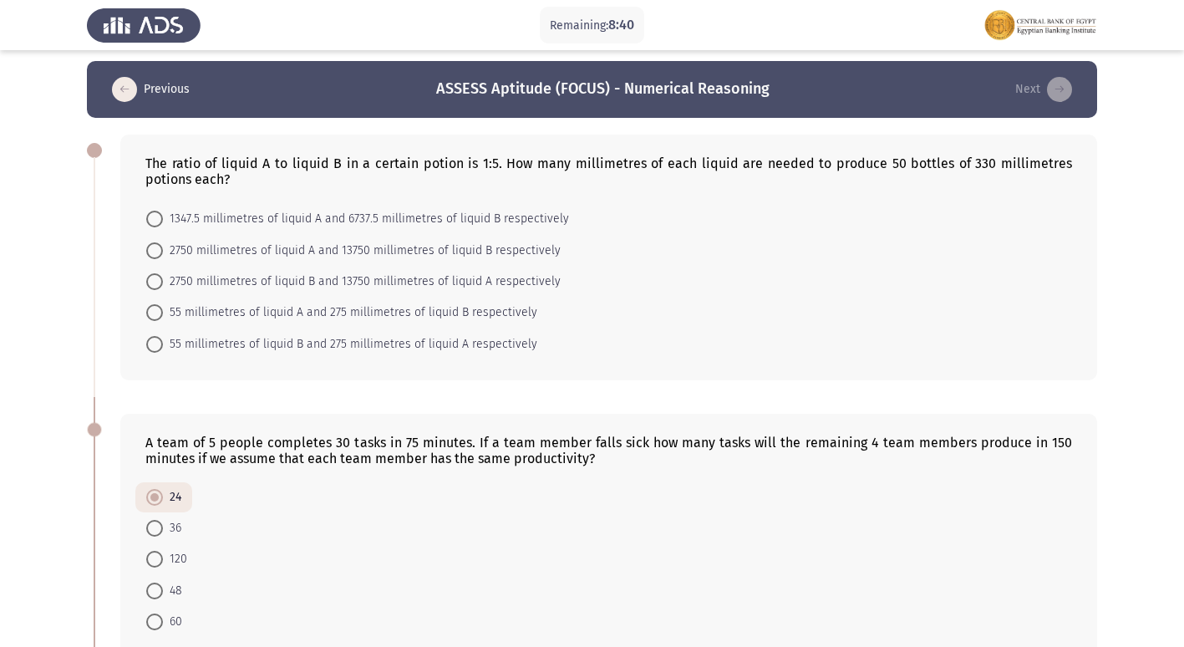
scroll to position [0, 0]
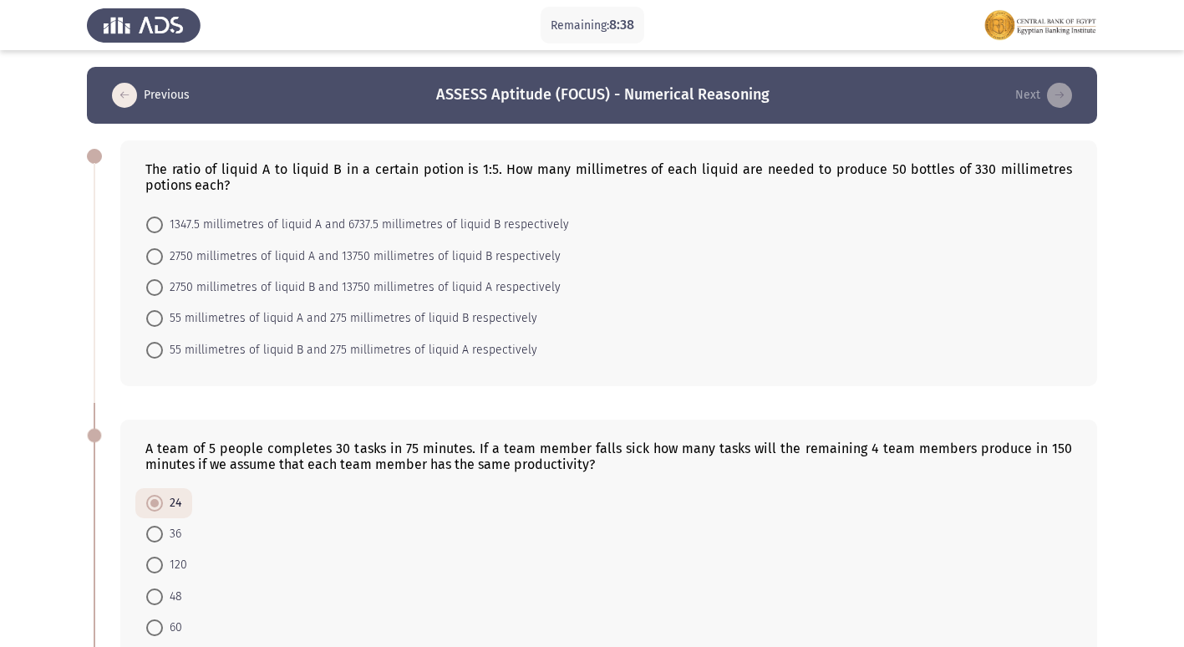
click at [166, 216] on span "1347.5 millimetres of liquid A and 6737.5 millimetres of liquid B respectively" at bounding box center [366, 225] width 406 height 20
click at [163, 216] on input "1347.5 millimetres of liquid A and 6737.5 millimetres of liquid B respectively" at bounding box center [154, 224] width 17 height 17
radio input "true"
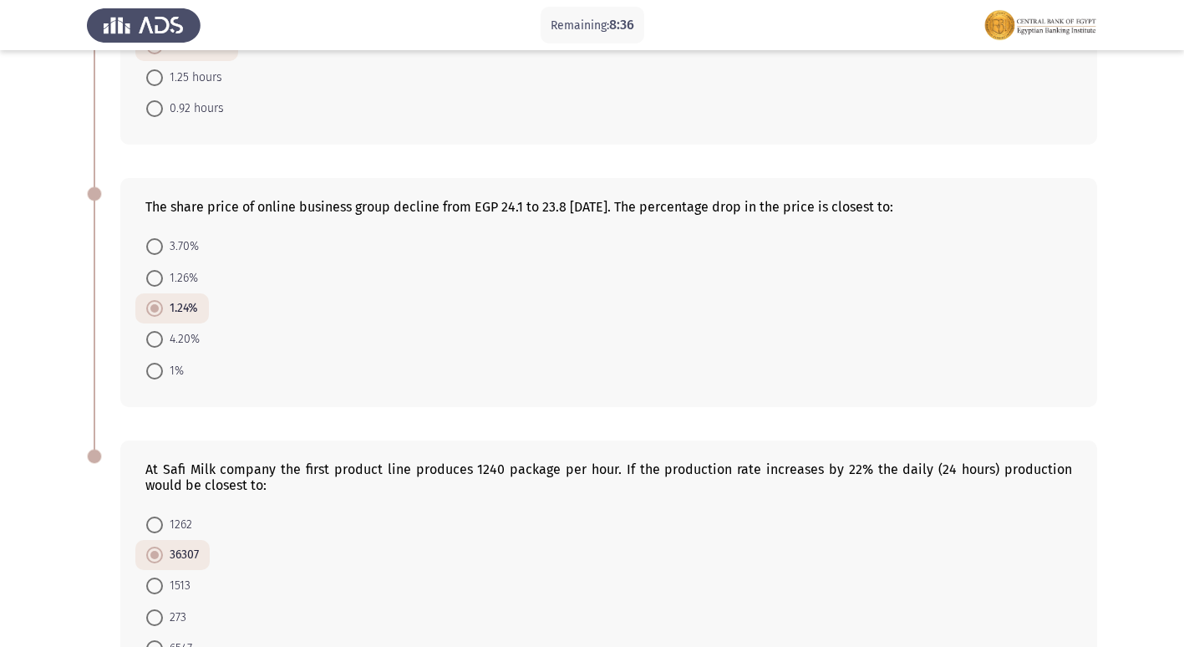
scroll to position [901, 0]
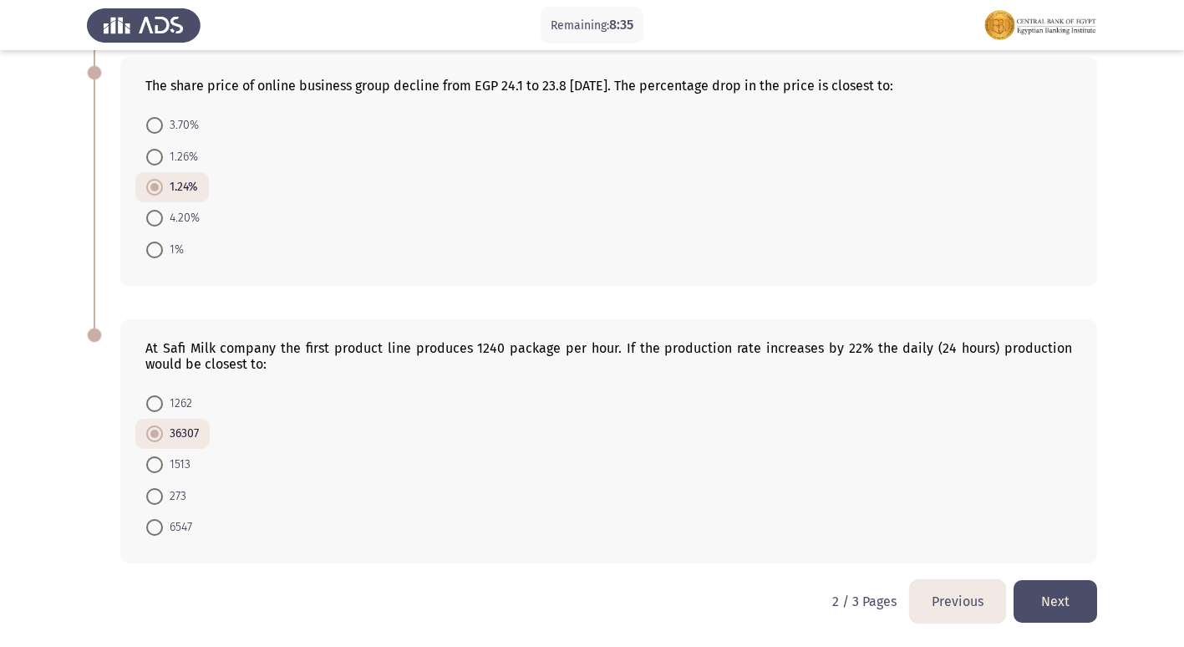
click at [1037, 597] on button "Next" at bounding box center [1055, 601] width 84 height 43
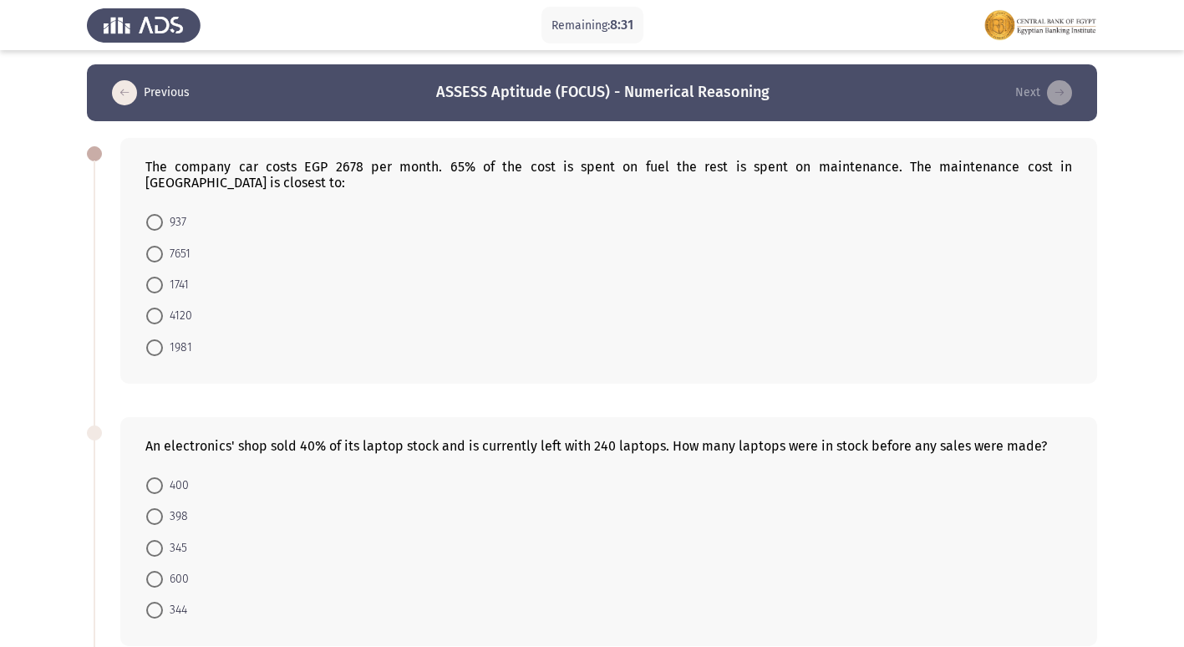
scroll to position [0, 0]
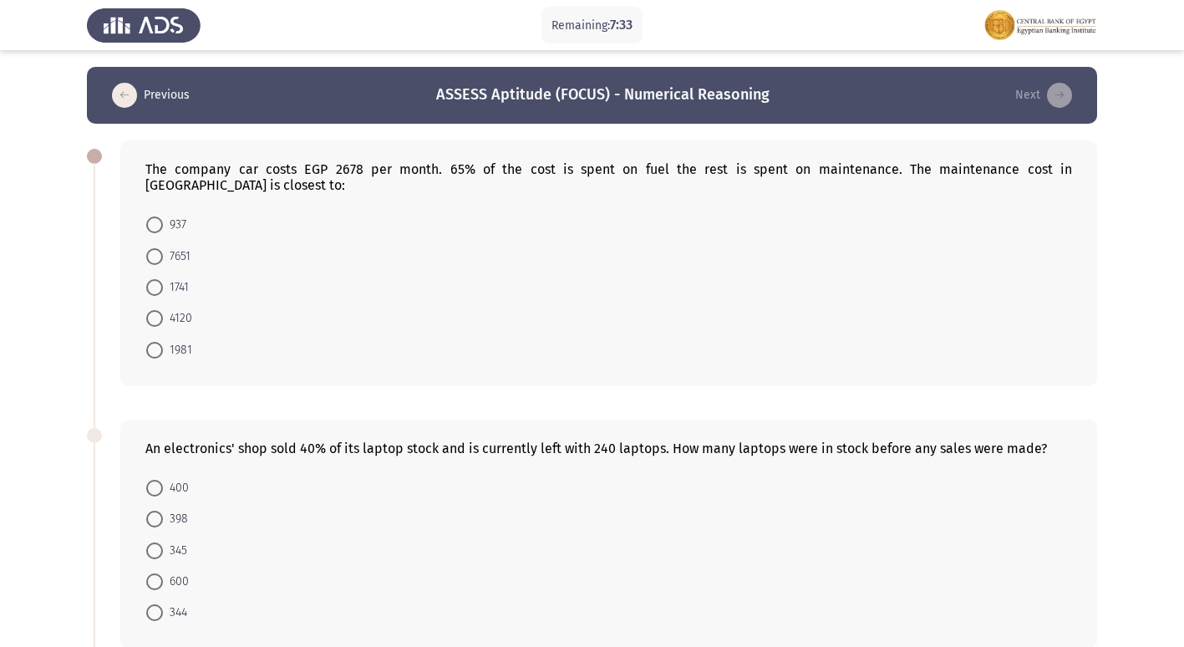
click at [156, 216] on span at bounding box center [154, 224] width 17 height 17
click at [156, 216] on input "937" at bounding box center [154, 224] width 17 height 17
radio input "true"
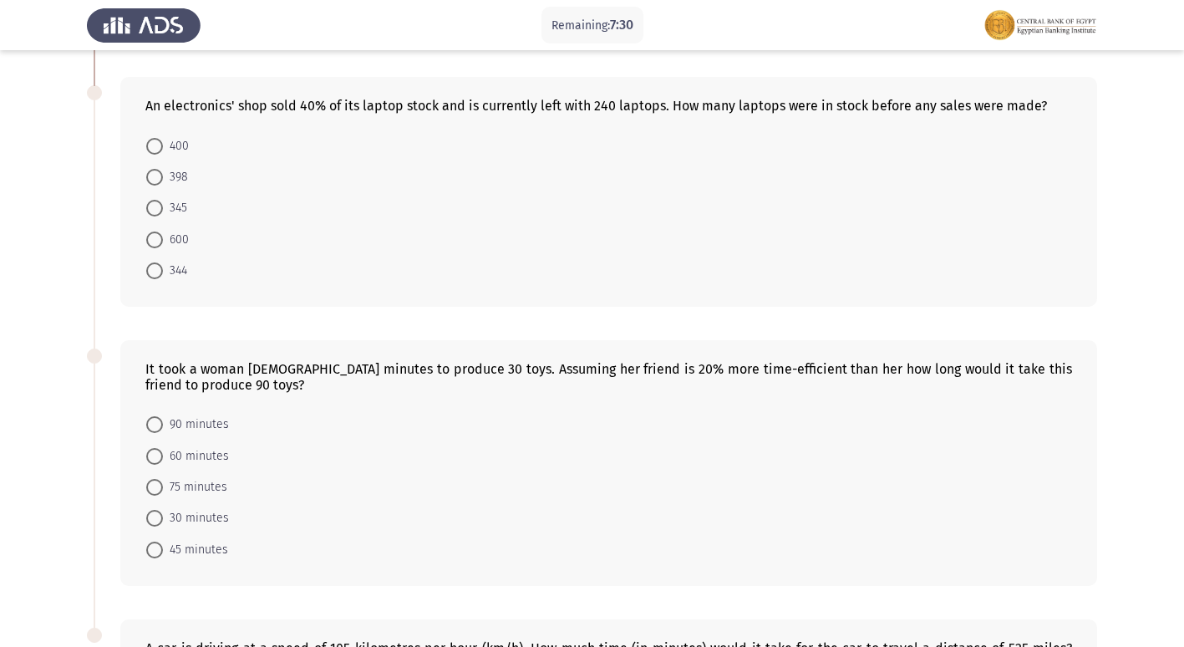
scroll to position [209, 0]
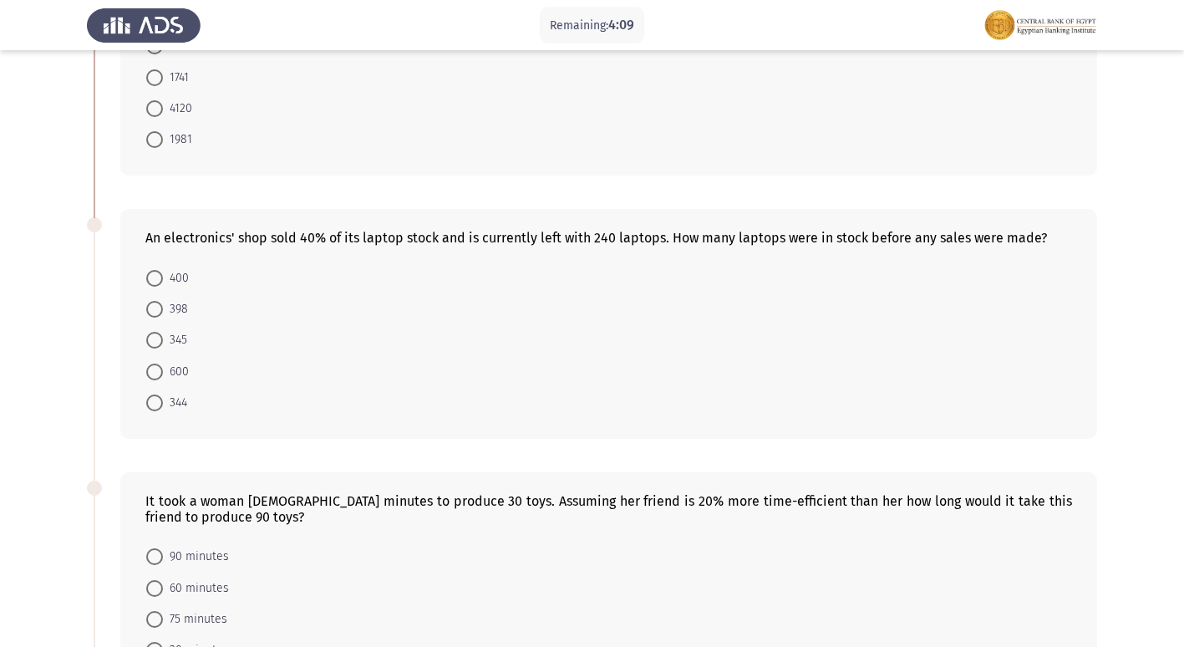
click at [160, 270] on span at bounding box center [154, 278] width 17 height 17
click at [160, 270] on input "400" at bounding box center [154, 278] width 17 height 17
radio input "true"
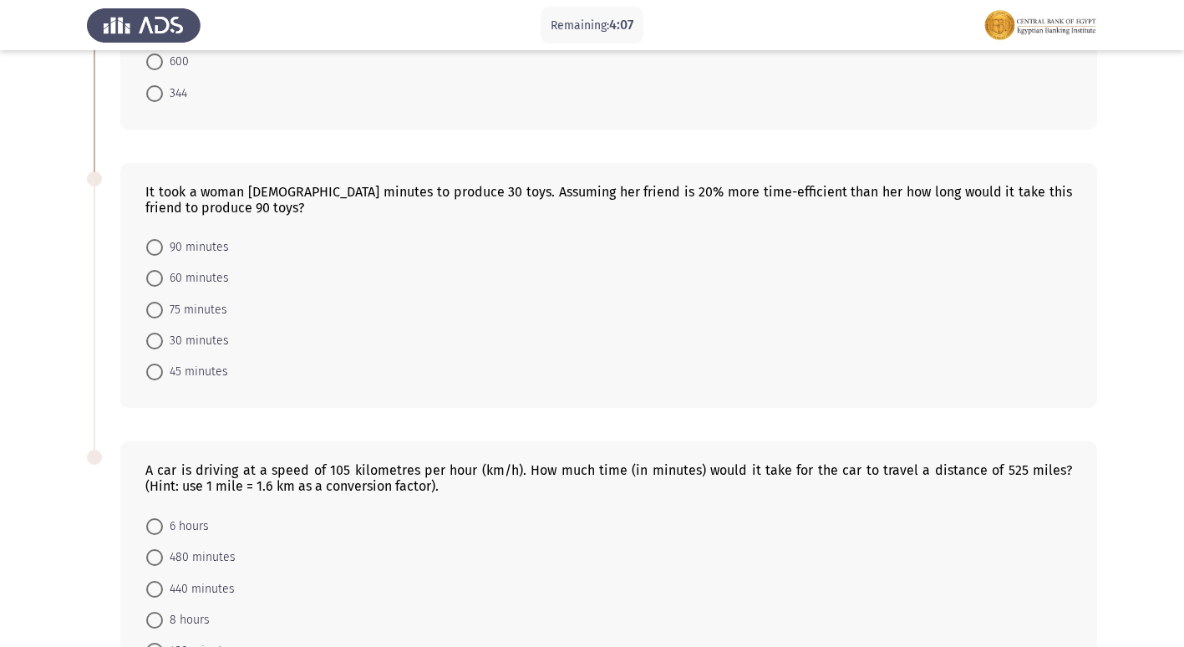
scroll to position [541, 0]
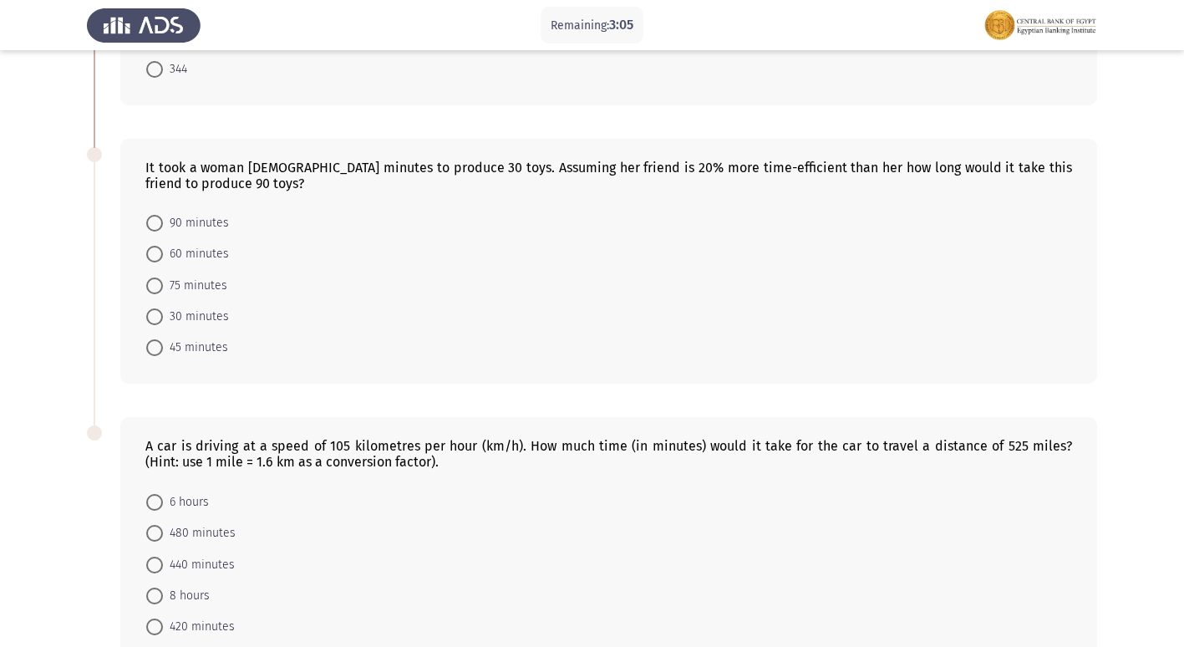
click at [147, 215] on span at bounding box center [154, 223] width 17 height 17
click at [147, 215] on input "90 minutes" at bounding box center [154, 223] width 17 height 17
radio input "true"
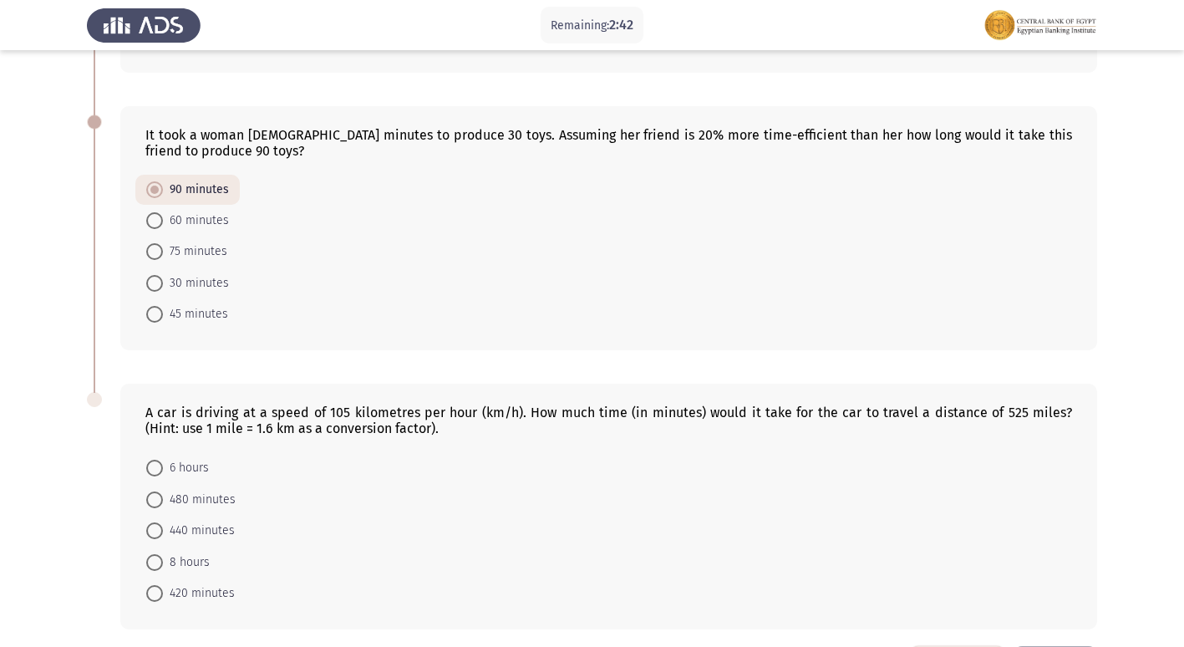
scroll to position [624, 0]
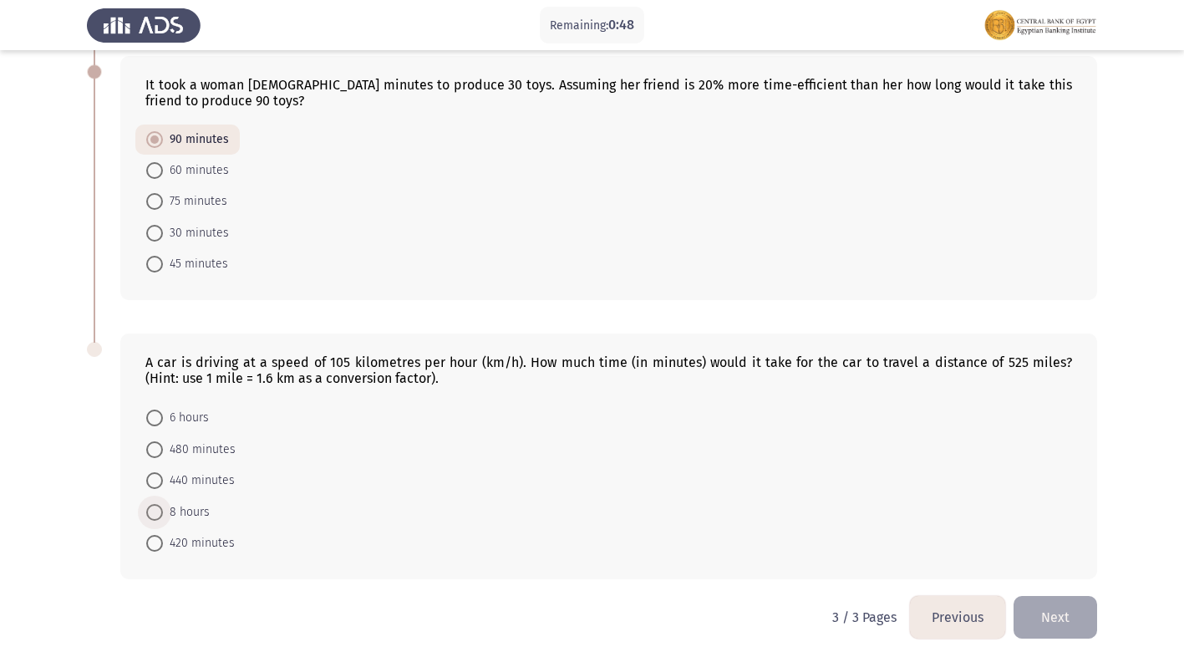
click at [161, 504] on span at bounding box center [154, 512] width 17 height 17
click at [161, 504] on input "8 hours" at bounding box center [154, 512] width 17 height 17
radio input "true"
click at [1038, 607] on button "Next" at bounding box center [1055, 617] width 84 height 43
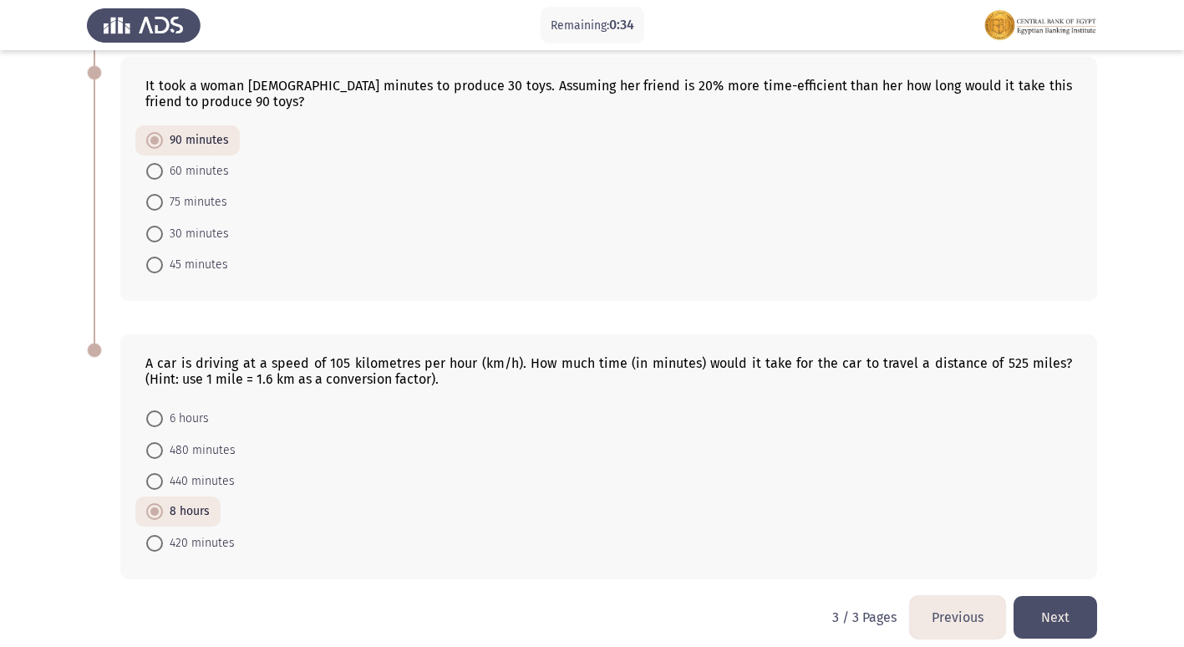
click at [985, 596] on button "Previous" at bounding box center [957, 617] width 95 height 43
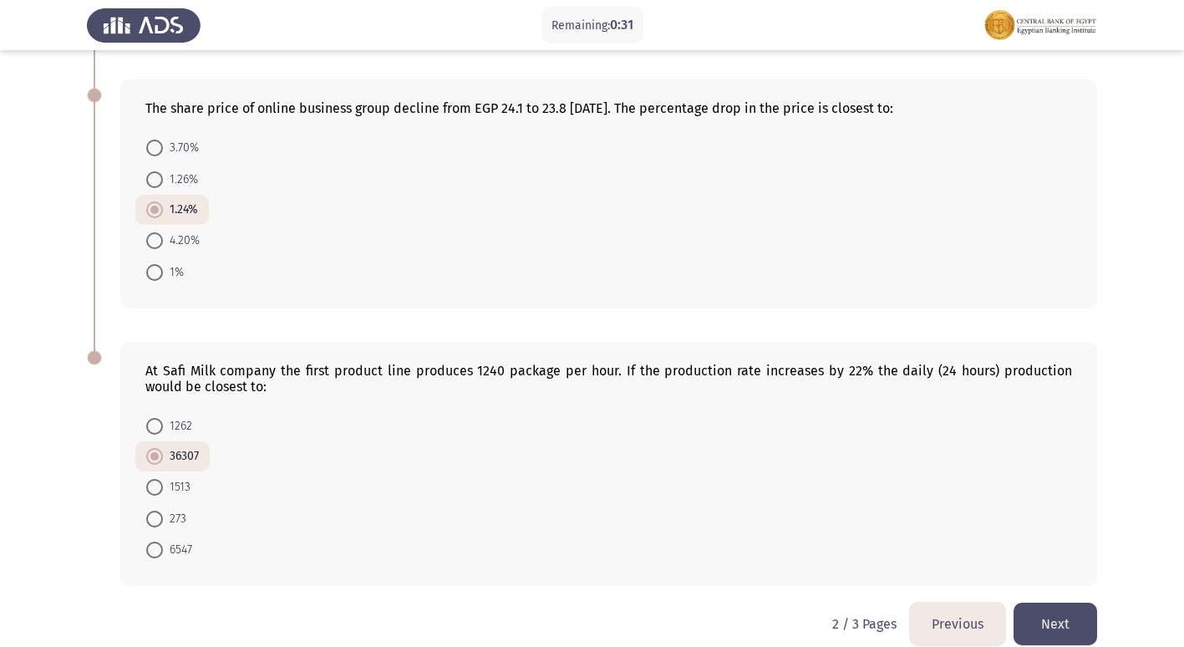
scroll to position [901, 0]
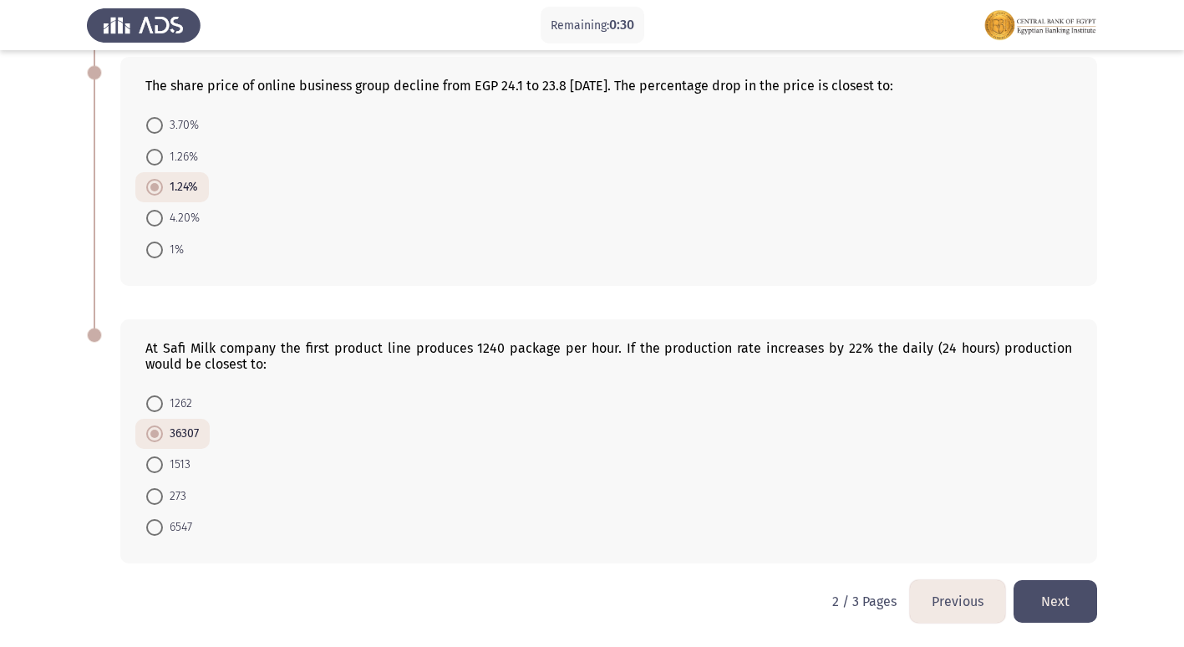
click at [946, 610] on button "Previous" at bounding box center [957, 601] width 95 height 43
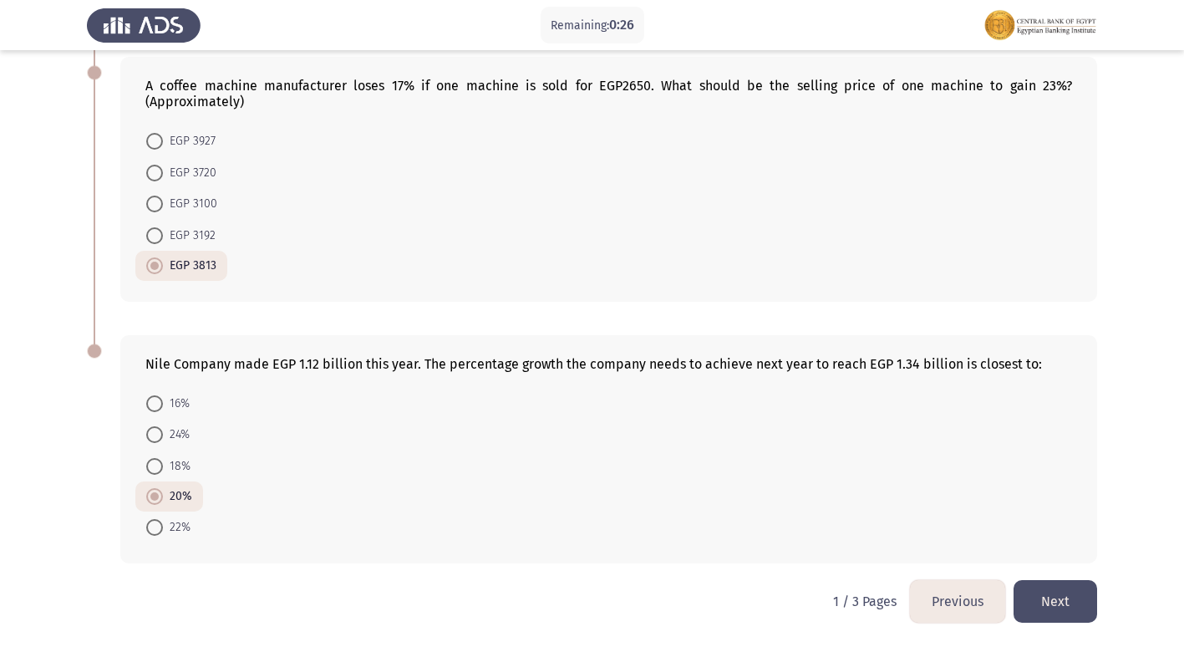
click at [965, 591] on button "Previous" at bounding box center [957, 601] width 95 height 43
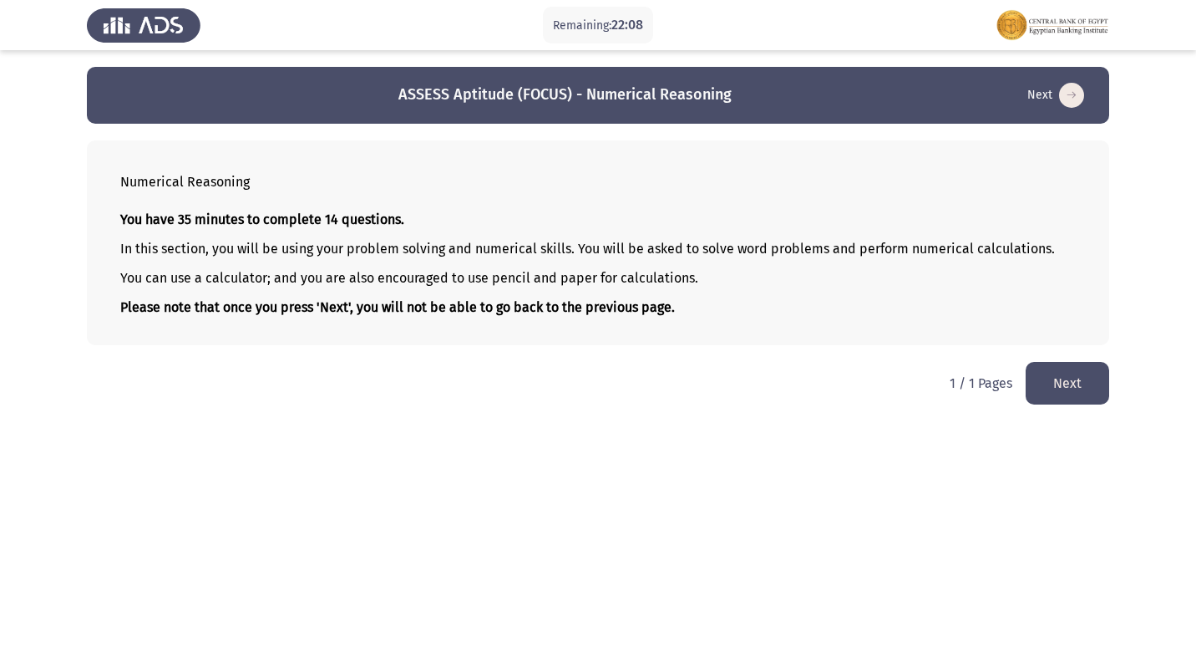
click at [1088, 399] on button "Next" at bounding box center [1068, 383] width 84 height 43
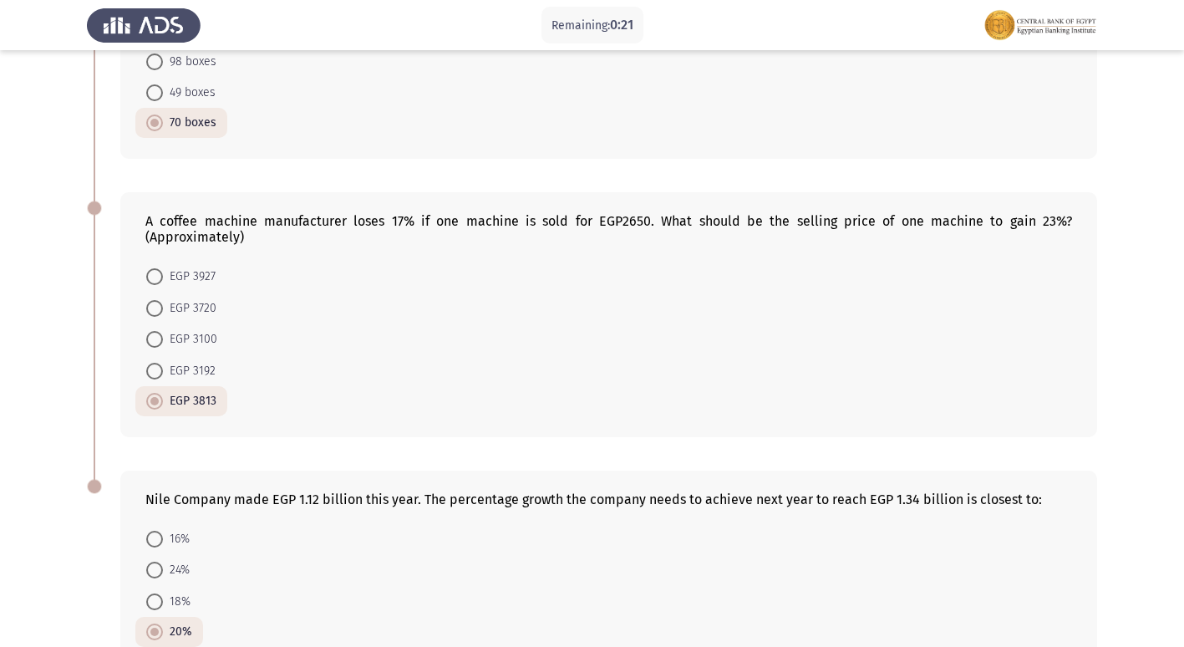
scroll to position [901, 0]
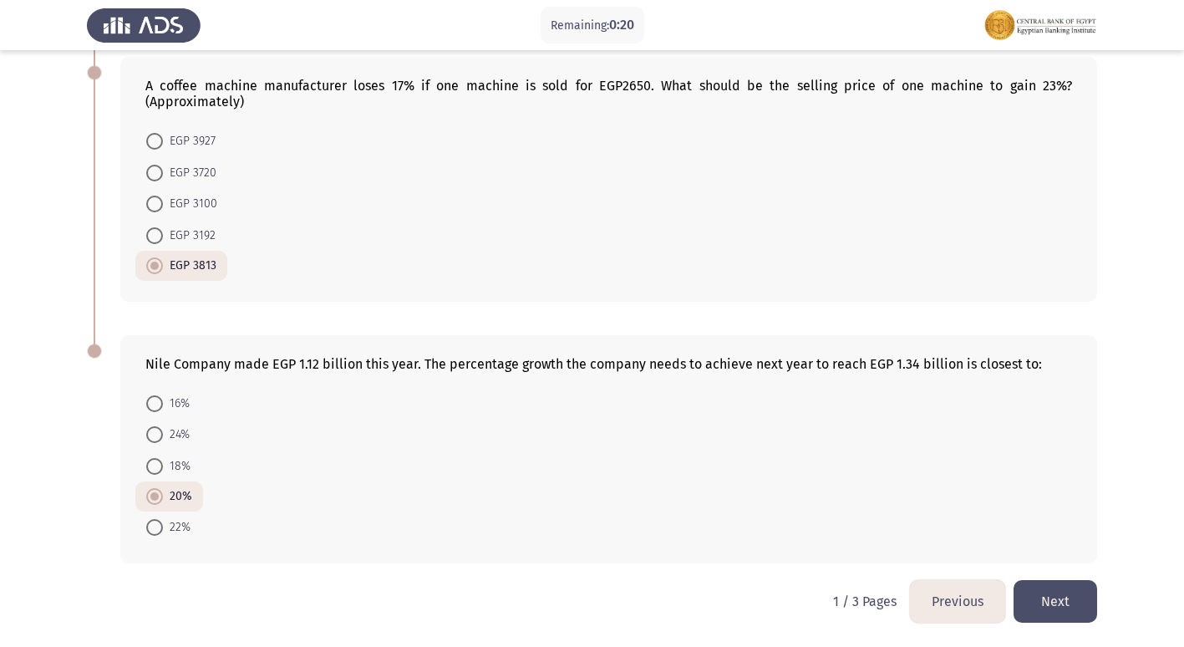
click at [1051, 608] on button "Next" at bounding box center [1055, 601] width 84 height 43
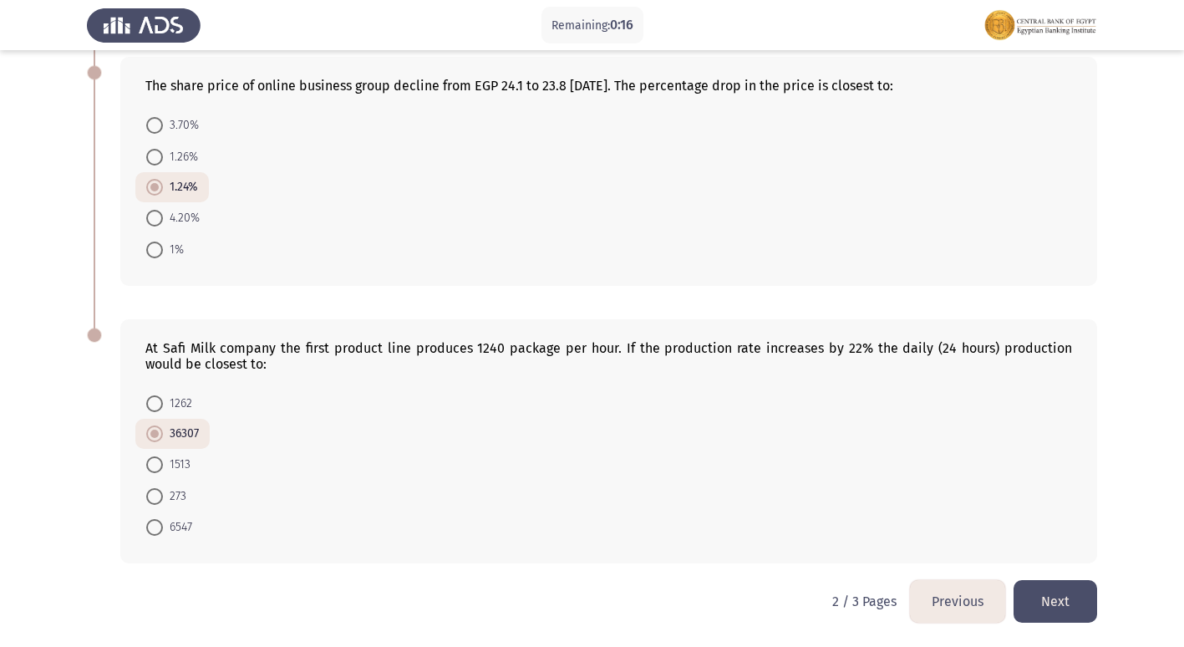
click at [1055, 591] on button "Next" at bounding box center [1055, 601] width 84 height 43
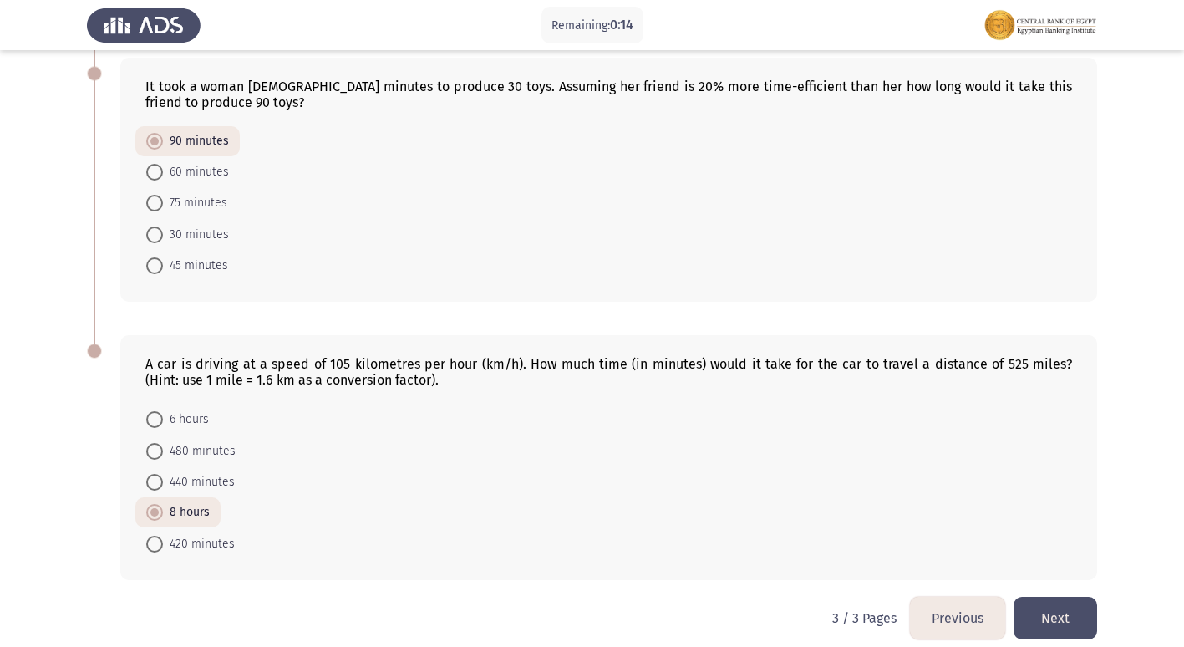
scroll to position [623, 0]
click at [1058, 608] on button "Next" at bounding box center [1055, 617] width 84 height 43
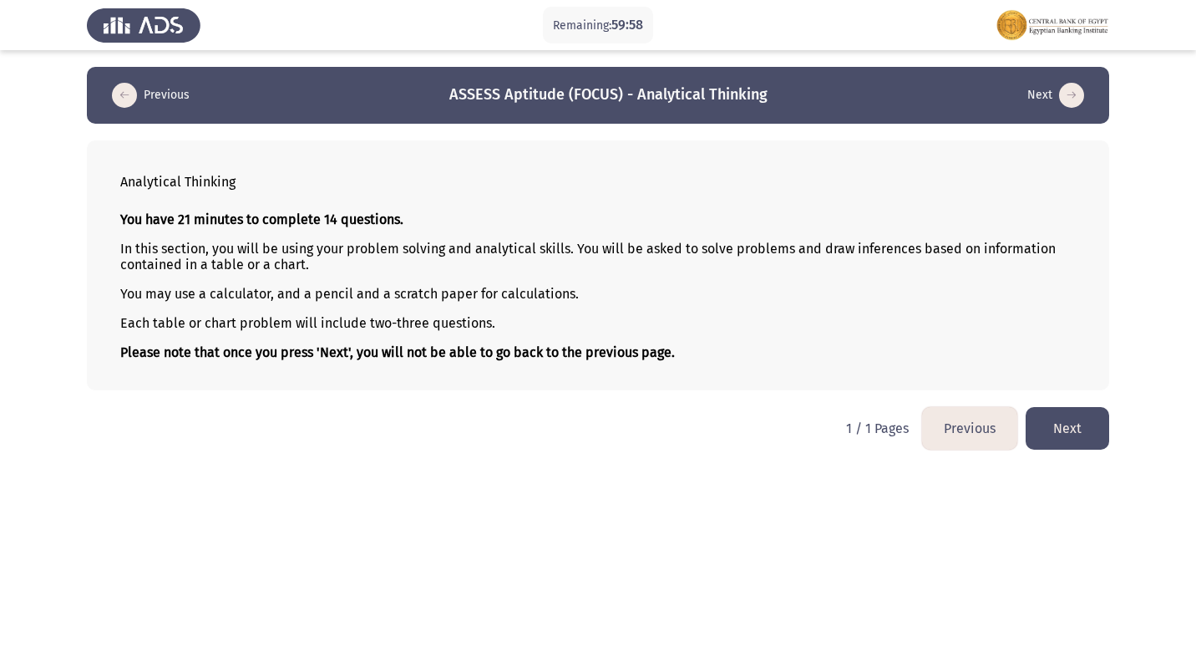
click at [1073, 433] on button "Next" at bounding box center [1068, 428] width 84 height 43
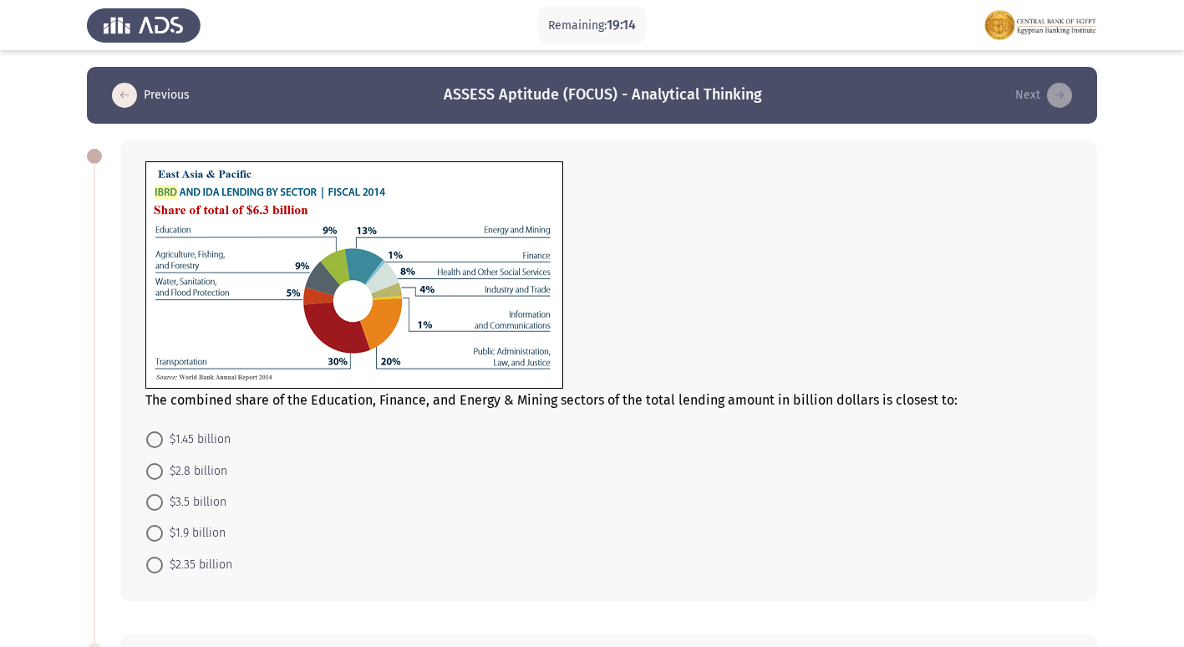
click at [160, 441] on span at bounding box center [154, 439] width 17 height 17
click at [160, 441] on input "$1.45 billion" at bounding box center [154, 439] width 17 height 17
radio input "true"
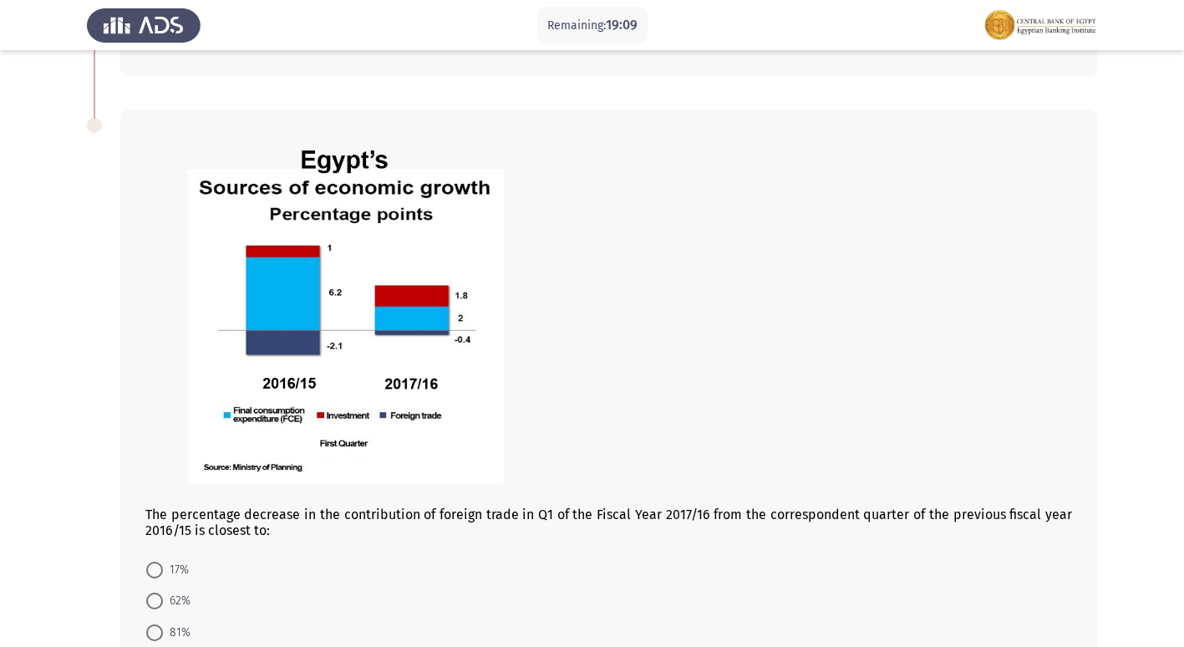
scroll to position [606, 0]
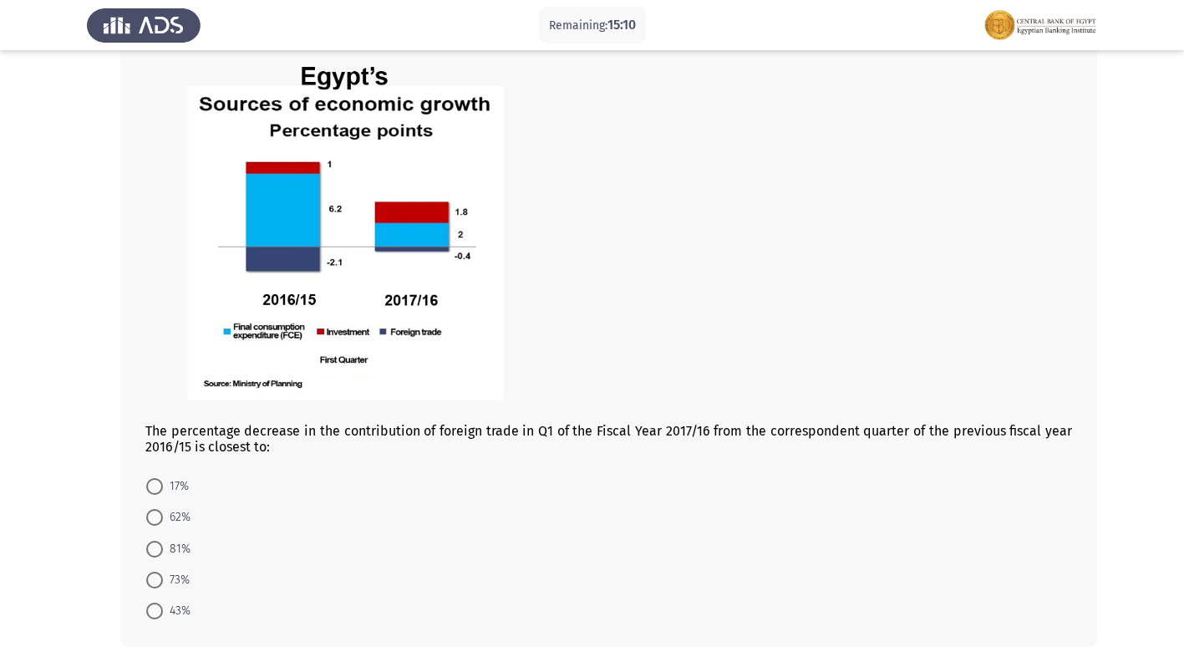
click at [150, 617] on span at bounding box center [154, 610] width 17 height 17
click at [150, 617] on input "43%" at bounding box center [154, 610] width 17 height 17
radio input "true"
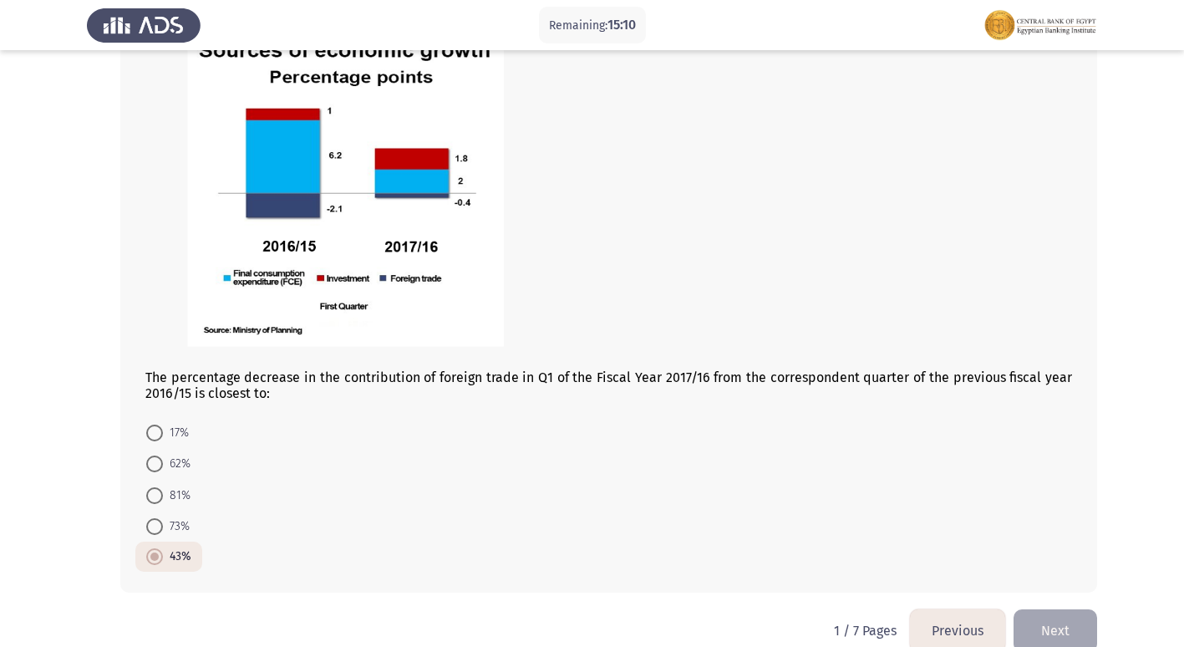
scroll to position [689, 0]
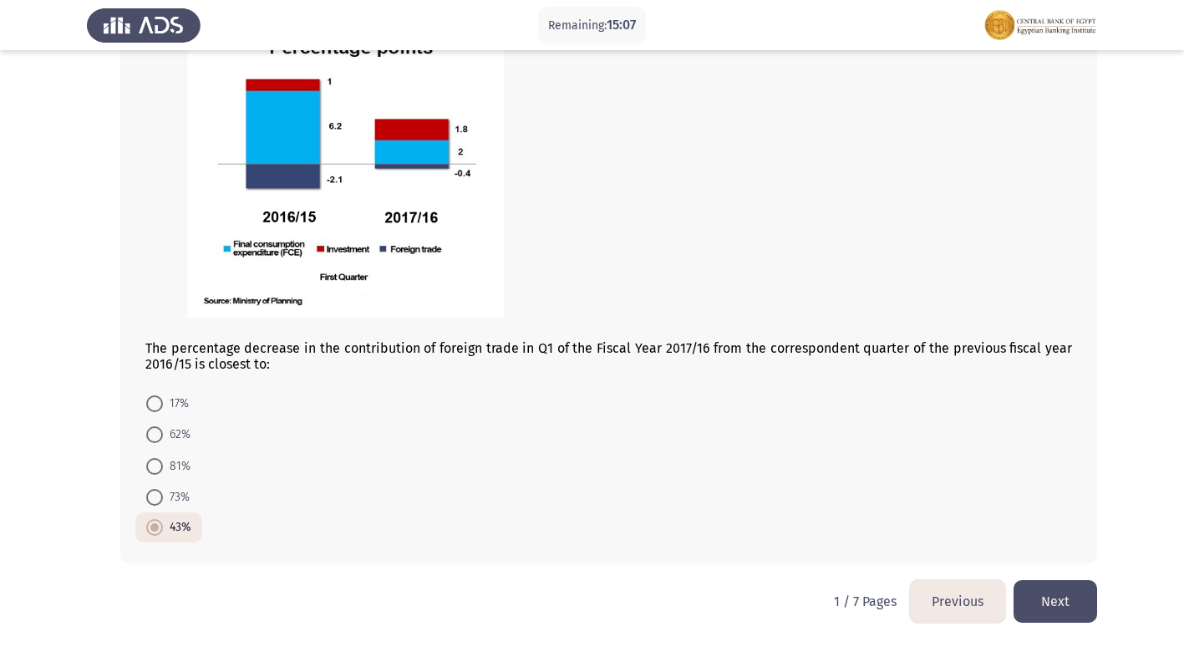
click at [1079, 582] on button "Next" at bounding box center [1055, 601] width 84 height 43
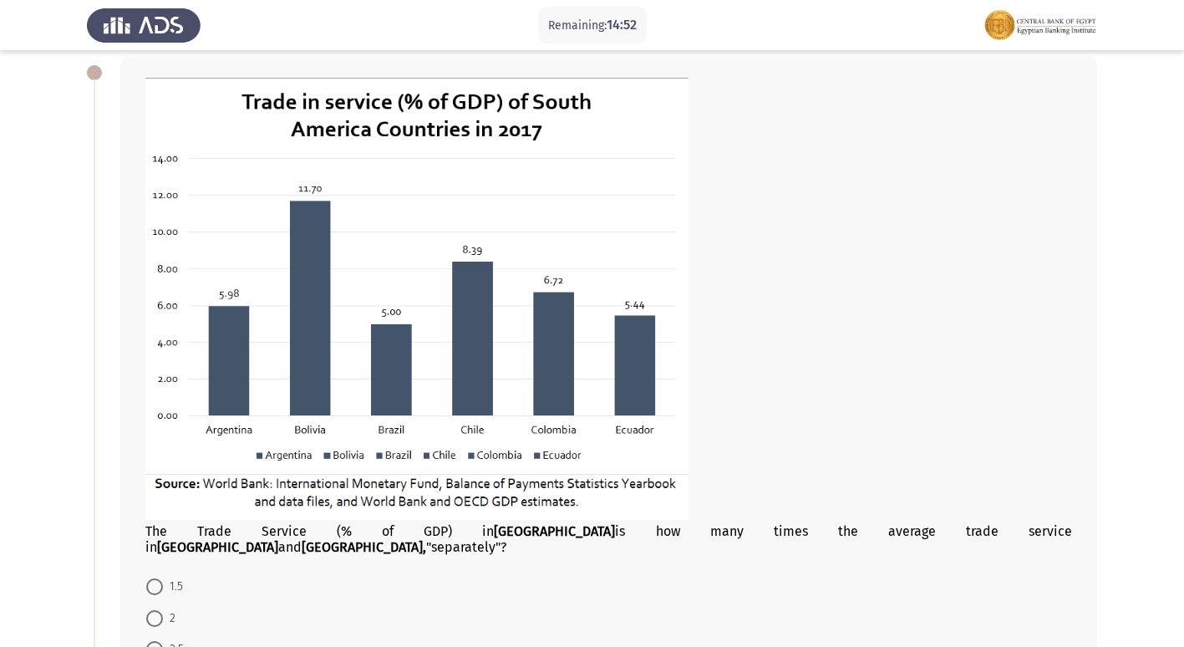
scroll to position [167, 0]
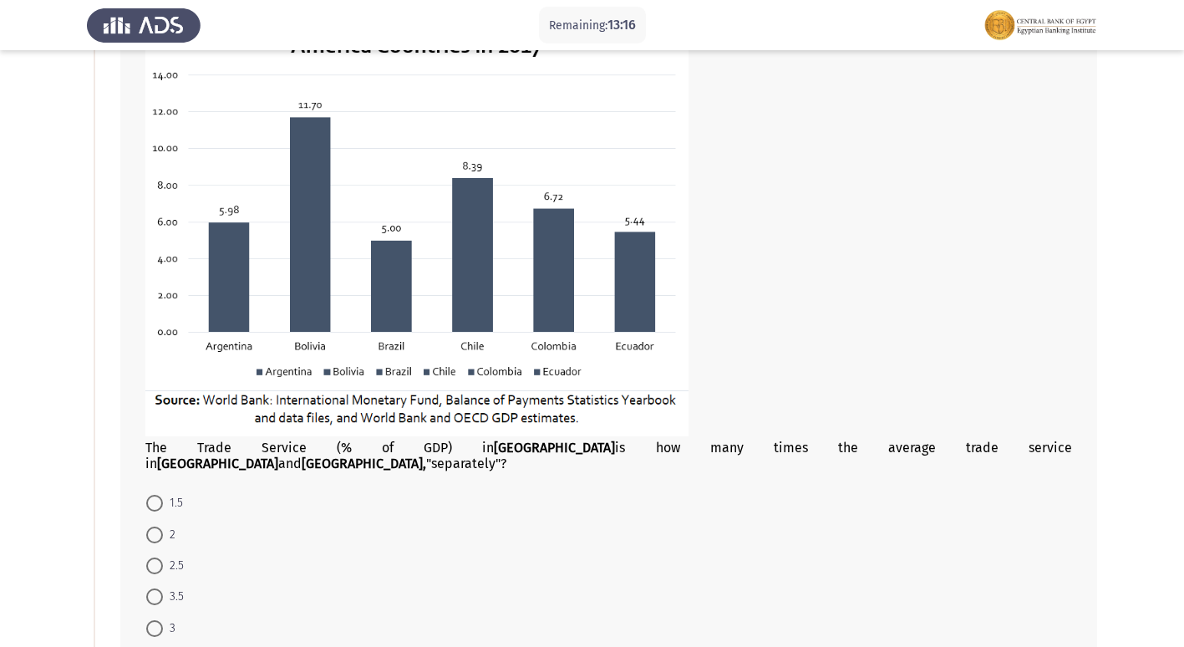
click at [169, 525] on span "2" at bounding box center [169, 535] width 13 height 20
click at [163, 526] on input "2" at bounding box center [154, 534] width 17 height 17
radio input "true"
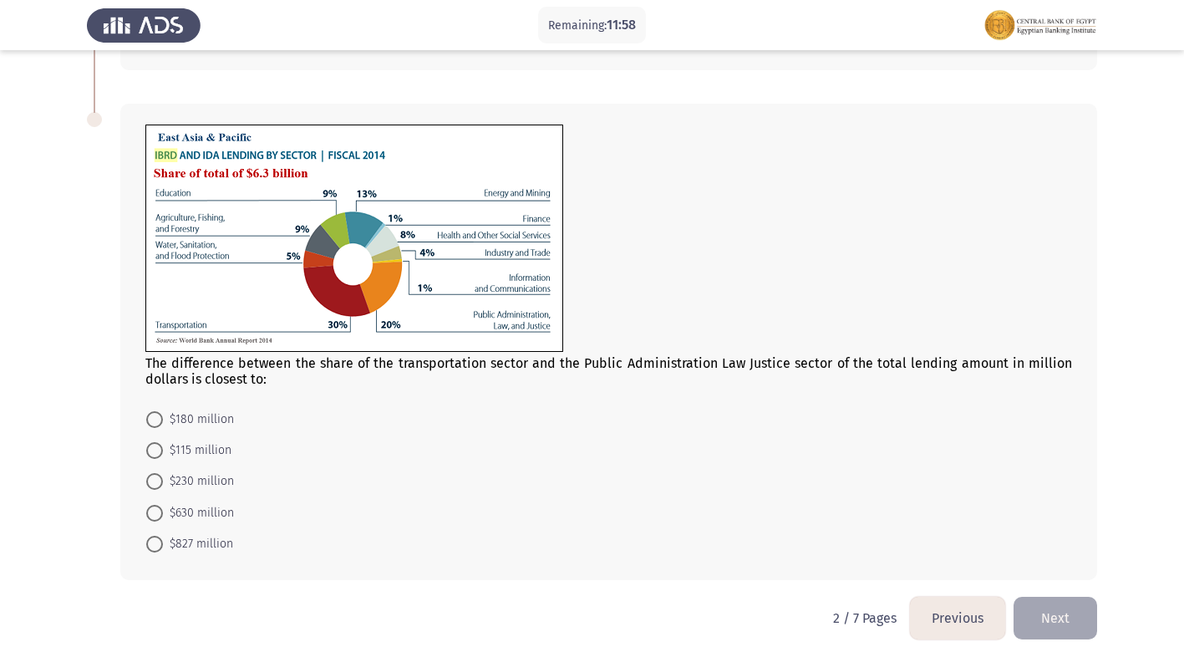
scroll to position [760, 0]
click at [160, 504] on span at bounding box center [154, 512] width 17 height 17
click at [160, 504] on input "$630 million" at bounding box center [154, 512] width 17 height 17
radio input "true"
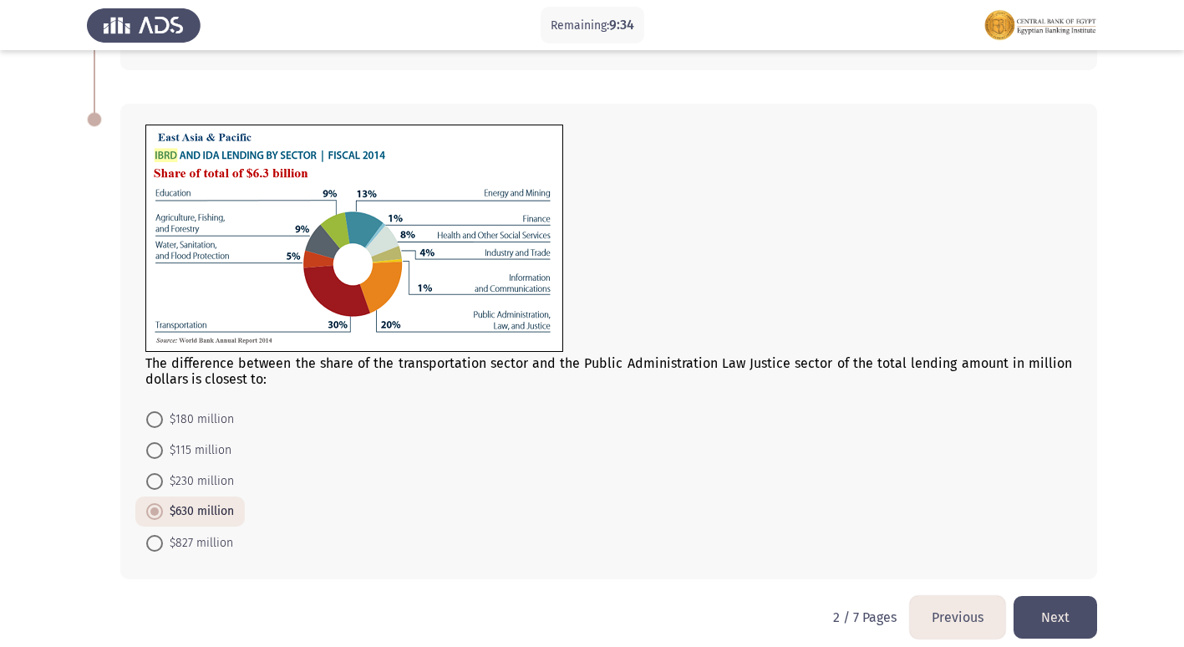
click at [1049, 608] on button "Next" at bounding box center [1055, 617] width 84 height 43
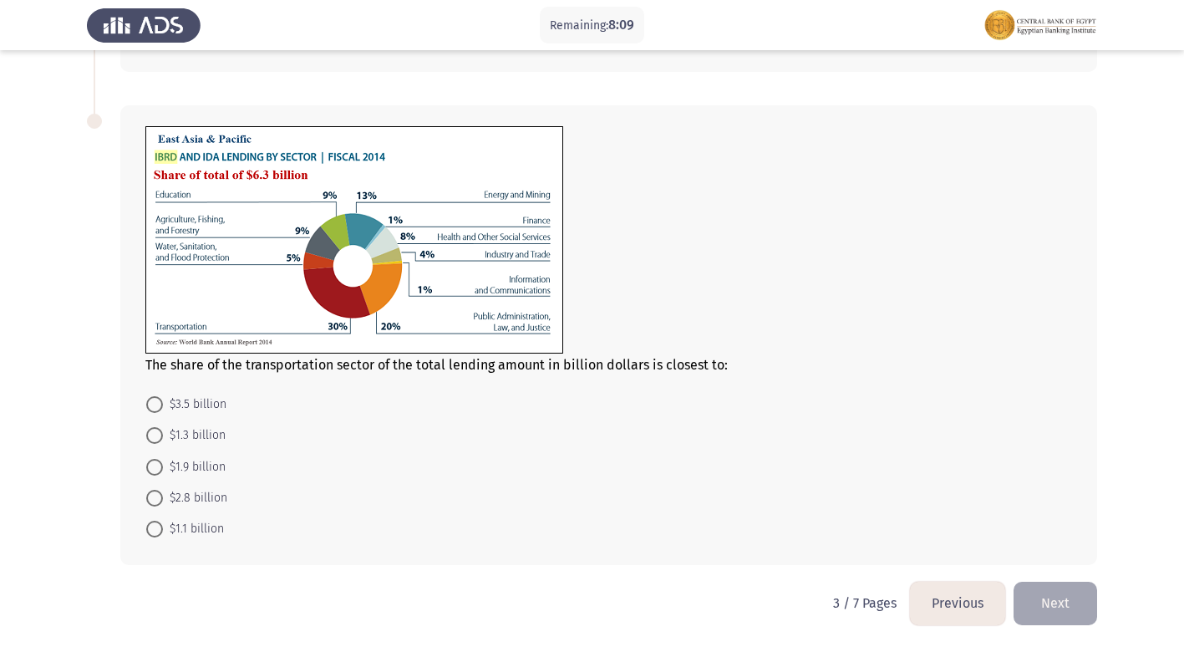
scroll to position [510, 0]
click at [157, 465] on span at bounding box center [154, 465] width 17 height 17
click at [157, 465] on input "$1.9 billion" at bounding box center [154, 465] width 17 height 17
radio input "true"
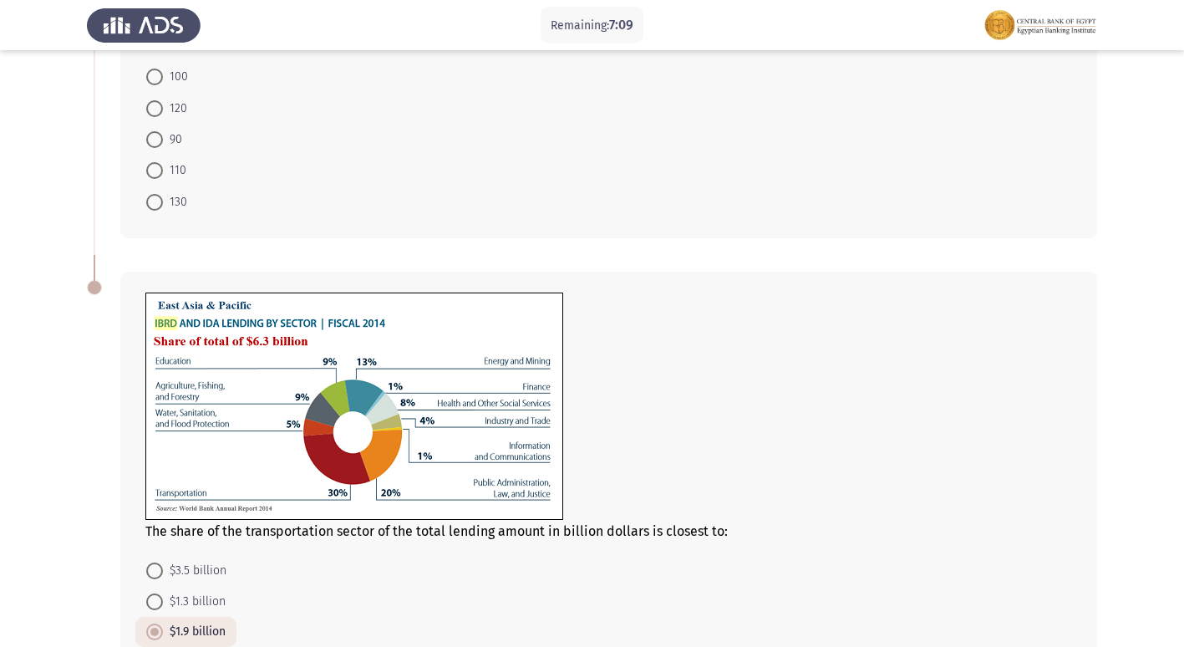
scroll to position [258, 0]
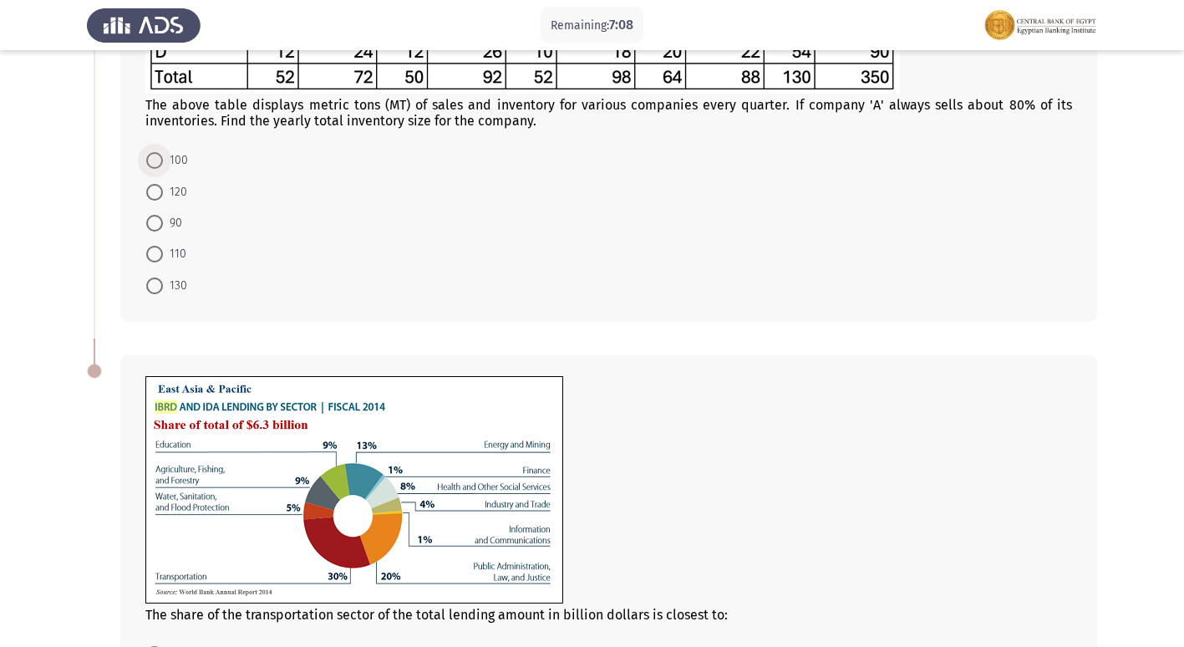
click at [155, 160] on span at bounding box center [155, 160] width 0 height 0
click at [154, 160] on input "100" at bounding box center [154, 160] width 17 height 17
radio input "true"
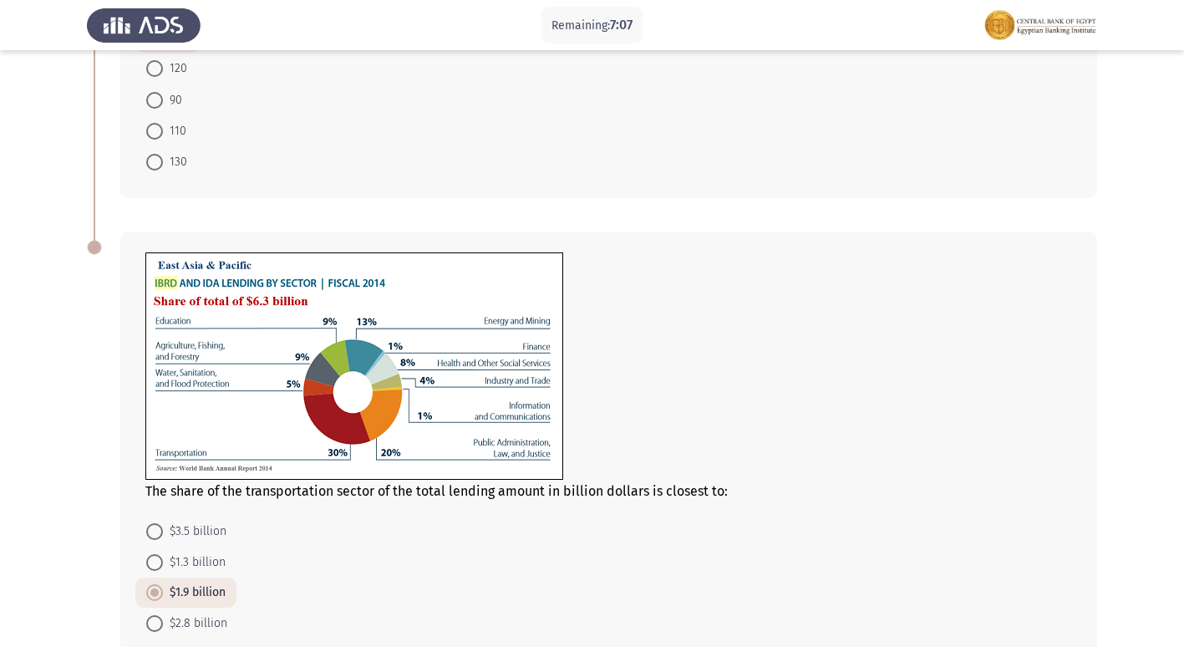
scroll to position [508, 0]
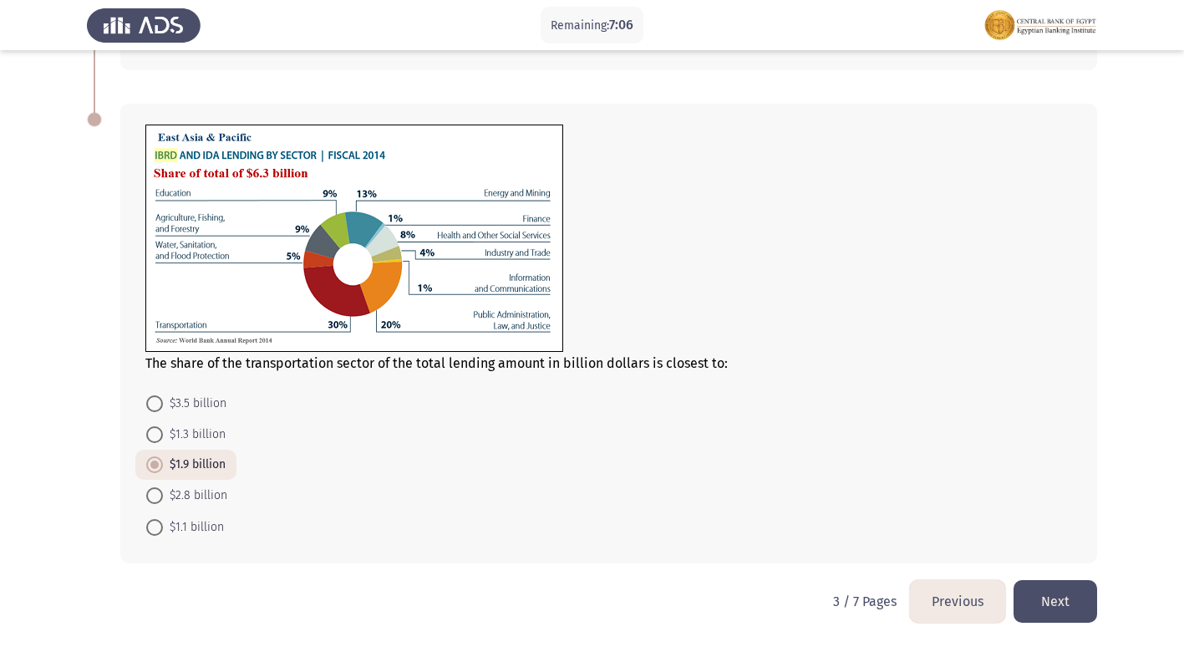
click at [1066, 598] on button "Next" at bounding box center [1055, 601] width 84 height 43
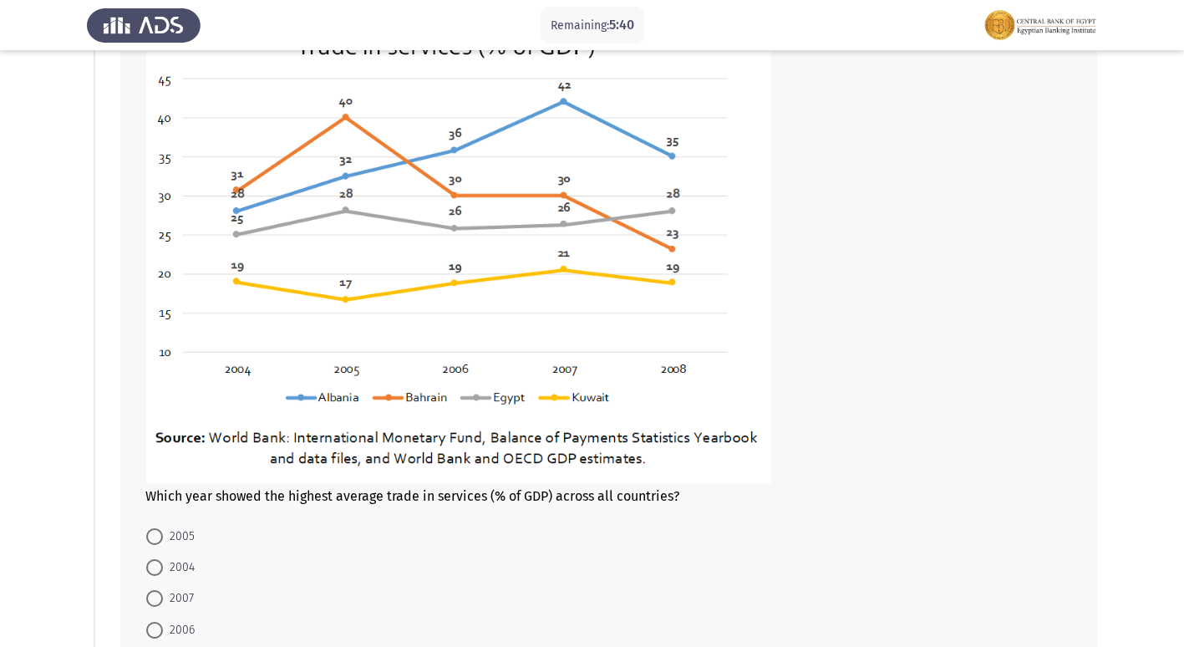
scroll to position [334, 0]
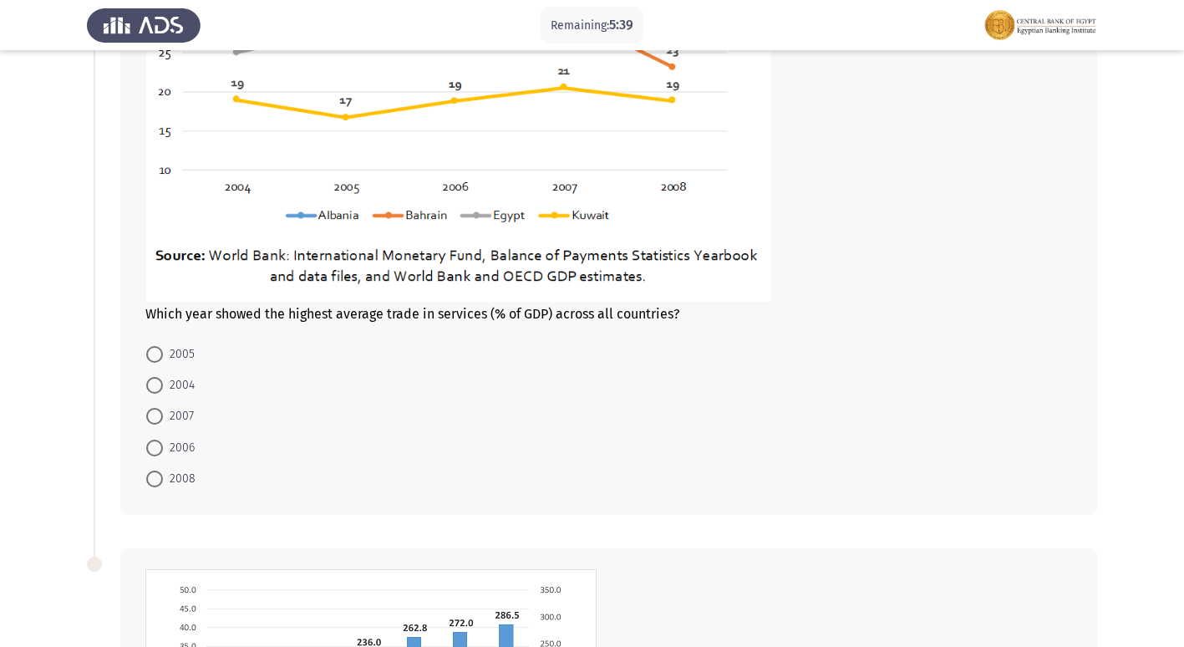
click at [155, 416] on span at bounding box center [155, 416] width 0 height 0
click at [154, 416] on input "2007" at bounding box center [154, 416] width 17 height 17
radio input "true"
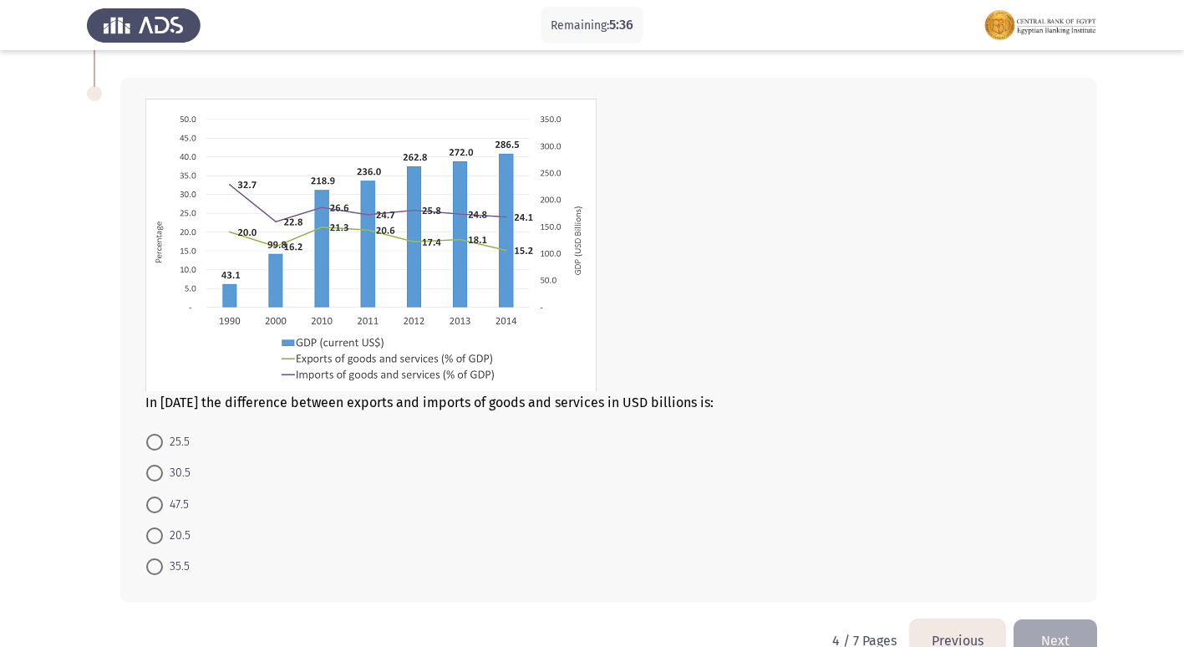
scroll to position [843, 0]
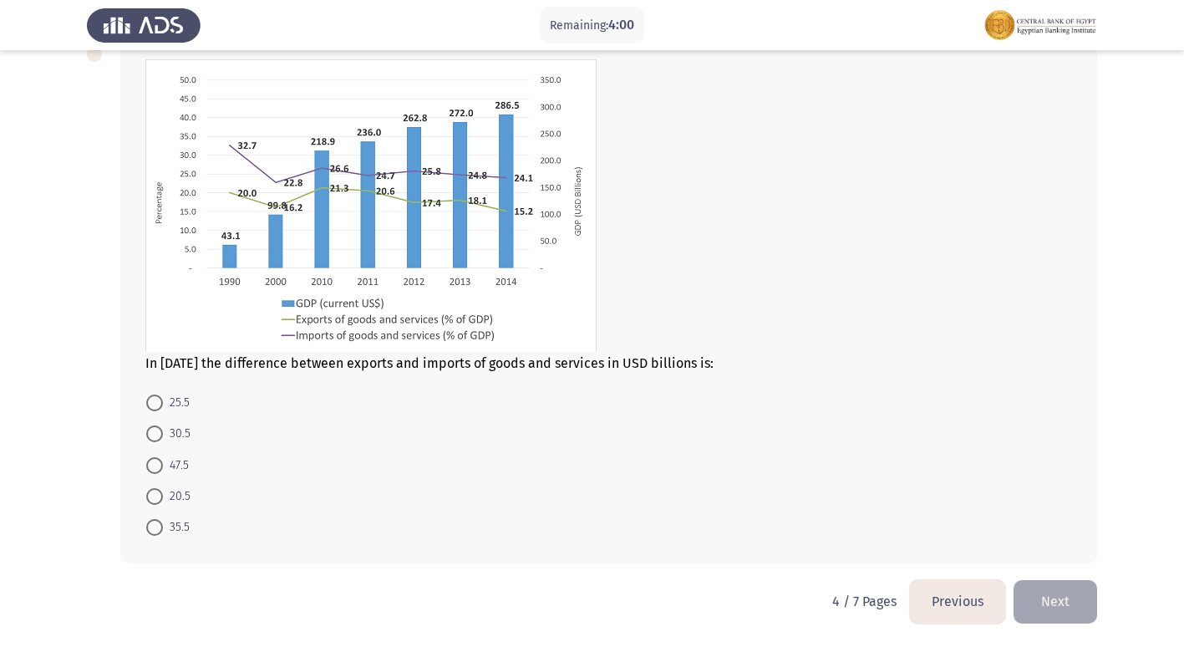
click at [156, 433] on span at bounding box center [154, 433] width 17 height 17
click at [156, 433] on input "30.5" at bounding box center [154, 433] width 17 height 17
radio input "true"
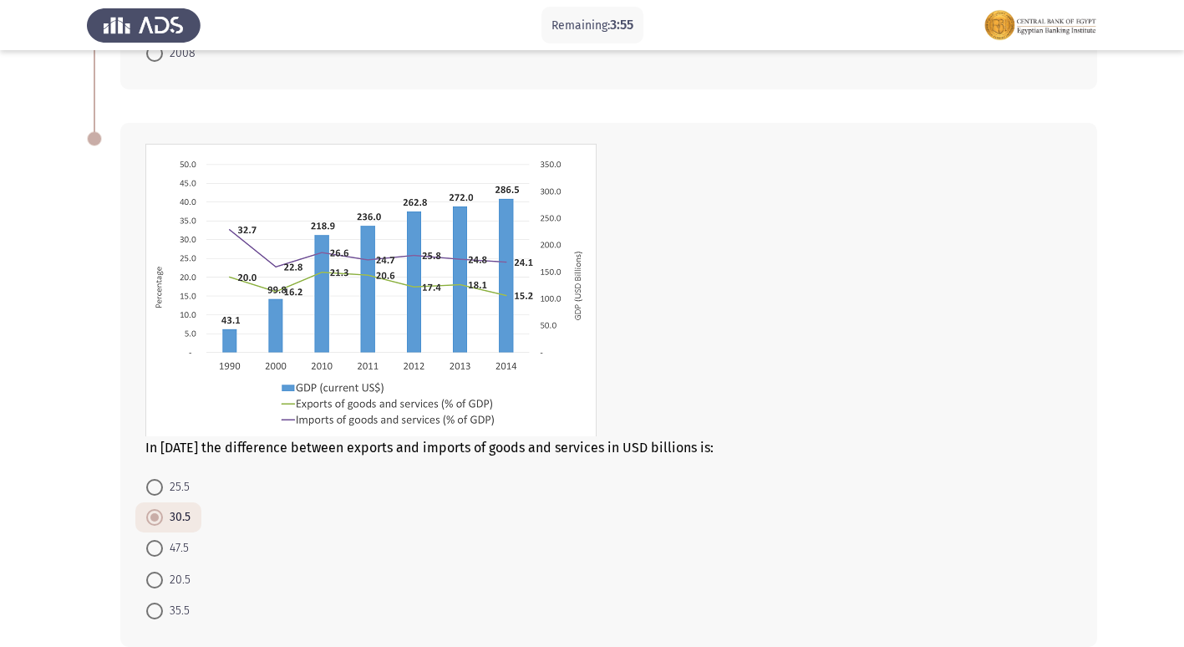
scroll to position [842, 0]
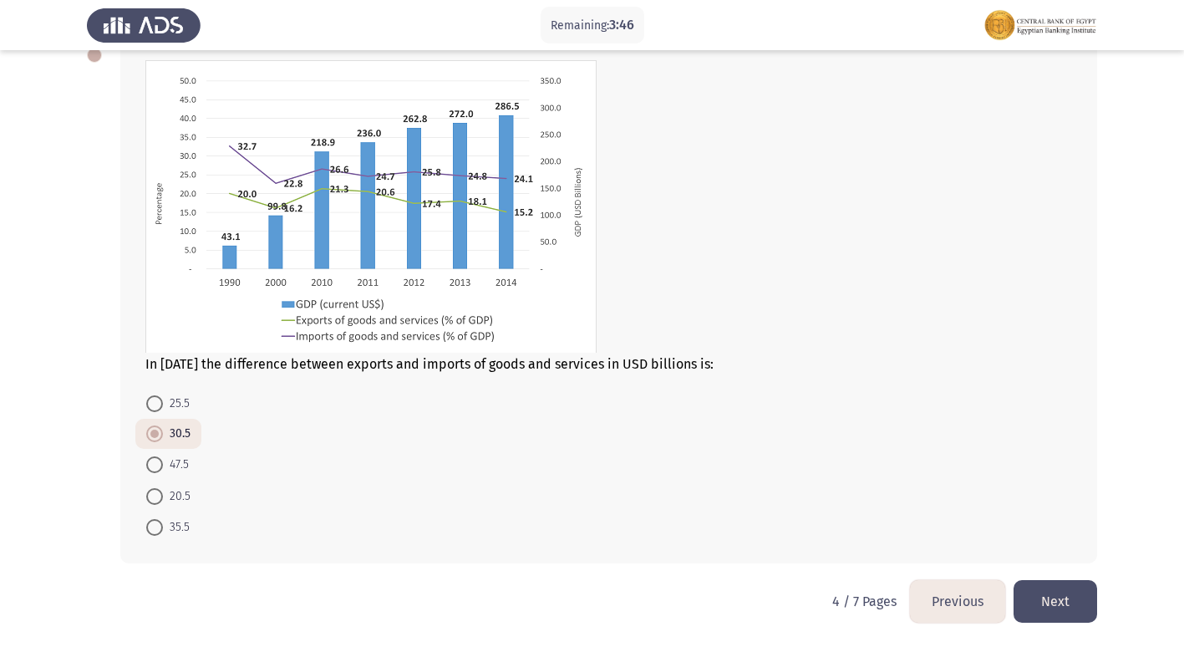
click at [165, 459] on span "47.5" at bounding box center [176, 464] width 26 height 20
click at [163, 459] on input "47.5" at bounding box center [154, 464] width 17 height 17
radio input "true"
click at [1038, 597] on button "Next" at bounding box center [1055, 601] width 84 height 43
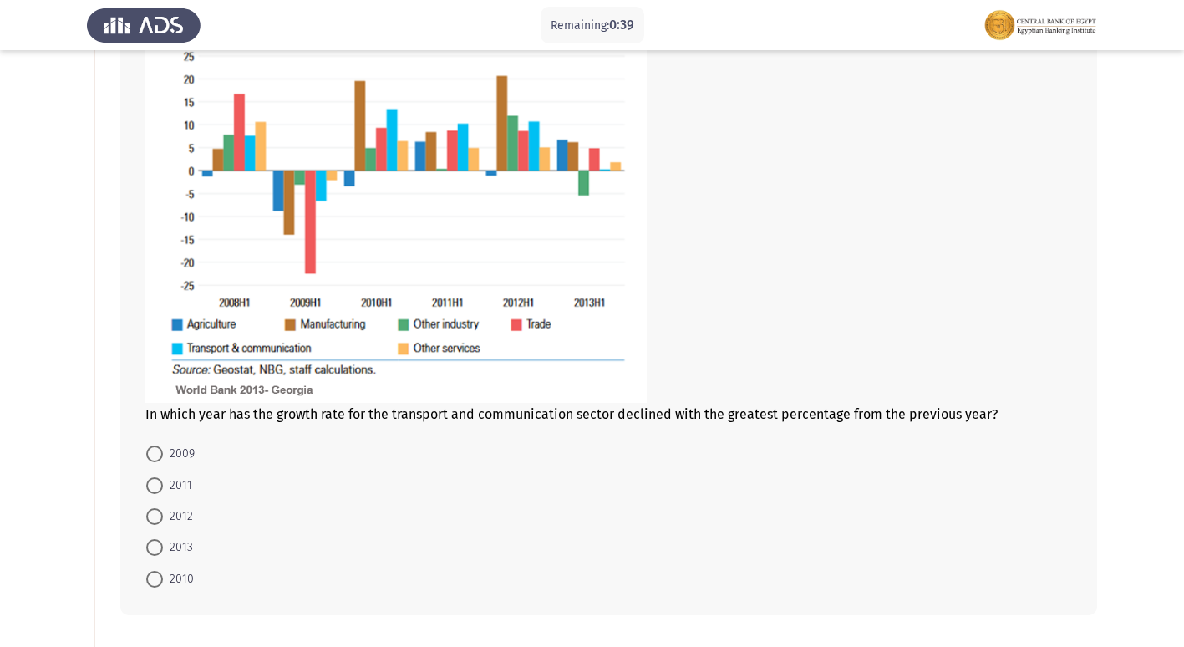
scroll to position [233, 0]
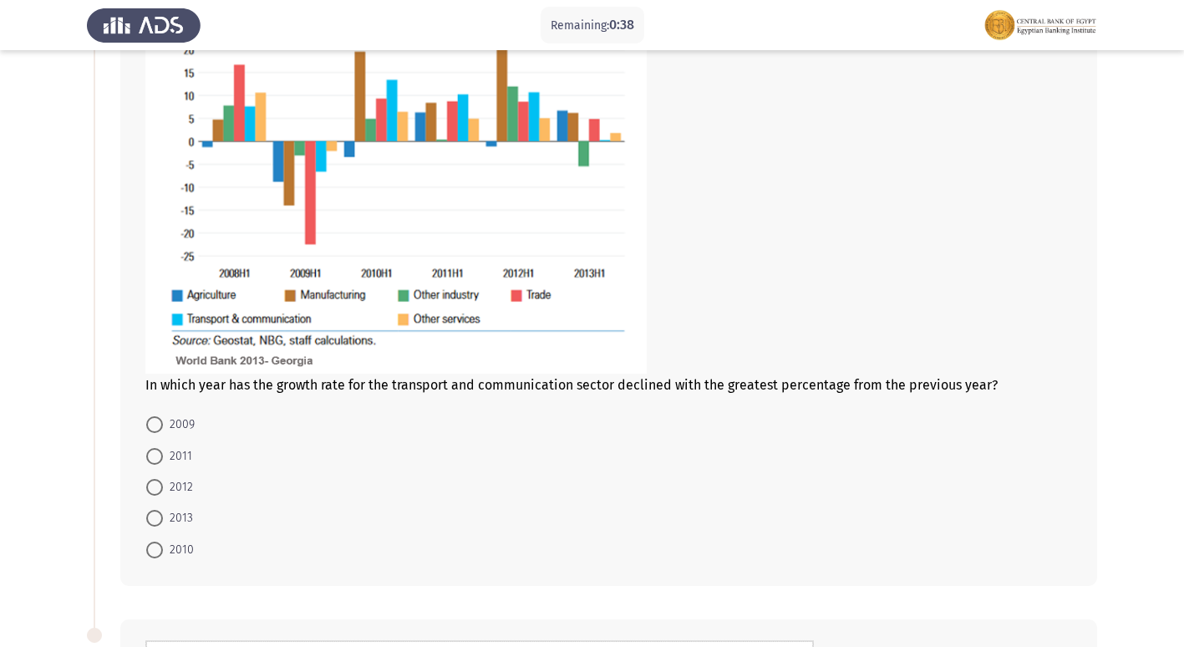
click at [149, 453] on span at bounding box center [154, 456] width 17 height 17
click at [149, 453] on input "2011" at bounding box center [154, 456] width 17 height 17
radio input "true"
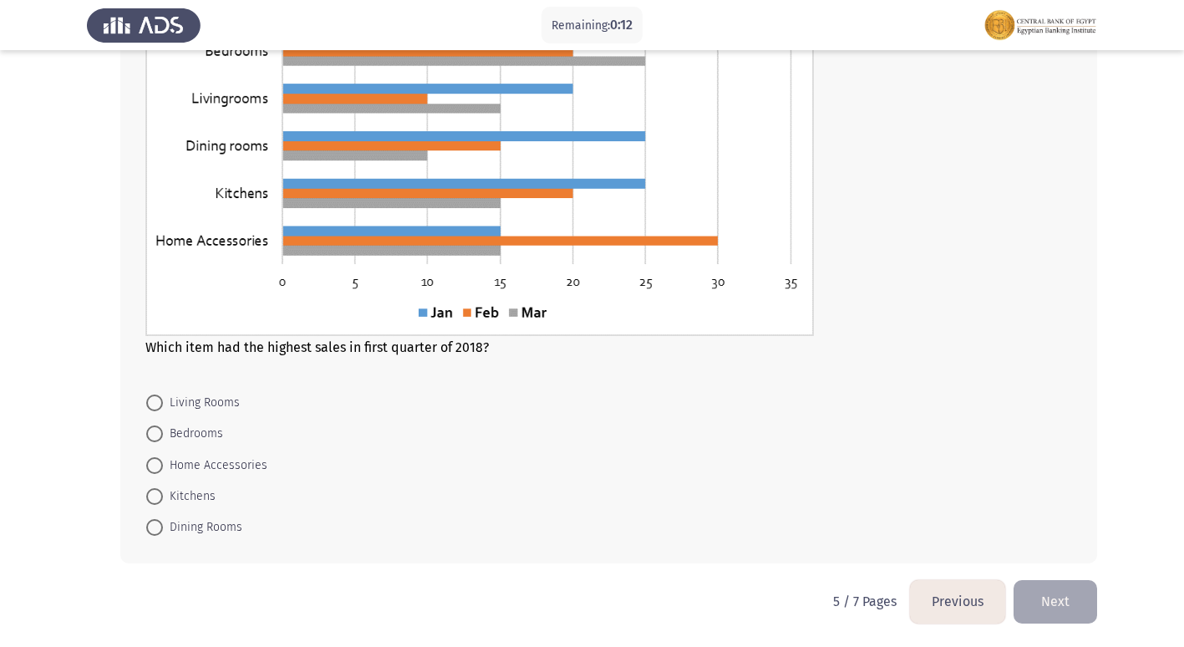
scroll to position [816, 0]
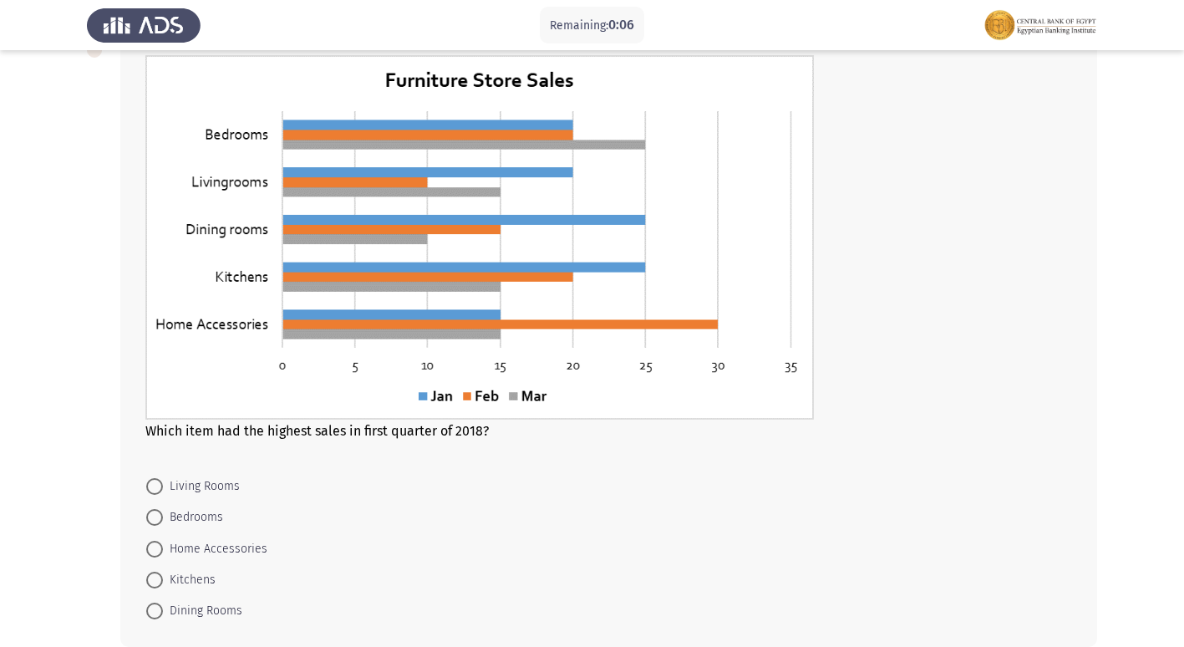
click at [154, 493] on span at bounding box center [154, 486] width 17 height 17
click at [154, 493] on input "Living Rooms" at bounding box center [154, 486] width 17 height 17
radio input "true"
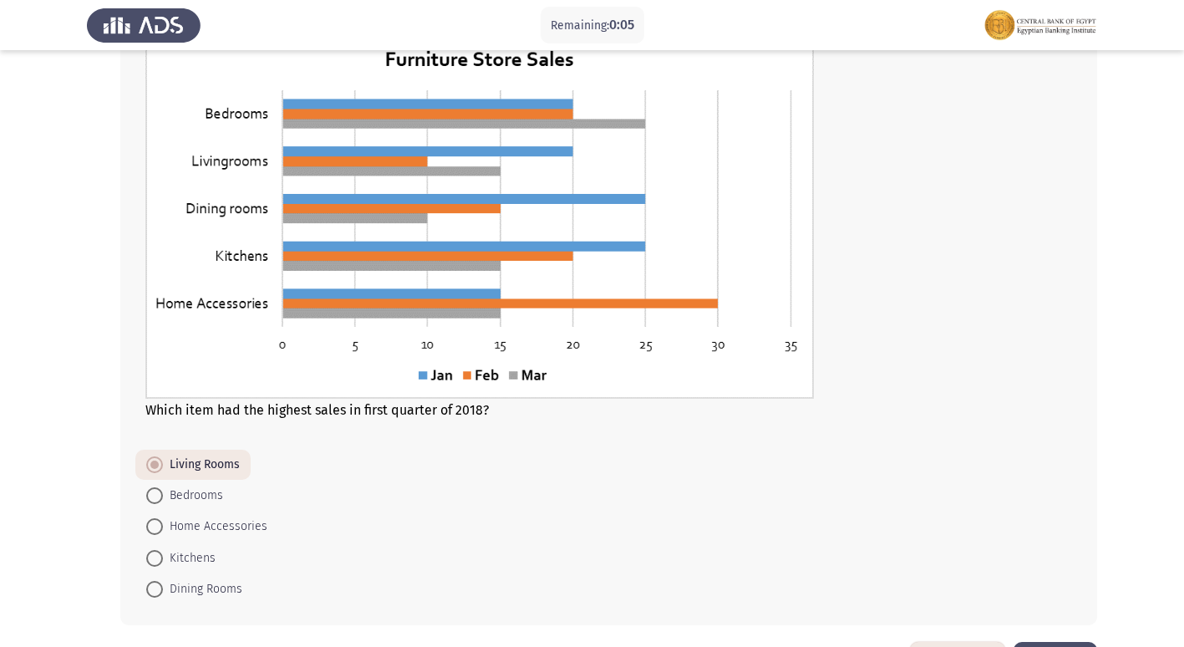
scroll to position [899, 0]
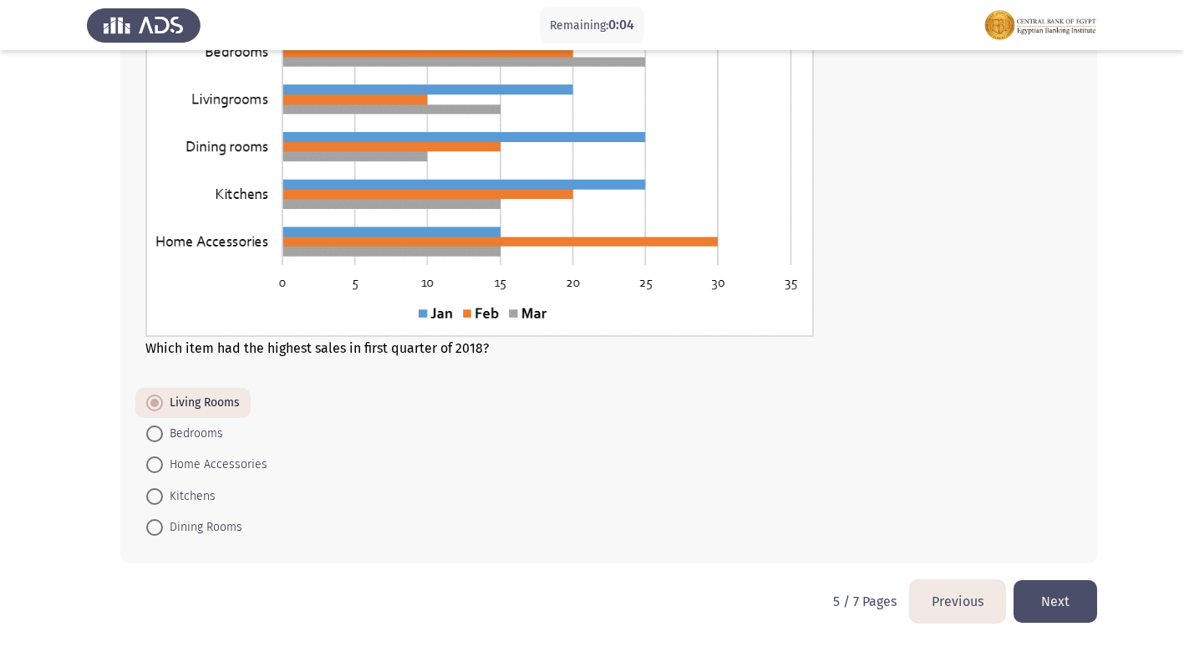
click at [1057, 591] on button "Next" at bounding box center [1055, 601] width 84 height 43
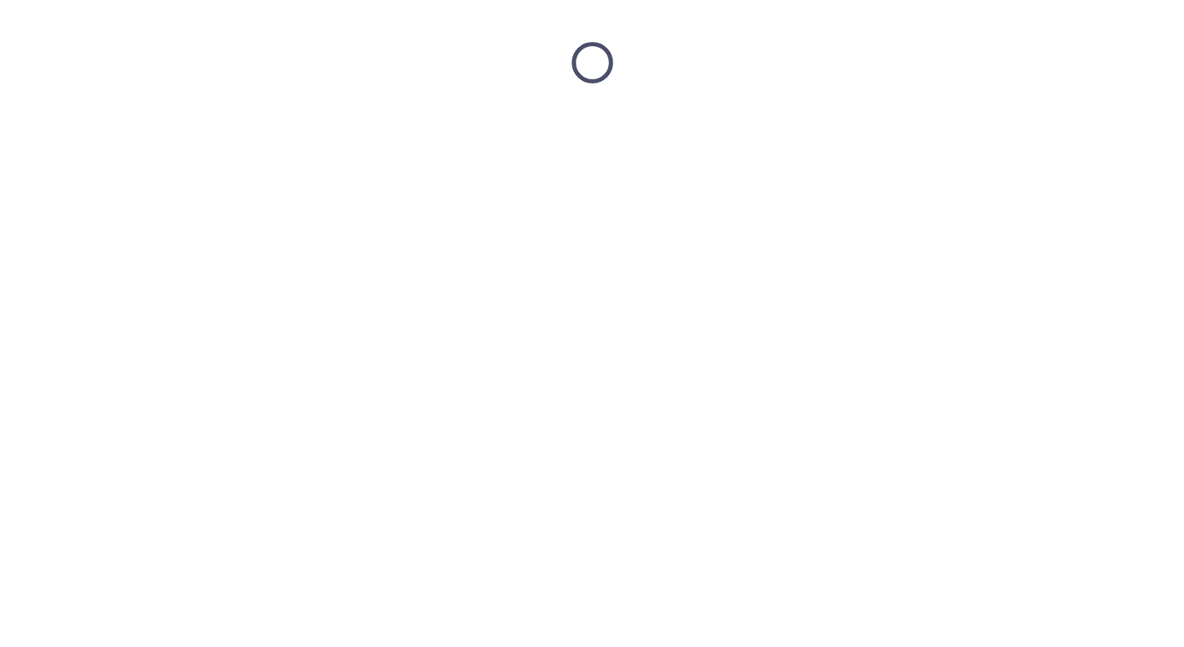
scroll to position [0, 0]
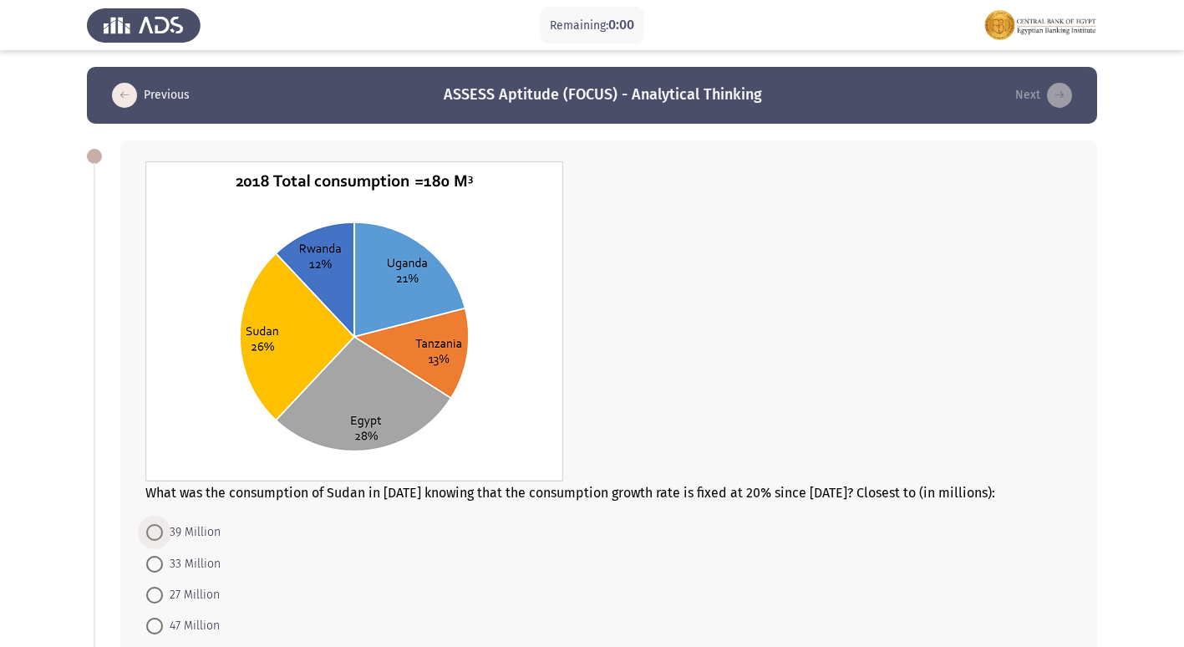
click at [167, 530] on span "39 Million" at bounding box center [192, 532] width 58 height 20
click at [163, 530] on input "39 Million" at bounding box center [154, 532] width 17 height 17
radio input "true"
